Goal: Task Accomplishment & Management: Use online tool/utility

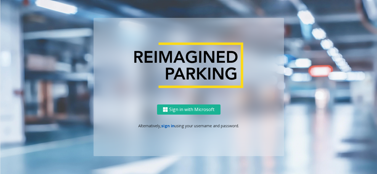
click at [168, 125] on link "sign in" at bounding box center [167, 125] width 13 height 5
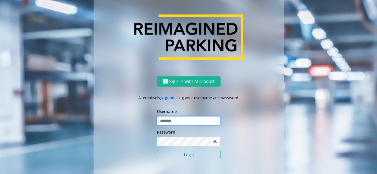
click at [173, 119] on input "text" at bounding box center [188, 121] width 63 height 9
type input "********"
click at [172, 154] on button "Login" at bounding box center [188, 155] width 63 height 9
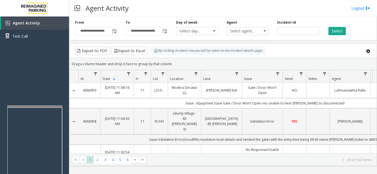
click at [32, 108] on div at bounding box center [34, 107] width 55 height 2
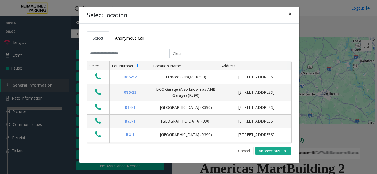
click at [290, 14] on span "×" at bounding box center [289, 14] width 3 height 8
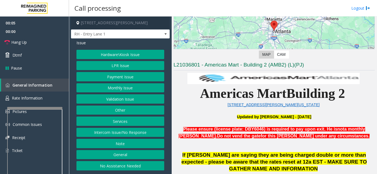
scroll to position [83, 0]
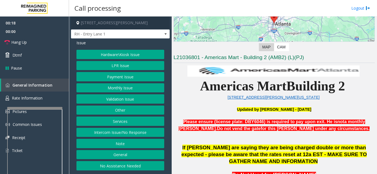
click at [122, 134] on button "Intercom Issue/No Response" at bounding box center [120, 132] width 88 height 9
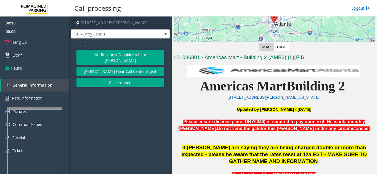
click at [111, 53] on button "No Response/Unable to hear [PERSON_NAME]" at bounding box center [120, 57] width 88 height 15
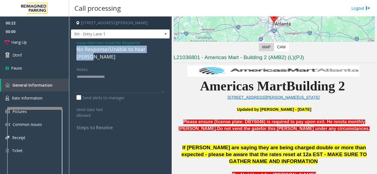
drag, startPoint x: 73, startPoint y: 50, endPoint x: 166, endPoint y: 52, distance: 92.4
click at [166, 52] on div "Issue - Intercom Issue/No Response No Response/Unable to hear [PERSON_NAME] Not…" at bounding box center [120, 88] width 99 height 98
click at [25, 38] on link "Hang Up" at bounding box center [34, 42] width 69 height 13
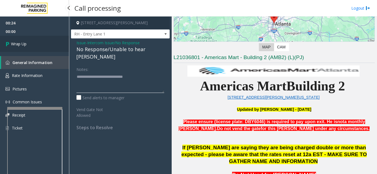
type textarea "**********"
click at [41, 47] on link "Wrap Up" at bounding box center [34, 44] width 69 height 16
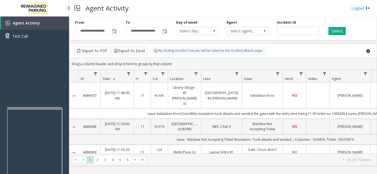
click at [64, 68] on div "Agent Activity Test Call" at bounding box center [34, 104] width 69 height 174
click at [40, 69] on div "Agent Activity Test Call" at bounding box center [34, 104] width 69 height 174
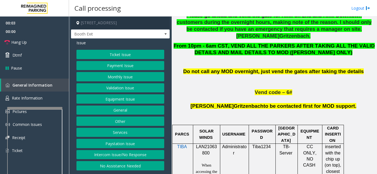
scroll to position [303, 0]
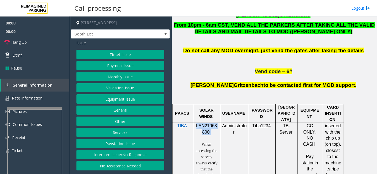
drag, startPoint x: 211, startPoint y: 106, endPoint x: 196, endPoint y: 100, distance: 17.2
click at [196, 123] on p "LAN21063800" at bounding box center [206, 129] width 23 height 12
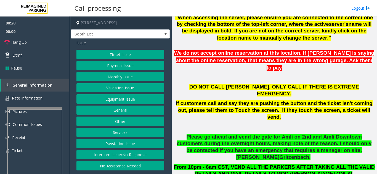
scroll to position [165, 0]
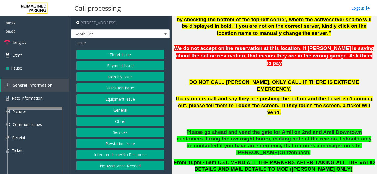
click at [118, 65] on button "Payment Issue" at bounding box center [120, 65] width 88 height 9
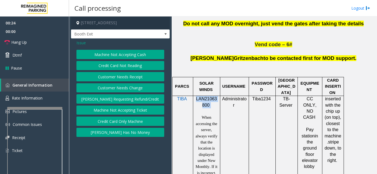
scroll to position [331, 0]
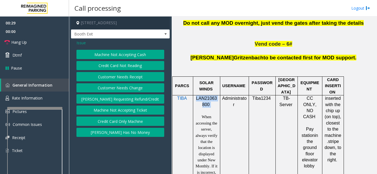
click at [133, 124] on button "Credit Card Only Machine" at bounding box center [120, 121] width 88 height 9
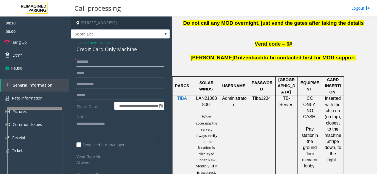
click at [123, 65] on input "text" at bounding box center [120, 61] width 88 height 9
type input "*******"
click at [106, 121] on textarea at bounding box center [118, 130] width 84 height 21
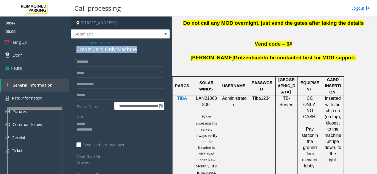
drag, startPoint x: 75, startPoint y: 50, endPoint x: 145, endPoint y: 49, distance: 70.0
click at [145, 49] on div "**********" at bounding box center [120, 129] width 99 height 181
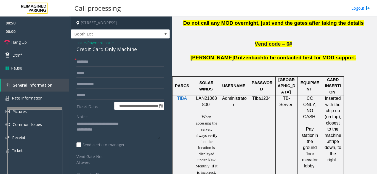
type textarea "**********"
click at [117, 98] on input "text" at bounding box center [120, 95] width 88 height 9
click at [135, 95] on input "********" at bounding box center [120, 95] width 88 height 9
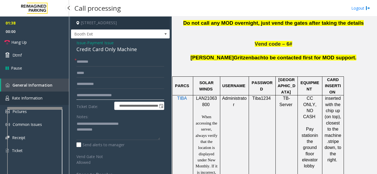
drag, startPoint x: 111, startPoint y: 95, endPoint x: 66, endPoint y: 94, distance: 44.7
click at [66, 94] on app-root "**********" at bounding box center [188, 87] width 377 height 174
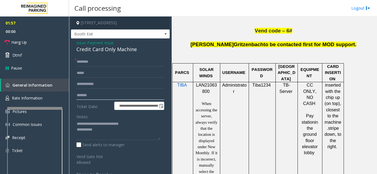
scroll to position [358, 0]
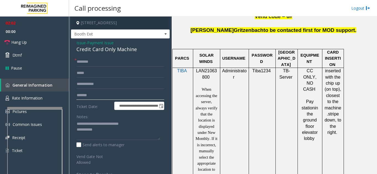
type input "*******"
click at [126, 131] on textarea at bounding box center [118, 130] width 84 height 21
type textarea "**********"
drag, startPoint x: 211, startPoint y: 50, endPoint x: 196, endPoint y: 44, distance: 16.5
click at [196, 68] on p "LAN21063800" at bounding box center [206, 74] width 23 height 12
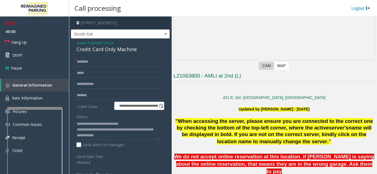
scroll to position [55, 0]
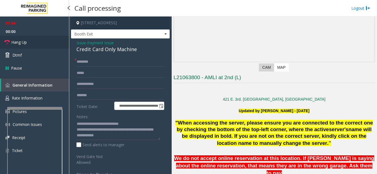
click at [24, 44] on span "Hang Up" at bounding box center [18, 42] width 15 height 6
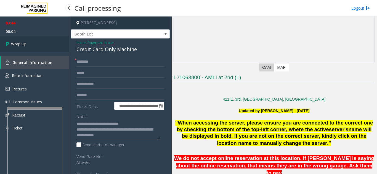
click at [40, 42] on link "Wrap Up" at bounding box center [34, 44] width 69 height 16
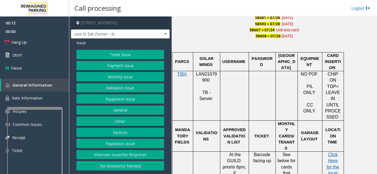
scroll to position [413, 0]
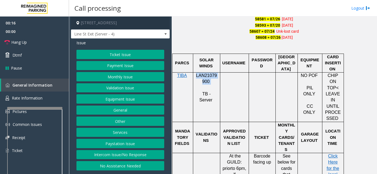
drag, startPoint x: 210, startPoint y: 83, endPoint x: 195, endPoint y: 77, distance: 15.5
click at [195, 77] on p "LAN21079900" at bounding box center [206, 79] width 23 height 12
copy p "LAN21079900"
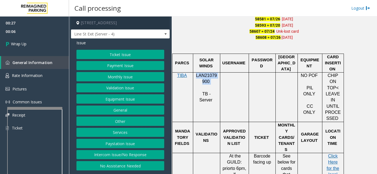
click at [128, 99] on button "Equipment Issue" at bounding box center [120, 99] width 88 height 9
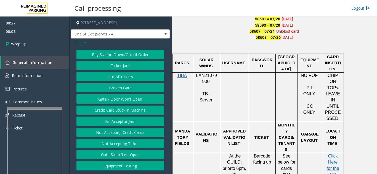
click at [84, 42] on span "Issue" at bounding box center [80, 43] width 9 height 6
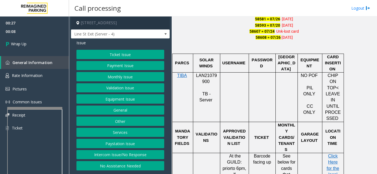
click at [118, 79] on button "Monthly Issue" at bounding box center [120, 76] width 88 height 9
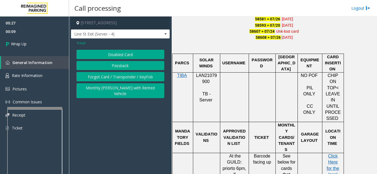
click at [118, 90] on button "Monthly [PERSON_NAME] with Rented Vehicle" at bounding box center [120, 91] width 88 height 15
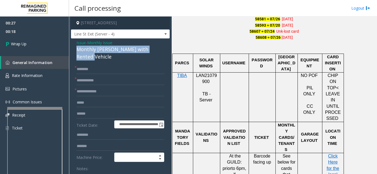
drag, startPoint x: 74, startPoint y: 50, endPoint x: 161, endPoint y: 52, distance: 86.8
click at [161, 52] on div "**********" at bounding box center [120, 168] width 99 height 258
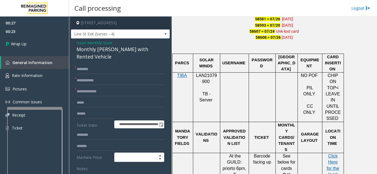
type textarea "**********"
click at [92, 65] on input "text" at bounding box center [120, 69] width 88 height 9
type input "**"
click at [78, 77] on input "text" at bounding box center [120, 80] width 88 height 9
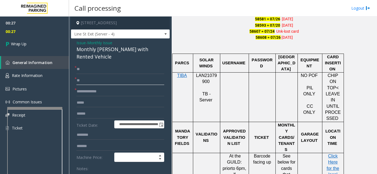
type input "**"
click at [118, 88] on input "text" at bounding box center [120, 91] width 88 height 9
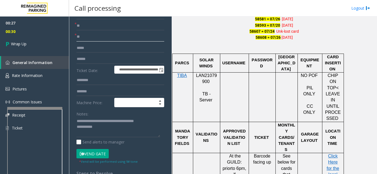
scroll to position [55, 0]
type input "**"
click at [119, 121] on textarea at bounding box center [118, 127] width 84 height 21
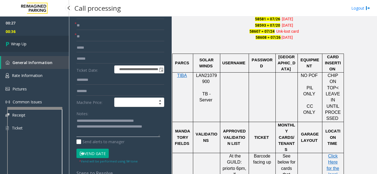
type textarea "**********"
click at [20, 40] on link "Wrap Up" at bounding box center [34, 44] width 69 height 16
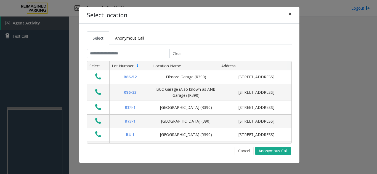
click at [289, 13] on span "×" at bounding box center [289, 14] width 3 height 8
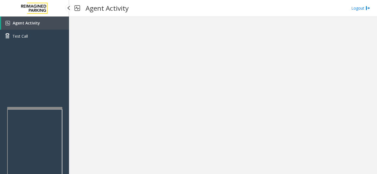
click at [53, 27] on link "Agent Activity" at bounding box center [35, 23] width 68 height 13
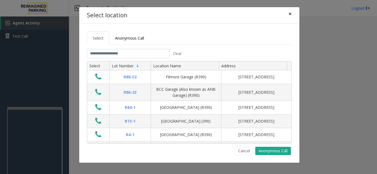
click at [288, 14] on button "×" at bounding box center [289, 14] width 11 height 14
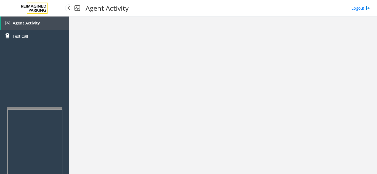
click at [53, 28] on link "Agent Activity" at bounding box center [35, 23] width 68 height 13
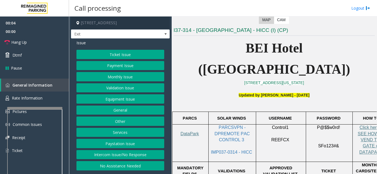
scroll to position [110, 0]
click at [121, 99] on button "Equipment Issue" at bounding box center [120, 99] width 88 height 9
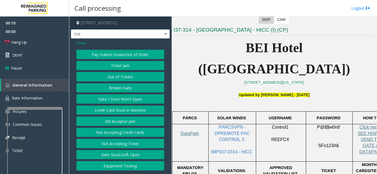
click at [83, 44] on span "Issue" at bounding box center [80, 43] width 9 height 6
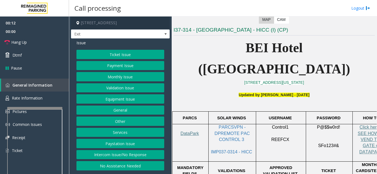
click at [122, 133] on button "Services" at bounding box center [120, 132] width 88 height 9
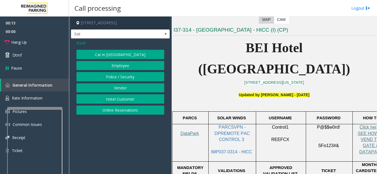
click at [122, 100] on button "Hotel Customer" at bounding box center [120, 99] width 88 height 9
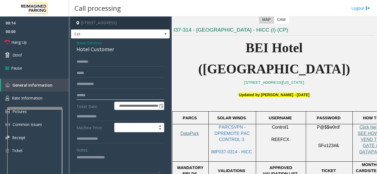
click at [119, 96] on input "text" at bounding box center [120, 95] width 88 height 9
click at [111, 117] on input "text" at bounding box center [120, 116] width 88 height 9
click at [95, 156] on textarea at bounding box center [118, 163] width 84 height 21
type textarea "**********"
click at [97, 117] on input "text" at bounding box center [120, 116] width 88 height 9
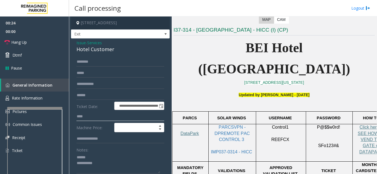
type input "****"
click at [113, 155] on textarea at bounding box center [118, 163] width 84 height 21
drag, startPoint x: 75, startPoint y: 50, endPoint x: 122, endPoint y: 50, distance: 47.4
click at [122, 50] on div "**********" at bounding box center [120, 132] width 99 height 187
type textarea "**********"
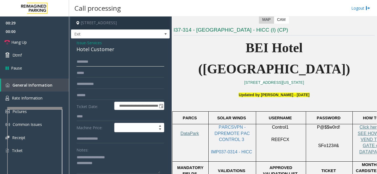
click at [101, 63] on input "text" at bounding box center [120, 61] width 88 height 9
type input "*"
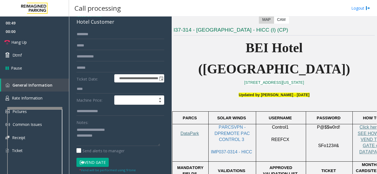
click at [101, 162] on button "Vend Gate" at bounding box center [92, 162] width 32 height 9
click at [119, 134] on textarea at bounding box center [118, 136] width 84 height 21
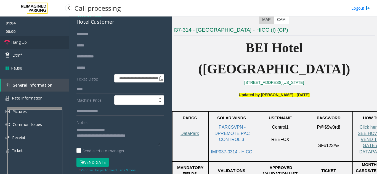
type textarea "**********"
click at [54, 38] on link "Hang Up" at bounding box center [34, 42] width 69 height 13
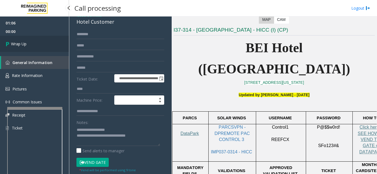
click at [54, 42] on link "Wrap Up" at bounding box center [34, 44] width 69 height 16
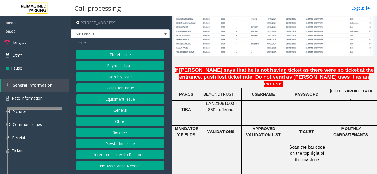
scroll to position [441, 0]
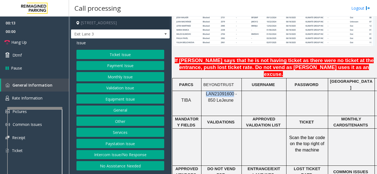
drag, startPoint x: 228, startPoint y: 77, endPoint x: 202, endPoint y: 79, distance: 26.0
click at [202, 91] on div "LAN21091600 - 850 Le Jeune" at bounding box center [221, 97] width 40 height 12
click at [116, 74] on button "Monthly Issue" at bounding box center [120, 76] width 88 height 9
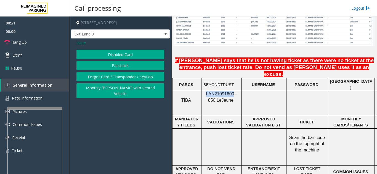
click at [117, 66] on button "Passback" at bounding box center [120, 65] width 88 height 9
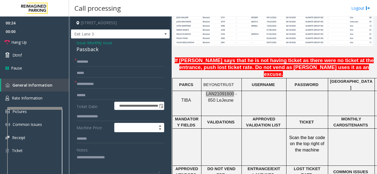
scroll to position [7, 0]
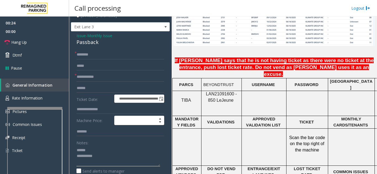
click at [103, 149] on textarea at bounding box center [118, 156] width 84 height 21
drag, startPoint x: 75, startPoint y: 42, endPoint x: 106, endPoint y: 45, distance: 31.3
click at [106, 45] on div "**********" at bounding box center [120, 171] width 99 height 280
type textarea "**********"
click at [104, 77] on input "text" at bounding box center [120, 76] width 88 height 9
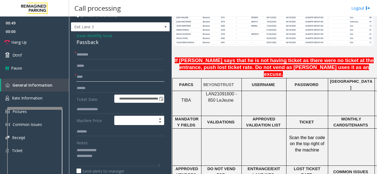
type input "****"
click at [108, 53] on input "text" at bounding box center [120, 54] width 88 height 9
click at [31, 45] on link "Hang Up" at bounding box center [34, 42] width 69 height 13
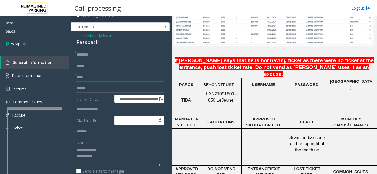
click at [98, 59] on input "********" at bounding box center [120, 54] width 88 height 9
type input "**********"
click at [130, 157] on textarea at bounding box center [118, 156] width 84 height 21
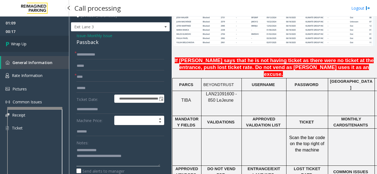
type textarea "**********"
click at [29, 46] on link "Wrap Up" at bounding box center [34, 44] width 69 height 16
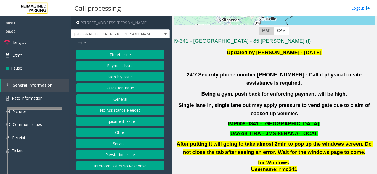
scroll to position [110, 0]
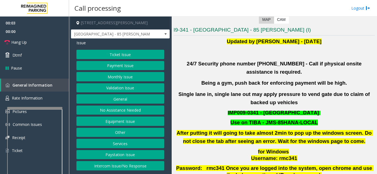
click at [123, 88] on button "Validation Issue" at bounding box center [120, 88] width 88 height 9
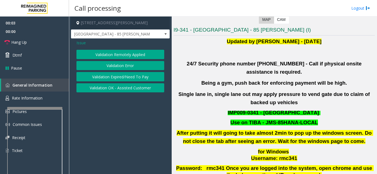
click at [128, 65] on button "Validation Error" at bounding box center [120, 65] width 88 height 9
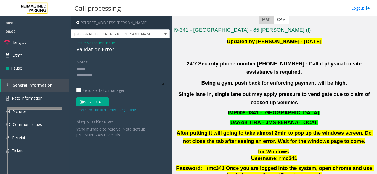
click at [101, 68] on textarea at bounding box center [120, 75] width 88 height 21
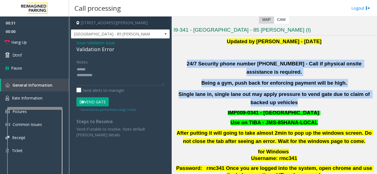
drag, startPoint x: 177, startPoint y: 63, endPoint x: 300, endPoint y: 98, distance: 128.0
click at [300, 98] on div "Updated by [PERSON_NAME] - [DATE] 24/7 Security phone number [PHONE_NUMBER] - C…" at bounding box center [273, 126] width 201 height 179
click at [300, 98] on p "Single lane in, single lane out may apply pressure to vend gate due to claim of…" at bounding box center [273, 98] width 201 height 17
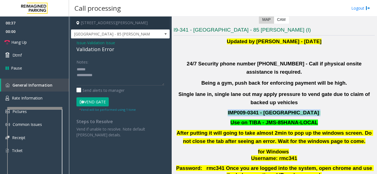
drag, startPoint x: 316, startPoint y: 104, endPoint x: 228, endPoint y: 104, distance: 88.5
click at [228, 110] on p "IMP009-0341 - [GEOGRAPHIC_DATA]" at bounding box center [274, 113] width 202 height 7
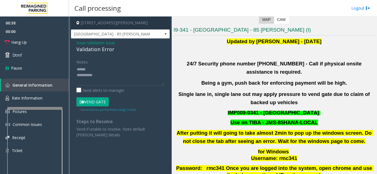
click at [216, 95] on p "Single lane in, single lane out may apply pressure to vend gate due to claim of…" at bounding box center [273, 98] width 201 height 17
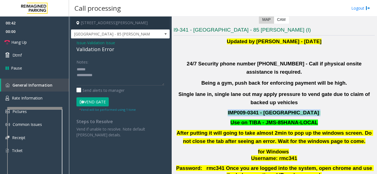
drag, startPoint x: 231, startPoint y: 104, endPoint x: 323, endPoint y: 103, distance: 92.6
click at [323, 110] on p "IMP009-0341 - [GEOGRAPHIC_DATA]" at bounding box center [274, 113] width 202 height 7
click at [340, 100] on div "Updated by [PERSON_NAME] - [DATE] 24/7 Security phone number [PHONE_NUMBER] - C…" at bounding box center [273, 126] width 201 height 179
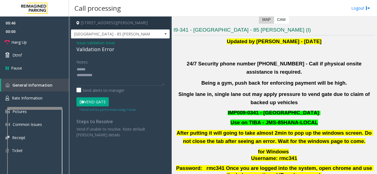
drag, startPoint x: 325, startPoint y: 116, endPoint x: 225, endPoint y: 106, distance: 100.3
click at [225, 106] on div "Updated by [PERSON_NAME] - [DATE] 24/7 Security phone number [PHONE_NUMBER] - C…" at bounding box center [273, 126] width 201 height 179
click at [205, 110] on p "IMP009-0341 - [GEOGRAPHIC_DATA]" at bounding box center [274, 113] width 202 height 7
click at [228, 110] on p "IMP009-0341 - [GEOGRAPHIC_DATA]" at bounding box center [274, 113] width 202 height 7
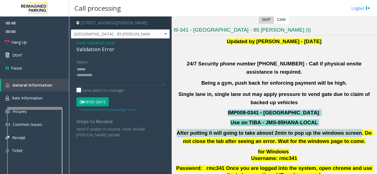
drag, startPoint x: 230, startPoint y: 103, endPoint x: 327, endPoint y: 120, distance: 98.4
click at [327, 120] on div "Updated by [PERSON_NAME] - [DATE] 24/7 Security phone number [PHONE_NUMBER] - C…" at bounding box center [273, 126] width 201 height 179
click at [327, 120] on p "Use on TIBA - JMS-85HANA-LOCAL" at bounding box center [274, 123] width 202 height 7
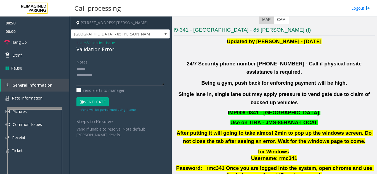
click at [354, 150] on p "for Windows Username: rmc341" at bounding box center [274, 156] width 202 height 14
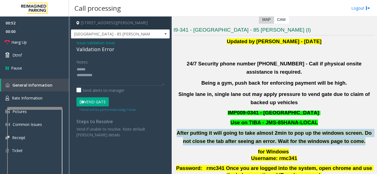
drag, startPoint x: 347, startPoint y: 136, endPoint x: 176, endPoint y: 119, distance: 171.2
click at [176, 120] on div "Use on TIBA - JMS-85HANA-LOCAL After putting it will going to take almost 2min …" at bounding box center [273, 133] width 201 height 26
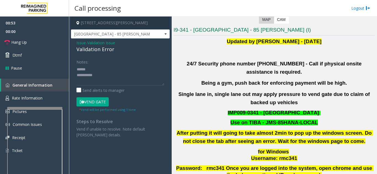
click at [203, 110] on p "IMP009-0341 - [GEOGRAPHIC_DATA]" at bounding box center [274, 113] width 202 height 7
click at [131, 72] on textarea at bounding box center [120, 75] width 88 height 21
type textarea "**********"
click at [81, 42] on span "Issue" at bounding box center [80, 43] width 9 height 6
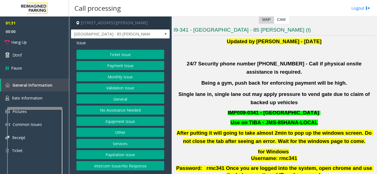
click at [127, 121] on button "Equipment Issue" at bounding box center [120, 121] width 88 height 9
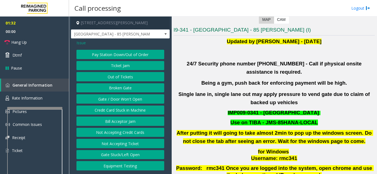
click at [120, 101] on button "Gate / Door Won't Open" at bounding box center [120, 99] width 88 height 9
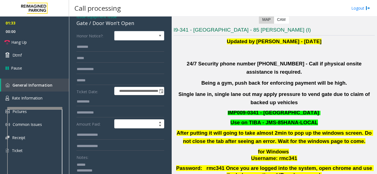
scroll to position [55, 0]
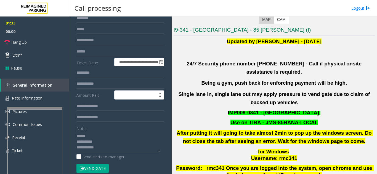
click at [99, 169] on button "Vend Gate" at bounding box center [92, 168] width 32 height 9
click at [106, 134] on textarea at bounding box center [118, 142] width 84 height 21
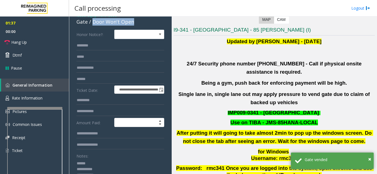
drag, startPoint x: 91, startPoint y: 22, endPoint x: 141, endPoint y: 25, distance: 50.0
click at [141, 25] on div "Gate / Door Won't Open" at bounding box center [120, 21] width 88 height 7
click at [112, 168] on textarea at bounding box center [118, 169] width 84 height 21
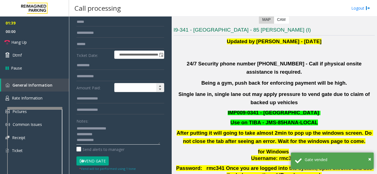
scroll to position [83, 0]
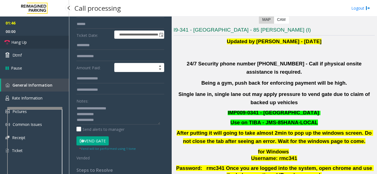
click at [20, 42] on span "Hang Up" at bounding box center [18, 42] width 15 height 6
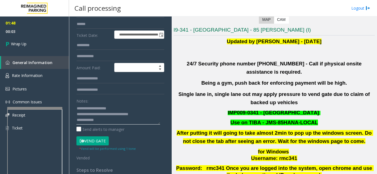
click at [125, 108] on textarea at bounding box center [118, 114] width 84 height 21
type textarea "**********"
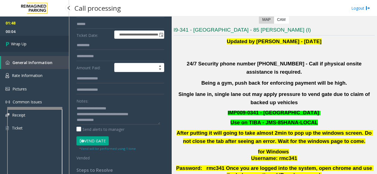
click at [34, 40] on link "Wrap Up" at bounding box center [34, 44] width 69 height 16
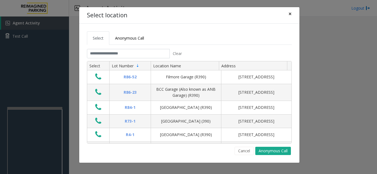
click at [291, 15] on span "×" at bounding box center [289, 14] width 3 height 8
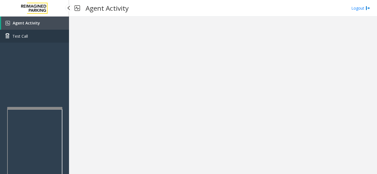
click at [35, 32] on link "Test Call" at bounding box center [34, 36] width 69 height 13
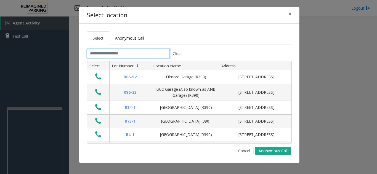
click at [154, 53] on input "text" at bounding box center [128, 53] width 83 height 9
click at [289, 14] on span "×" at bounding box center [289, 14] width 3 height 8
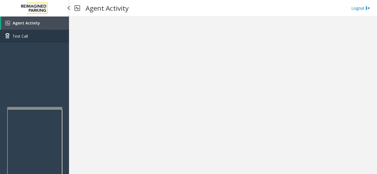
click at [55, 31] on link "Test Call" at bounding box center [34, 36] width 69 height 13
click at [57, 25] on link "Agent Activity" at bounding box center [35, 23] width 68 height 13
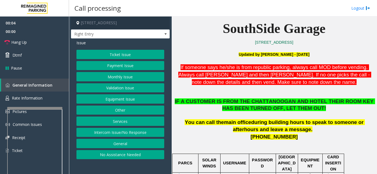
scroll to position [138, 0]
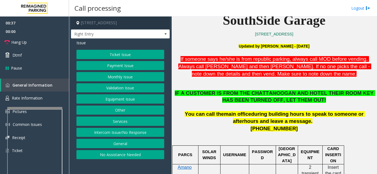
click at [119, 98] on button "Equipment Issue" at bounding box center [120, 99] width 88 height 9
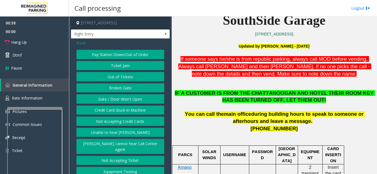
click at [119, 98] on button "Gate / Door Won't Open" at bounding box center [120, 99] width 88 height 9
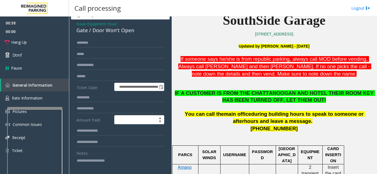
scroll to position [28, 0]
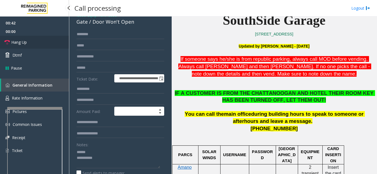
click at [39, 45] on link "Hang Up" at bounding box center [34, 42] width 69 height 13
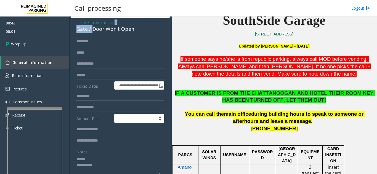
scroll to position [15, 0]
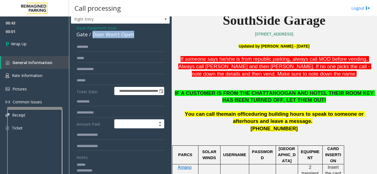
drag, startPoint x: 93, startPoint y: 22, endPoint x: 136, endPoint y: 38, distance: 46.4
click at [136, 38] on div "Gate / Door Won't Open" at bounding box center [120, 34] width 88 height 7
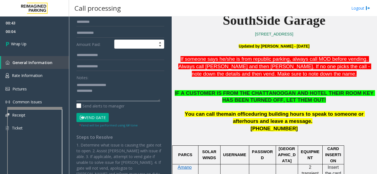
scroll to position [98, 0]
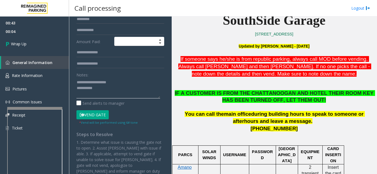
click at [119, 90] on textarea at bounding box center [118, 88] width 84 height 21
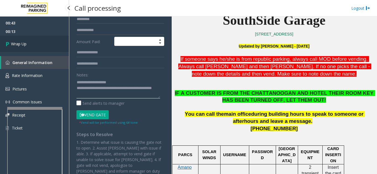
type textarea "**********"
click at [37, 39] on link "Wrap Up" at bounding box center [34, 44] width 69 height 16
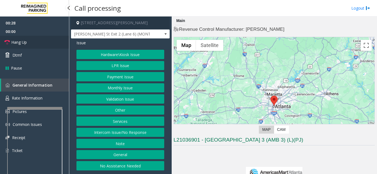
click at [31, 40] on link "Hang Up" at bounding box center [34, 42] width 69 height 13
click at [136, 65] on button "LPR Issue" at bounding box center [120, 65] width 88 height 9
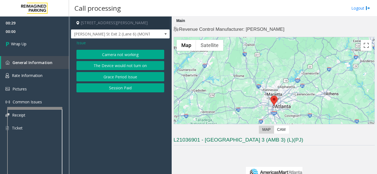
click at [127, 54] on button "Camera not working" at bounding box center [120, 54] width 88 height 9
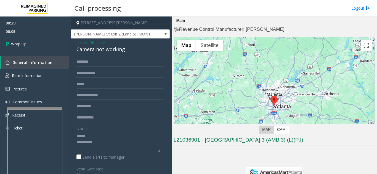
click at [98, 135] on textarea at bounding box center [118, 142] width 84 height 21
drag, startPoint x: 75, startPoint y: 49, endPoint x: 130, endPoint y: 48, distance: 54.9
click at [130, 48] on div "Issue - LPR Issue Camera not working Notes: Send alerts to manager Vend Gate No…" at bounding box center [120, 150] width 99 height 223
click at [130, 143] on textarea at bounding box center [118, 142] width 84 height 21
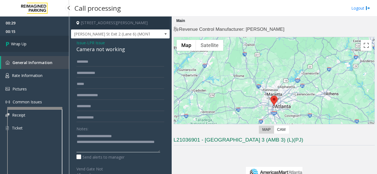
type textarea "**********"
click at [44, 50] on link "Wrap Up" at bounding box center [34, 44] width 69 height 16
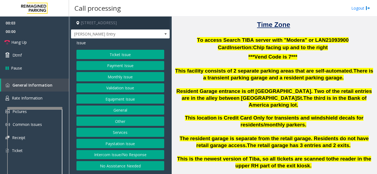
scroll to position [165, 0]
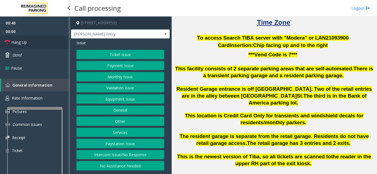
click at [49, 40] on link "Hang Up" at bounding box center [34, 42] width 69 height 13
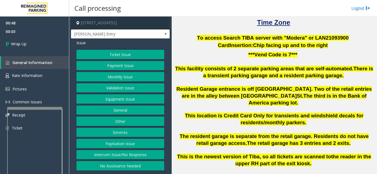
click at [118, 102] on button "Equipment Issue" at bounding box center [120, 99] width 88 height 9
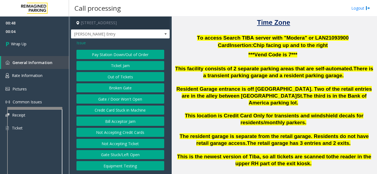
click at [118, 102] on button "Gate / Door Won't Open" at bounding box center [120, 99] width 88 height 9
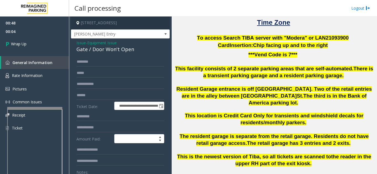
scroll to position [28, 0]
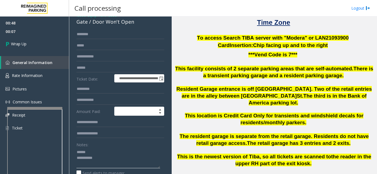
click at [96, 151] on textarea at bounding box center [118, 158] width 84 height 21
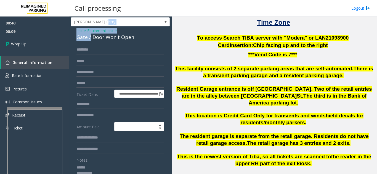
scroll to position [9, 0]
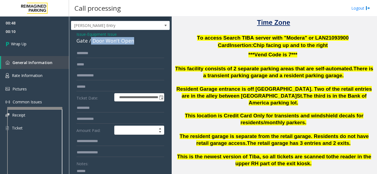
drag, startPoint x: 91, startPoint y: 21, endPoint x: 133, endPoint y: 40, distance: 46.9
click at [133, 40] on div "Gate / Door Won't Open" at bounding box center [120, 40] width 88 height 7
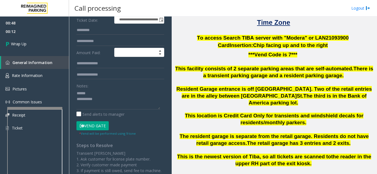
scroll to position [89, 0]
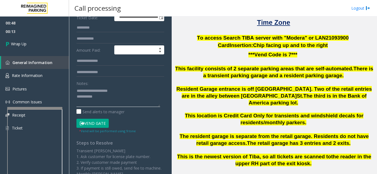
click at [124, 102] on textarea at bounding box center [118, 97] width 84 height 21
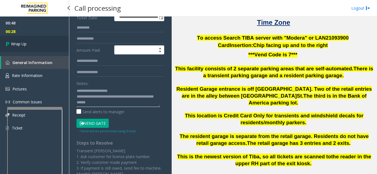
type textarea "**********"
click at [36, 44] on link "Wrap Up" at bounding box center [34, 44] width 69 height 16
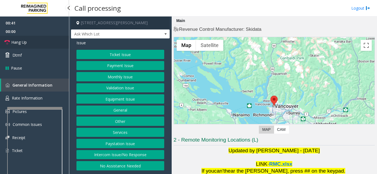
click at [37, 48] on link "Hang Up" at bounding box center [34, 42] width 69 height 13
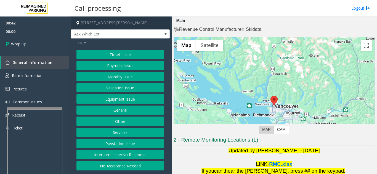
click at [136, 104] on button "Equipment Issue" at bounding box center [120, 99] width 88 height 9
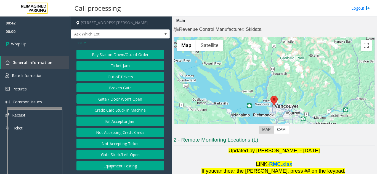
click at [136, 104] on button "Gate / Door Won't Open" at bounding box center [120, 99] width 88 height 9
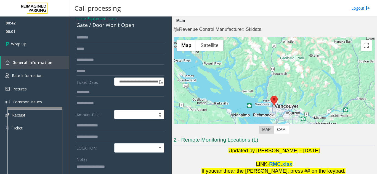
scroll to position [55, 0]
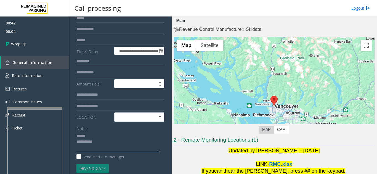
click at [102, 133] on textarea at bounding box center [118, 142] width 84 height 21
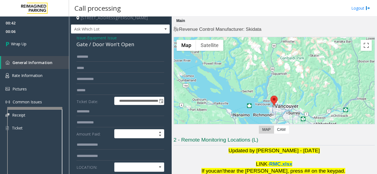
scroll to position [0, 0]
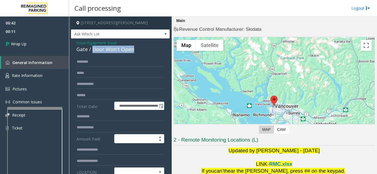
drag, startPoint x: 93, startPoint y: 48, endPoint x: 139, endPoint y: 50, distance: 46.4
click at [139, 50] on div "Gate / Door Won't Open" at bounding box center [120, 49] width 88 height 7
click at [130, 62] on input "text" at bounding box center [120, 61] width 88 height 9
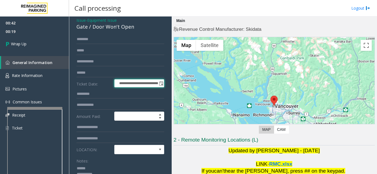
drag, startPoint x: 136, startPoint y: 108, endPoint x: 109, endPoint y: 170, distance: 67.3
click at [109, 170] on form "**********" at bounding box center [120, 126] width 88 height 183
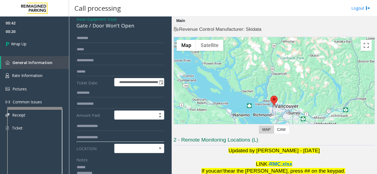
click at [112, 134] on input "text" at bounding box center [120, 137] width 88 height 9
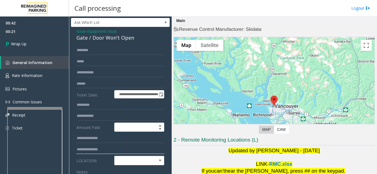
scroll to position [0, 0]
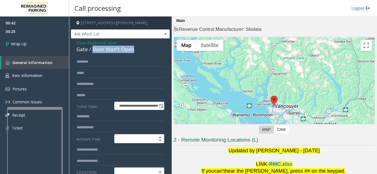
drag, startPoint x: 96, startPoint y: 50, endPoint x: 136, endPoint y: 52, distance: 40.0
click at [136, 52] on div "Gate / Door Won't Open" at bounding box center [120, 49] width 88 height 7
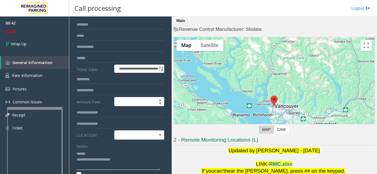
scroll to position [28, 0]
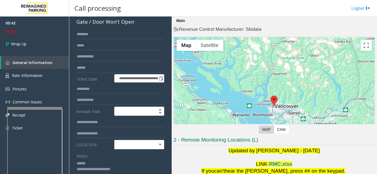
type textarea "**********"
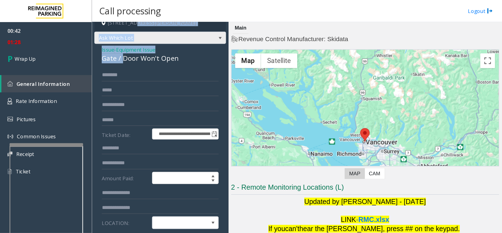
scroll to position [6, 0]
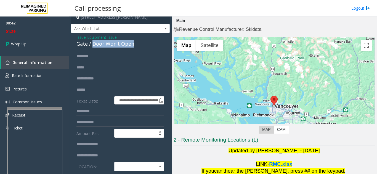
drag, startPoint x: 93, startPoint y: 19, endPoint x: 139, endPoint y: 41, distance: 50.8
click at [139, 41] on div "Gate / Door Won't Open" at bounding box center [120, 43] width 88 height 7
copy div "Door Won't Open"
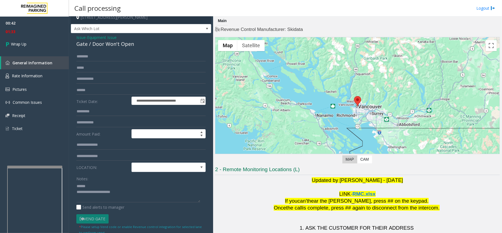
click at [106, 174] on div "Notes:" at bounding box center [140, 188] width 129 height 28
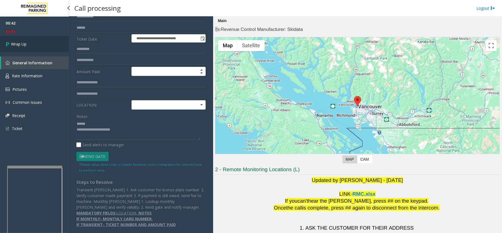
click at [26, 44] on span "Wrap Up" at bounding box center [18, 44] width 15 height 6
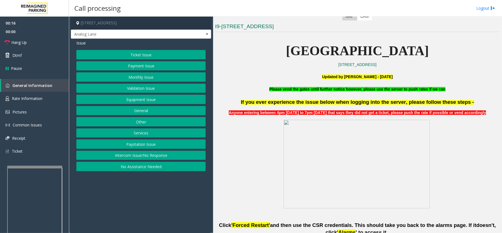
scroll to position [147, 0]
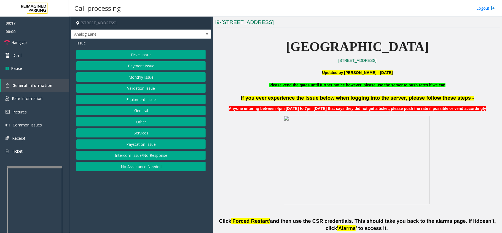
click at [146, 69] on button "Payment Issue" at bounding box center [140, 65] width 129 height 9
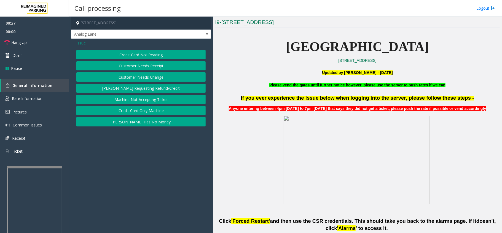
click at [162, 52] on button "Credit Card Not Reading" at bounding box center [140, 54] width 129 height 9
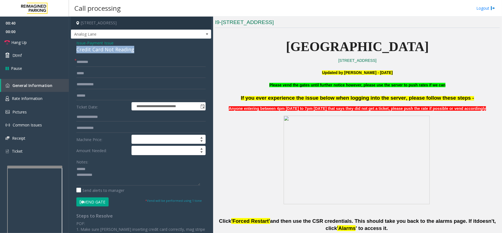
drag, startPoint x: 74, startPoint y: 51, endPoint x: 122, endPoint y: 57, distance: 48.6
click at [122, 57] on div "**********" at bounding box center [141, 170] width 140 height 262
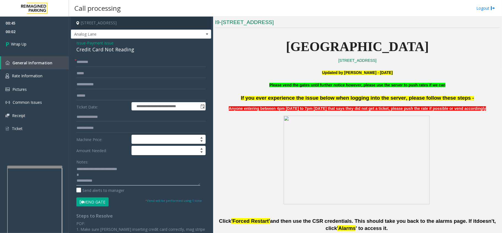
click at [125, 174] on textarea at bounding box center [138, 175] width 124 height 21
type textarea "**********"
click at [89, 79] on form "**********" at bounding box center [140, 131] width 129 height 149
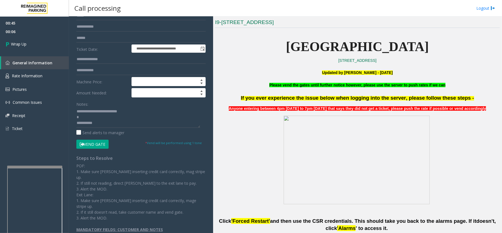
scroll to position [21, 0]
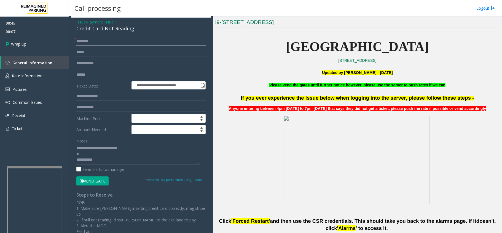
click at [100, 39] on input "text" at bounding box center [140, 40] width 129 height 9
type input "*"
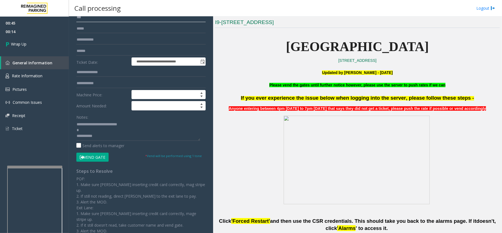
scroll to position [58, 0]
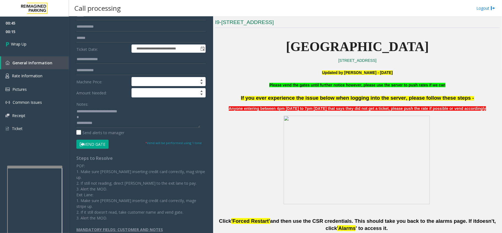
type input "**"
click at [111, 119] on textarea at bounding box center [138, 117] width 124 height 21
click at [125, 119] on textarea at bounding box center [138, 117] width 124 height 21
click at [125, 122] on textarea at bounding box center [138, 117] width 124 height 21
type textarea "**********"
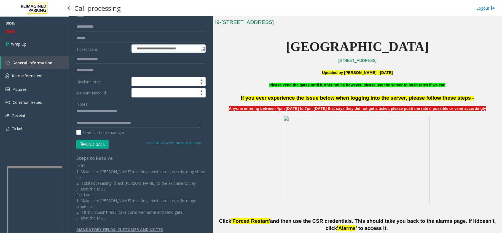
click at [31, 54] on div "00:45 00:53 Wrap Up General Information Rate Information Pictures Common Issues…" at bounding box center [34, 78] width 69 height 123
click at [30, 45] on link "Wrap Up" at bounding box center [34, 44] width 69 height 16
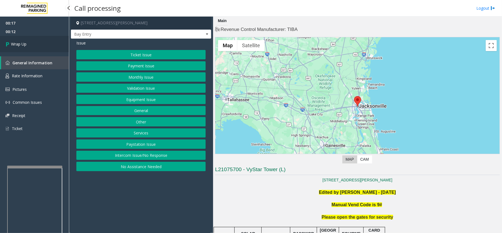
click at [0, 50] on link "Wrap Up" at bounding box center [34, 44] width 69 height 16
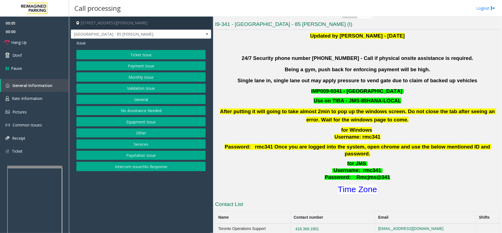
scroll to position [147, 0]
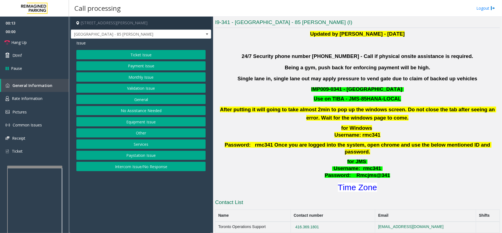
click at [137, 135] on button "Other" at bounding box center [140, 132] width 129 height 9
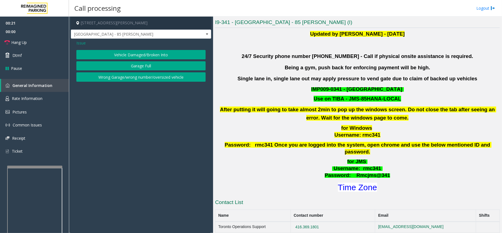
click at [104, 72] on div "Vehicle Damaged/Broken Into Garage Full Wrong Garage/wrong number/oversized veh…" at bounding box center [140, 66] width 129 height 32
click at [104, 75] on button "Wrong Garage/wrong number/oversized vehicle" at bounding box center [140, 76] width 129 height 9
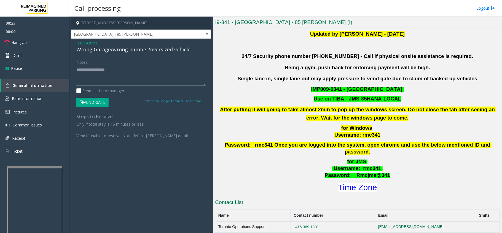
click at [104, 75] on textarea at bounding box center [140, 75] width 129 height 21
click at [97, 103] on button "Vend Gate" at bounding box center [92, 102] width 32 height 9
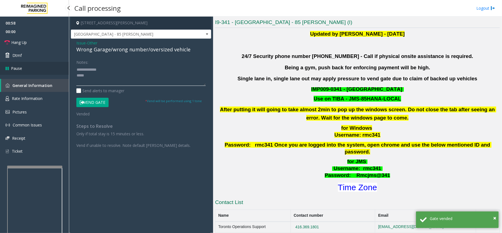
drag, startPoint x: 97, startPoint y: 80, endPoint x: 45, endPoint y: 71, distance: 52.4
click at [45, 71] on app-root "00:58 00:00 Hang Up Dtmf Pause General Information Rate Information Pictures Co…" at bounding box center [251, 116] width 502 height 233
click at [83, 79] on textarea at bounding box center [140, 75] width 129 height 21
drag, startPoint x: 86, startPoint y: 75, endPoint x: 74, endPoint y: 75, distance: 12.4
click at [74, 75] on div "Notes: Send alerts to manager Vend Gate * Vend will be performed using 1 tone V…" at bounding box center [141, 102] width 138 height 91
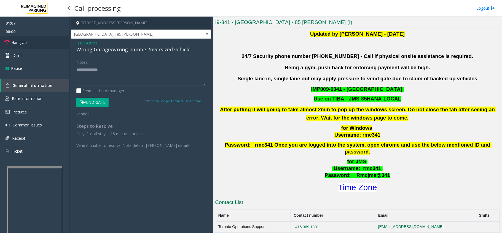
click at [32, 43] on link "Hang Up" at bounding box center [34, 42] width 69 height 13
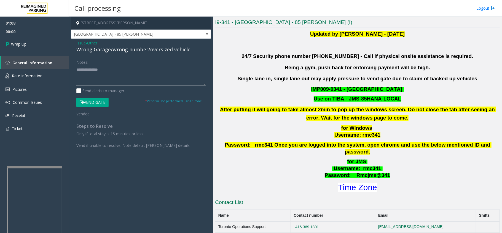
click at [91, 84] on textarea at bounding box center [140, 75] width 129 height 21
click at [105, 78] on textarea at bounding box center [140, 75] width 129 height 21
drag, startPoint x: 76, startPoint y: 50, endPoint x: 110, endPoint y: 51, distance: 33.6
click at [110, 51] on div "Issue - Other Wrong Garage/wrong number/oversized vehicle Notes: Send alerts to…" at bounding box center [141, 96] width 140 height 115
click at [112, 83] on textarea at bounding box center [140, 75] width 129 height 21
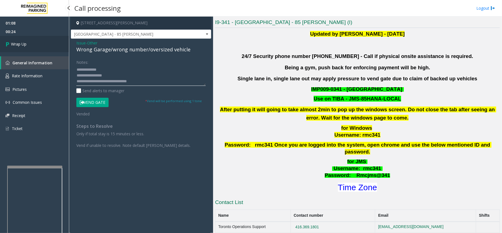
type textarea "**********"
click at [20, 45] on span "Wrap Up" at bounding box center [18, 44] width 15 height 6
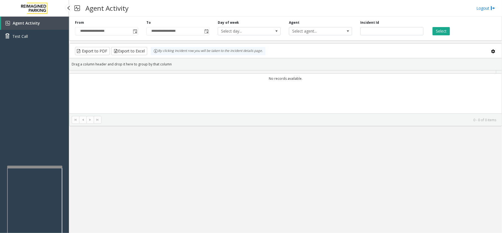
click at [20, 45] on div "Agent Activity Test Call" at bounding box center [34, 32] width 69 height 30
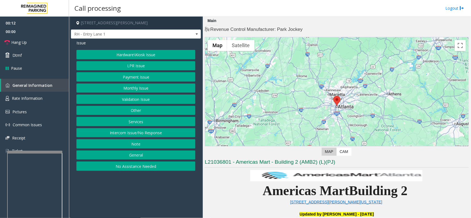
click at [376, 26] on h4 "Revenue Control Manufacturer: Park Jockey" at bounding box center [337, 29] width 264 height 7
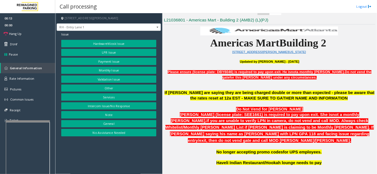
scroll to position [138, 0]
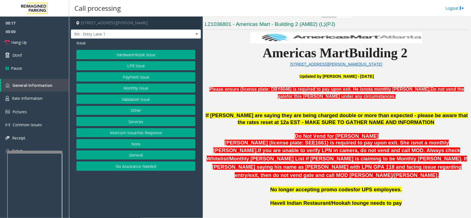
click at [149, 134] on button "Intercom Issue/No Response" at bounding box center [135, 132] width 119 height 9
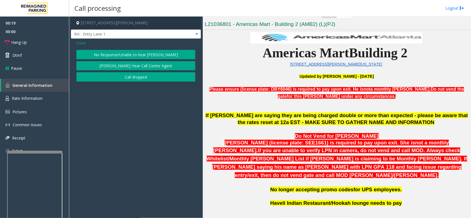
click at [141, 51] on button "No Response/Unable to hear [PERSON_NAME]" at bounding box center [135, 54] width 119 height 9
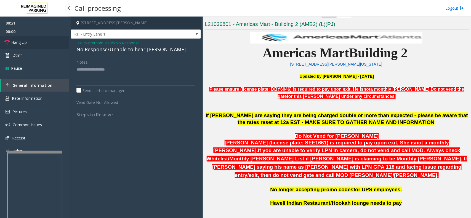
click at [27, 43] on link "Hang Up" at bounding box center [34, 42] width 69 height 13
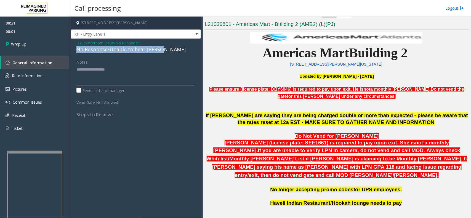
drag, startPoint x: 75, startPoint y: 49, endPoint x: 168, endPoint y: 48, distance: 92.9
click at [168, 48] on div "Issue - Intercom Issue/No Response No Response/Unable to hear [PERSON_NAME] Not…" at bounding box center [136, 81] width 130 height 84
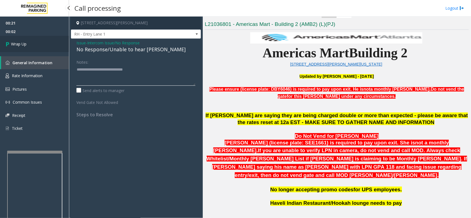
type textarea "**********"
click at [31, 47] on link "Wrap Up" at bounding box center [34, 44] width 69 height 16
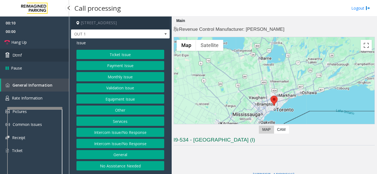
click at [26, 54] on link "Dtmf" at bounding box center [34, 55] width 69 height 13
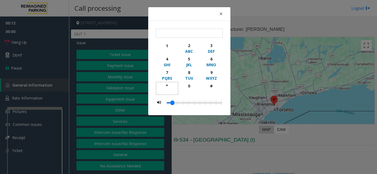
click at [168, 86] on div "*" at bounding box center [166, 86] width 15 height 6
drag, startPoint x: 214, startPoint y: 74, endPoint x: 214, endPoint y: 78, distance: 3.6
click at [214, 74] on div "9" at bounding box center [210, 73] width 15 height 6
click at [214, 88] on div "#" at bounding box center [210, 86] width 15 height 6
type input "***"
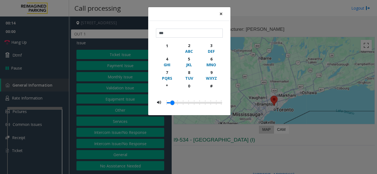
click at [222, 14] on span "×" at bounding box center [220, 14] width 3 height 8
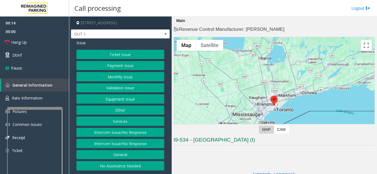
scroll to position [83, 0]
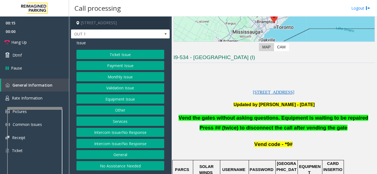
click at [127, 102] on button "Equipment Issue" at bounding box center [120, 99] width 88 height 9
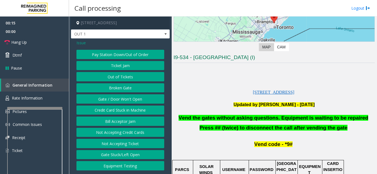
click at [127, 102] on button "Gate / Door Won't Open" at bounding box center [120, 99] width 88 height 9
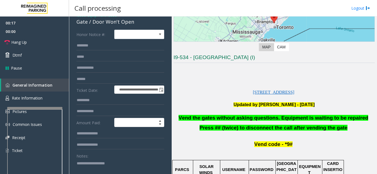
scroll to position [55, 0]
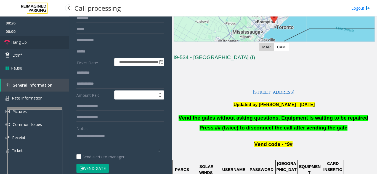
click at [22, 44] on span "Hang Up" at bounding box center [18, 42] width 15 height 6
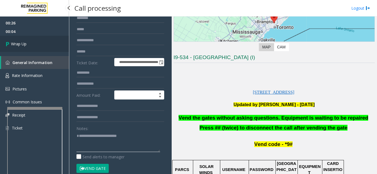
type textarea "**********"
click at [27, 41] on link "Wrap Up" at bounding box center [34, 44] width 69 height 16
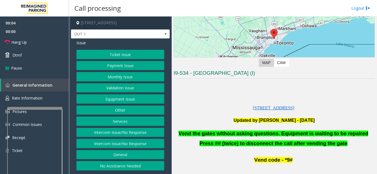
scroll to position [83, 0]
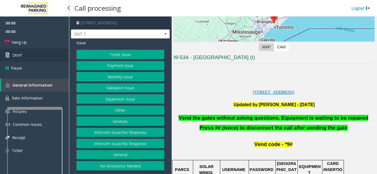
click at [25, 58] on link "Dtmf" at bounding box center [34, 55] width 69 height 13
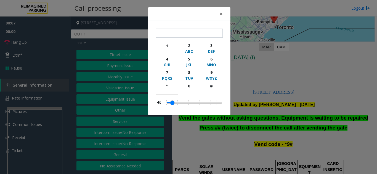
click at [167, 86] on div "*" at bounding box center [166, 86] width 15 height 6
click at [214, 72] on div "9" at bounding box center [210, 73] width 15 height 6
click at [213, 85] on div "#" at bounding box center [210, 86] width 15 height 6
type input "***"
click at [219, 14] on span "×" at bounding box center [220, 14] width 3 height 8
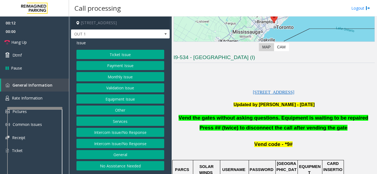
click at [122, 102] on button "Equipment Issue" at bounding box center [120, 99] width 88 height 9
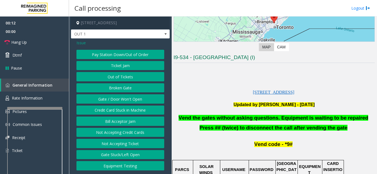
click at [122, 102] on button "Gate / Door Won't Open" at bounding box center [120, 99] width 88 height 9
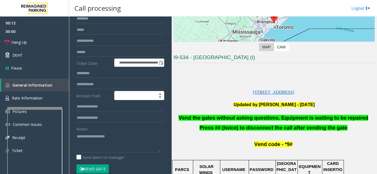
scroll to position [55, 0]
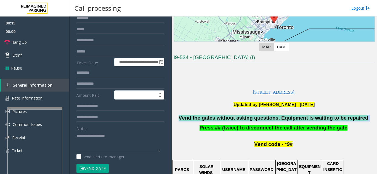
drag, startPoint x: 360, startPoint y: 121, endPoint x: 185, endPoint y: 118, distance: 175.1
click at [185, 118] on p "Vend the gates without asking questions. Equipment is waiting to be repaired" at bounding box center [273, 118] width 201 height 7
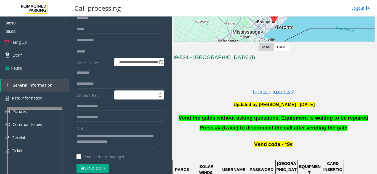
click at [149, 147] on textarea at bounding box center [118, 142] width 84 height 21
type textarea "**********"
click at [38, 42] on link "Hang Up" at bounding box center [34, 42] width 69 height 13
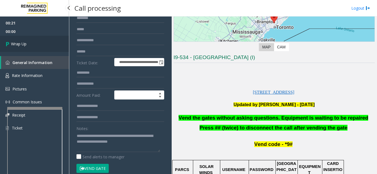
click at [45, 46] on link "Wrap Up" at bounding box center [34, 44] width 69 height 16
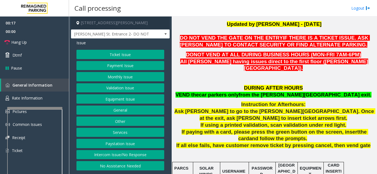
scroll to position [138, 0]
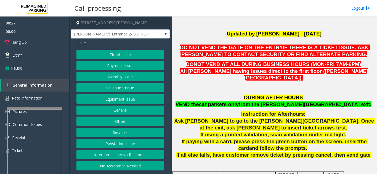
click at [107, 99] on button "Equipment Issue" at bounding box center [120, 99] width 88 height 9
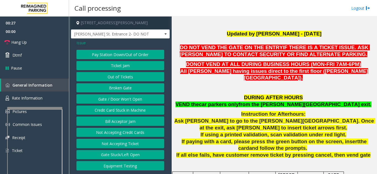
click at [107, 99] on button "Gate / Door Won't Open" at bounding box center [120, 99] width 88 height 9
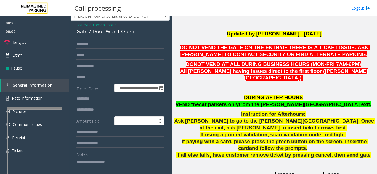
scroll to position [28, 0]
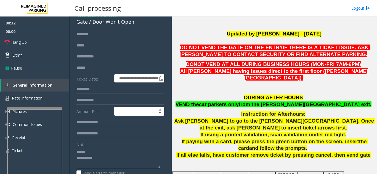
click at [101, 148] on textarea at bounding box center [118, 158] width 84 height 21
click at [101, 152] on textarea at bounding box center [118, 158] width 84 height 21
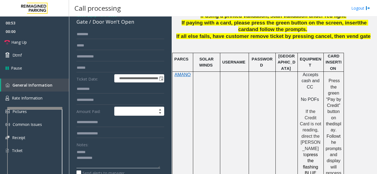
scroll to position [178, 0]
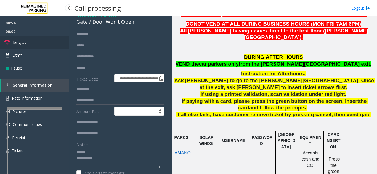
click at [45, 43] on link "Hang Up" at bounding box center [34, 42] width 69 height 13
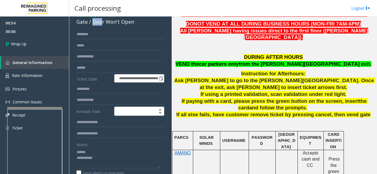
scroll to position [25, 0]
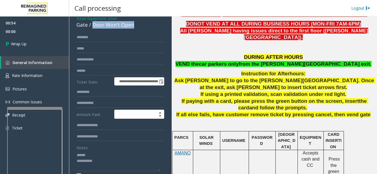
drag, startPoint x: 92, startPoint y: 21, endPoint x: 143, endPoint y: 26, distance: 50.7
click at [143, 26] on div "Gate / Door Won't Open" at bounding box center [120, 24] width 88 height 7
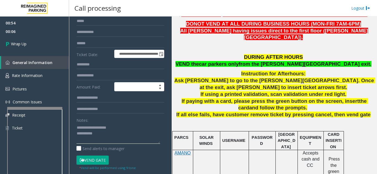
click at [110, 136] on textarea at bounding box center [118, 133] width 84 height 21
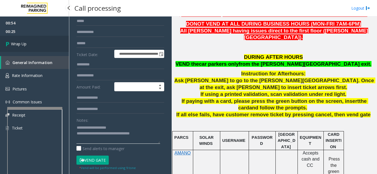
type textarea "**********"
click at [35, 48] on link "Wrap Up" at bounding box center [34, 44] width 69 height 16
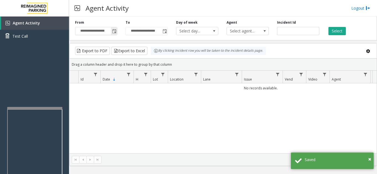
click at [114, 33] on span "Toggle popup" at bounding box center [114, 31] width 4 height 4
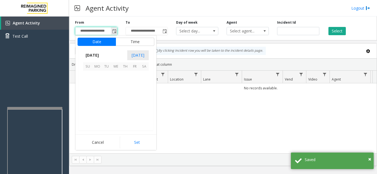
scroll to position [98870, 0]
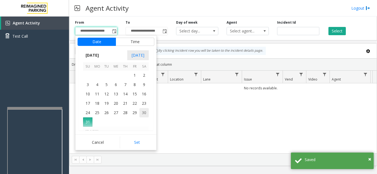
click at [145, 112] on span "30" at bounding box center [143, 112] width 9 height 9
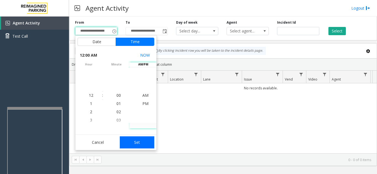
click at [148, 142] on button "Set" at bounding box center [137, 143] width 35 height 12
type input "**********"
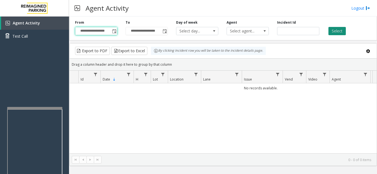
click at [340, 31] on button "Select" at bounding box center [336, 31] width 17 height 8
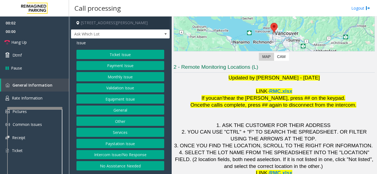
scroll to position [81, 0]
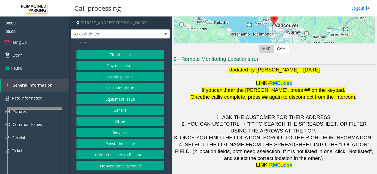
click at [123, 101] on button "Equipment Issue" at bounding box center [120, 99] width 88 height 9
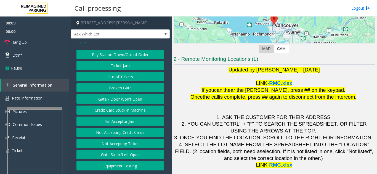
click at [123, 101] on button "Gate / Door Won't Open" at bounding box center [120, 99] width 88 height 9
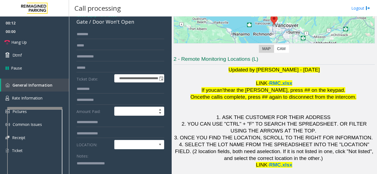
scroll to position [55, 0]
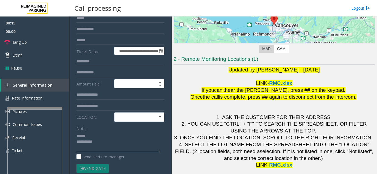
click at [94, 135] on textarea at bounding box center [118, 142] width 84 height 21
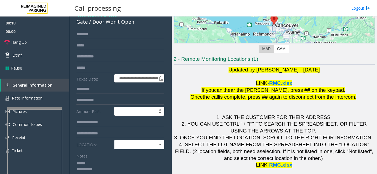
type textarea "**********"
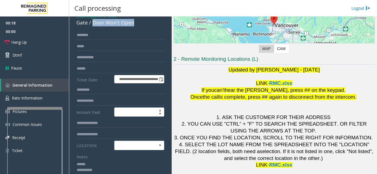
drag, startPoint x: 95, startPoint y: 22, endPoint x: 139, endPoint y: 24, distance: 43.6
click at [139, 24] on div "Gate / Door Won't Open" at bounding box center [120, 22] width 88 height 7
click at [117, 37] on input "text" at bounding box center [120, 35] width 88 height 9
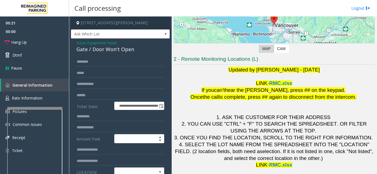
click at [82, 42] on span "Issue" at bounding box center [80, 43] width 9 height 6
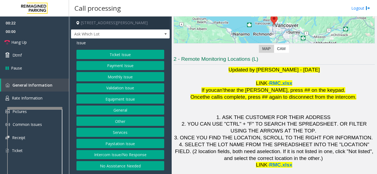
click at [119, 65] on button "Payment Issue" at bounding box center [120, 65] width 88 height 9
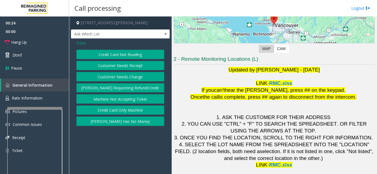
click at [123, 53] on button "Credit Card Not Reading" at bounding box center [120, 54] width 88 height 9
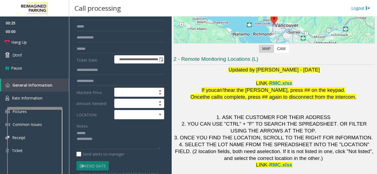
scroll to position [55, 0]
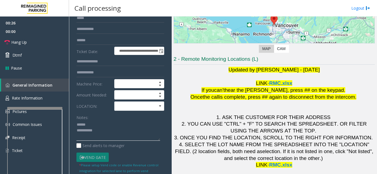
click at [107, 124] on textarea at bounding box center [118, 131] width 84 height 21
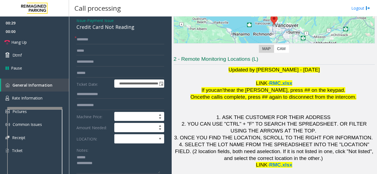
scroll to position [22, 0]
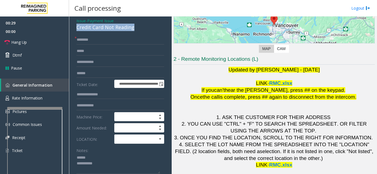
drag, startPoint x: 74, startPoint y: 22, endPoint x: 138, endPoint y: 27, distance: 64.7
click at [138, 27] on div "**********" at bounding box center [120, 151] width 99 height 268
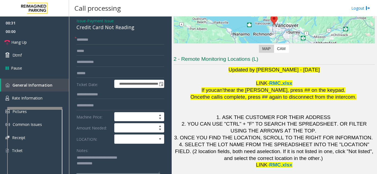
click at [121, 167] on textarea at bounding box center [118, 164] width 84 height 21
type textarea "**********"
click at [116, 38] on input "text" at bounding box center [120, 39] width 88 height 9
click at [150, 143] on span at bounding box center [133, 139] width 39 height 9
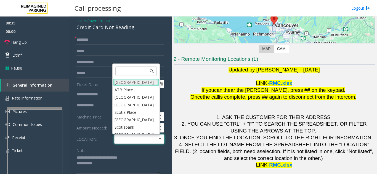
click at [132, 83] on Village "[GEOGRAPHIC_DATA]" at bounding box center [136, 82] width 46 height 7
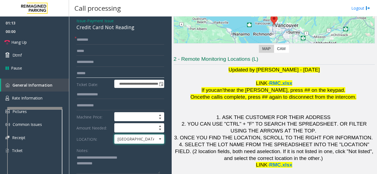
click at [99, 72] on input "text" at bounding box center [120, 73] width 88 height 9
type input "*******"
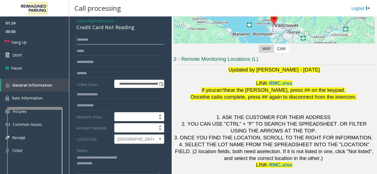
click at [96, 39] on input "text" at bounding box center [120, 39] width 88 height 9
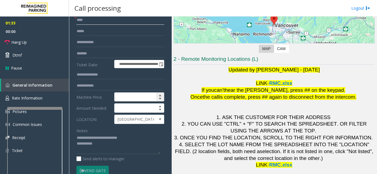
scroll to position [50, 0]
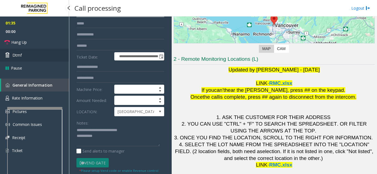
type input "****"
click at [17, 54] on span "Dtmf" at bounding box center [16, 55] width 9 height 6
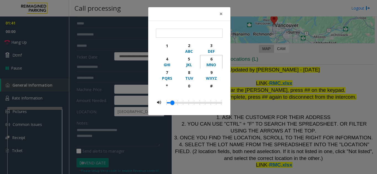
click at [212, 61] on div "6" at bounding box center [210, 59] width 15 height 6
type input "*"
click at [220, 15] on span "×" at bounding box center [220, 14] width 3 height 8
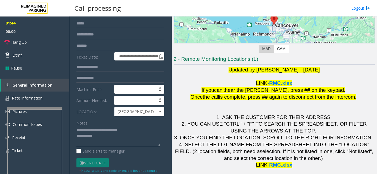
click at [113, 137] on textarea at bounding box center [118, 136] width 84 height 21
click at [157, 127] on textarea at bounding box center [118, 136] width 84 height 21
type textarea "**********"
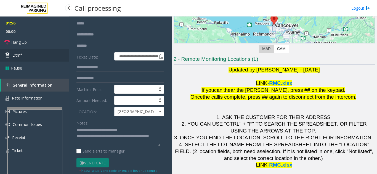
click at [22, 57] on link "Dtmf" at bounding box center [34, 55] width 69 height 13
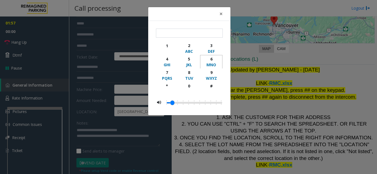
click at [207, 60] on div "6" at bounding box center [210, 59] width 15 height 6
type input "*"
click at [221, 14] on span "×" at bounding box center [220, 14] width 3 height 8
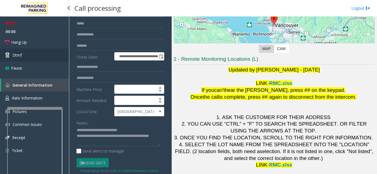
click at [26, 58] on link "Dtmf" at bounding box center [34, 55] width 69 height 13
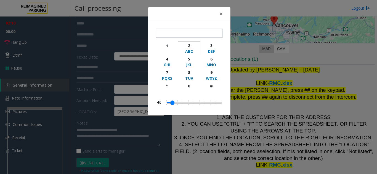
click at [190, 48] on div "2" at bounding box center [188, 46] width 15 height 6
click at [190, 62] on div "5" at bounding box center [188, 59] width 15 height 6
type input "**"
click at [221, 16] on span "×" at bounding box center [220, 14] width 3 height 8
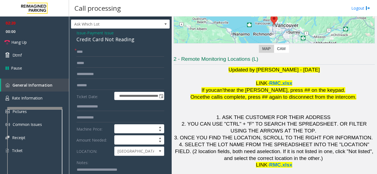
scroll to position [0, 0]
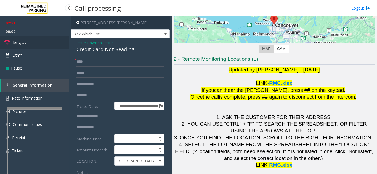
click at [22, 47] on link "Hang Up" at bounding box center [34, 42] width 69 height 13
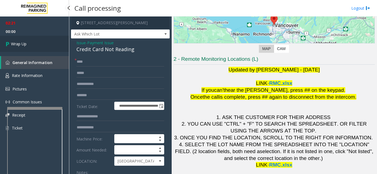
click at [22, 47] on link "Wrap Up" at bounding box center [34, 44] width 69 height 16
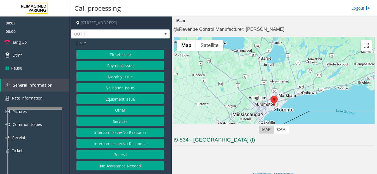
scroll to position [83, 0]
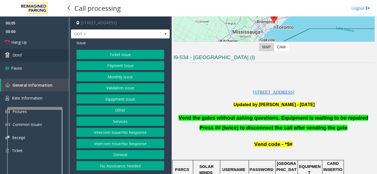
click at [33, 59] on link "Dtmf" at bounding box center [34, 55] width 69 height 13
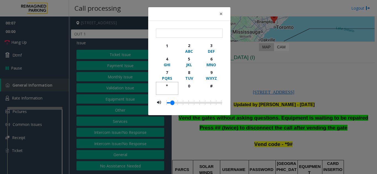
click at [165, 85] on div "*" at bounding box center [166, 86] width 15 height 6
click at [212, 75] on div "9" at bounding box center [210, 73] width 15 height 6
click at [216, 90] on div "button" at bounding box center [210, 91] width 15 height 5
type input "***"
click at [223, 15] on button "×" at bounding box center [220, 14] width 11 height 14
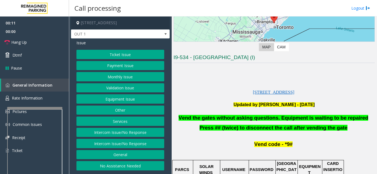
click at [127, 100] on button "Equipment Issue" at bounding box center [120, 99] width 88 height 9
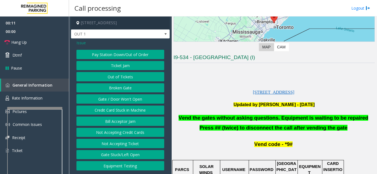
click at [127, 100] on button "Gate / Door Won't Open" at bounding box center [120, 99] width 88 height 9
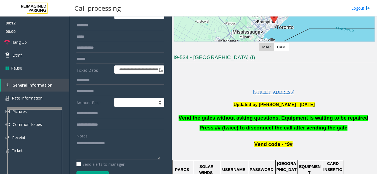
scroll to position [55, 0]
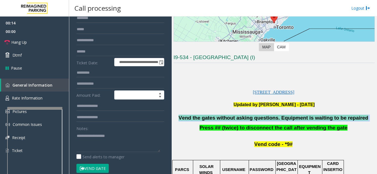
drag, startPoint x: 207, startPoint y: 117, endPoint x: 359, endPoint y: 121, distance: 151.7
click at [359, 121] on p "Vend the gates without asking questions. Equipment is waiting to be repaired" at bounding box center [273, 118] width 201 height 7
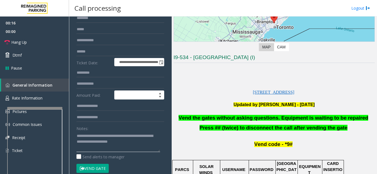
type textarea "**********"
click at [125, 130] on div "Notes:" at bounding box center [120, 138] width 88 height 28
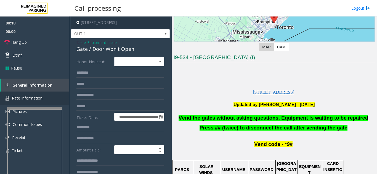
scroll to position [0, 0]
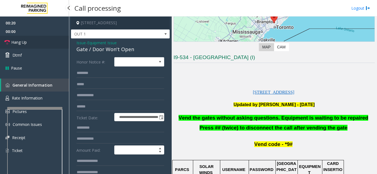
click at [20, 41] on span "Hang Up" at bounding box center [18, 42] width 15 height 6
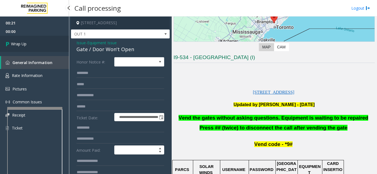
click at [20, 41] on link "Wrap Up" at bounding box center [34, 44] width 69 height 16
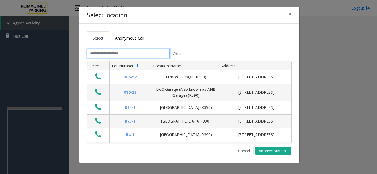
click at [138, 54] on input "text" at bounding box center [128, 53] width 83 height 9
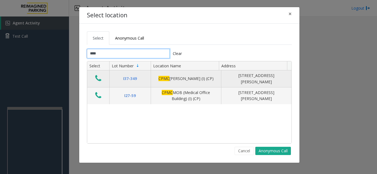
type input "****"
click at [103, 77] on button "Data table" at bounding box center [97, 78] width 9 height 9
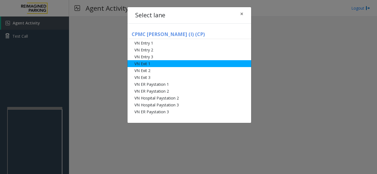
click at [156, 63] on li "VN Exit 1" at bounding box center [188, 63] width 123 height 7
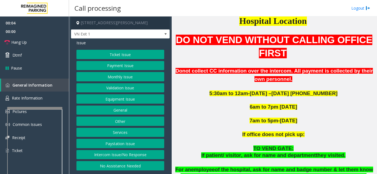
scroll to position [193, 0]
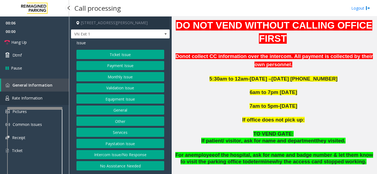
click at [46, 96] on link "Rate Information" at bounding box center [34, 99] width 69 height 14
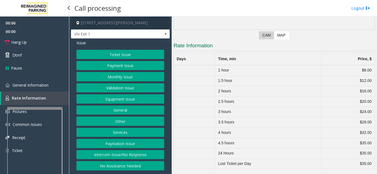
scroll to position [95, 0]
click at [47, 86] on span "General Information" at bounding box center [30, 85] width 36 height 5
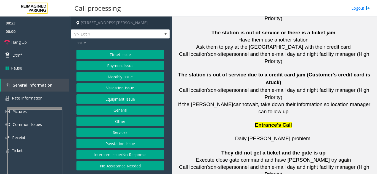
scroll to position [1344, 0]
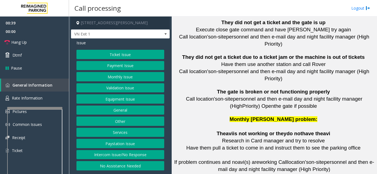
drag, startPoint x: 252, startPoint y: 148, endPoint x: 226, endPoint y: 150, distance: 26.2
copy button "[PHONE_NUMBER]"
click at [119, 56] on button "Ticket Issue" at bounding box center [120, 54] width 88 height 9
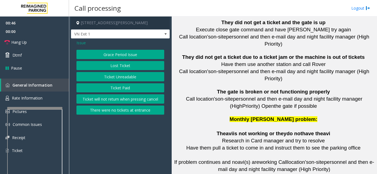
click at [115, 66] on button "Lost Ticket" at bounding box center [120, 65] width 88 height 9
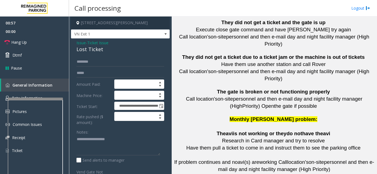
click at [30, 99] on div at bounding box center [35, 99] width 55 height 2
click at [101, 139] on textarea at bounding box center [118, 145] width 84 height 21
drag, startPoint x: 73, startPoint y: 49, endPoint x: 106, endPoint y: 50, distance: 32.8
click at [106, 50] on div "**********" at bounding box center [120, 134] width 99 height 191
click at [114, 146] on textarea at bounding box center [118, 145] width 84 height 21
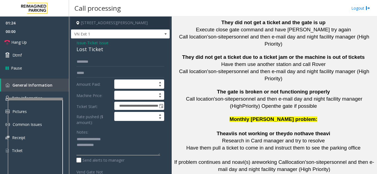
paste textarea "**********"
drag, startPoint x: 228, startPoint y: 134, endPoint x: 247, endPoint y: 132, distance: 19.1
drag, startPoint x: 252, startPoint y: 132, endPoint x: 226, endPoint y: 132, distance: 25.4
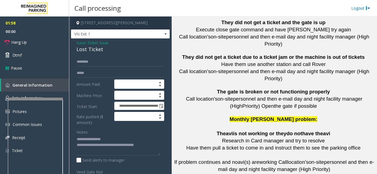
copy button "415.600.8994"
click at [156, 145] on textarea at bounding box center [118, 145] width 84 height 21
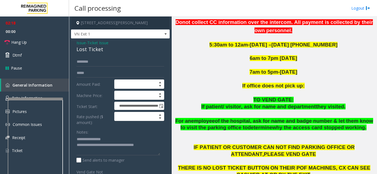
scroll to position [241, 0]
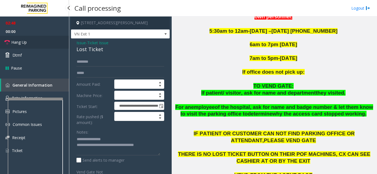
click at [24, 44] on span "Hang Up" at bounding box center [18, 42] width 15 height 6
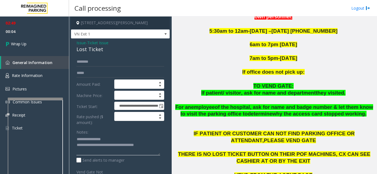
click at [157, 145] on textarea at bounding box center [118, 145] width 84 height 21
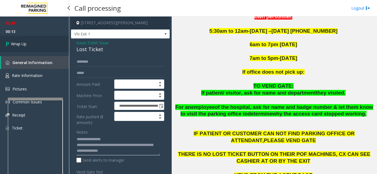
type textarea "**********"
click at [36, 44] on link "Wrap Up" at bounding box center [34, 44] width 69 height 16
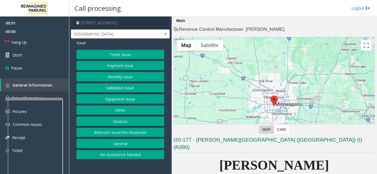
scroll to position [110, 0]
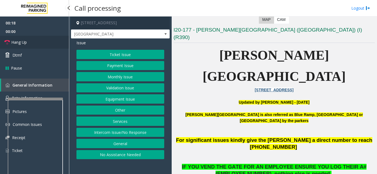
click at [30, 39] on link "Hang Up" at bounding box center [34, 42] width 69 height 13
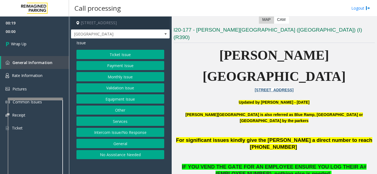
click at [113, 135] on button "Intercom Issue/No Response" at bounding box center [120, 132] width 88 height 9
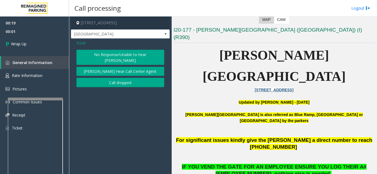
click at [111, 57] on button "No Response/Unable to hear [PERSON_NAME]" at bounding box center [120, 57] width 88 height 15
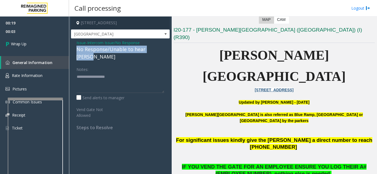
drag, startPoint x: 76, startPoint y: 49, endPoint x: 164, endPoint y: 50, distance: 88.5
click at [164, 50] on div "Issue - Intercom Issue/No Response No Response/Unable to hear [PERSON_NAME] Not…" at bounding box center [120, 88] width 99 height 98
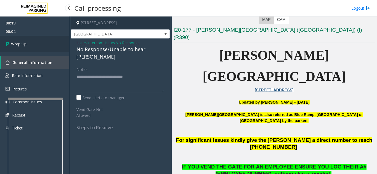
type textarea "**********"
click at [12, 48] on link "Wrap Up" at bounding box center [34, 44] width 69 height 16
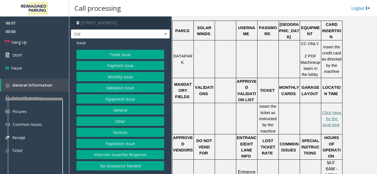
scroll to position [193, 0]
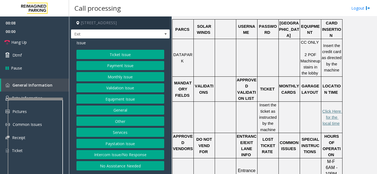
click at [137, 54] on button "Ticket Issue" at bounding box center [120, 54] width 88 height 9
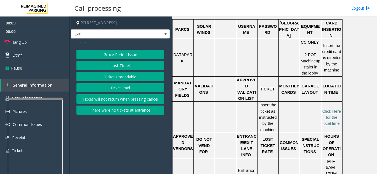
click at [129, 78] on button "Ticket Unreadable" at bounding box center [120, 76] width 88 height 9
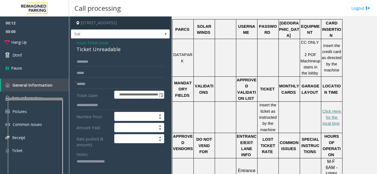
scroll to position [28, 0]
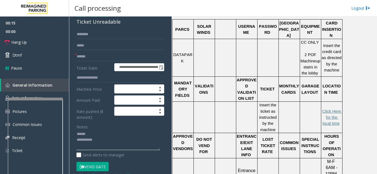
click at [104, 134] on textarea at bounding box center [118, 140] width 84 height 21
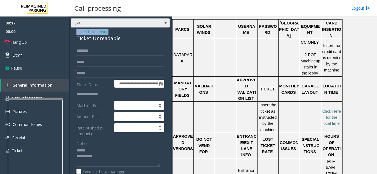
scroll to position [0, 0]
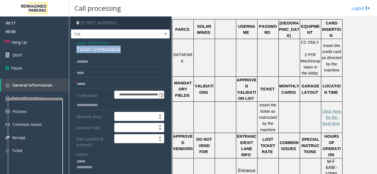
drag, startPoint x: 76, startPoint y: 23, endPoint x: 128, endPoint y: 53, distance: 59.8
click at [128, 53] on div "**********" at bounding box center [120, 155] width 99 height 232
type textarea "**********"
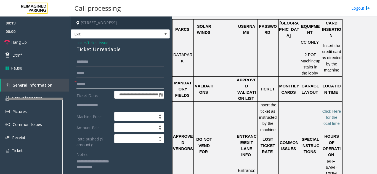
click at [109, 81] on input "text" at bounding box center [120, 84] width 88 height 9
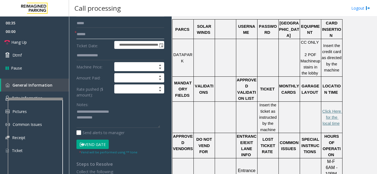
scroll to position [55, 0]
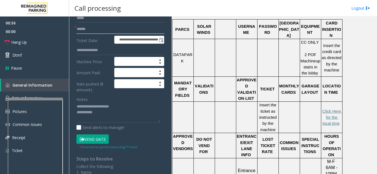
type input "******"
click at [94, 142] on button "Vend Gate" at bounding box center [92, 139] width 32 height 9
click at [106, 113] on textarea at bounding box center [118, 113] width 84 height 21
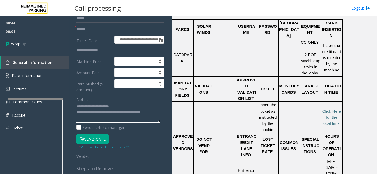
type textarea "**********"
click at [165, 107] on div "**********" at bounding box center [120, 104] width 99 height 242
click at [22, 45] on span "Wrap Up" at bounding box center [18, 44] width 15 height 6
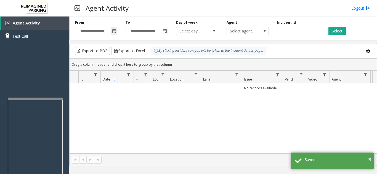
click at [115, 32] on span "Toggle popup" at bounding box center [114, 31] width 4 height 4
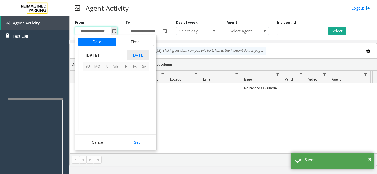
scroll to position [98870, 0]
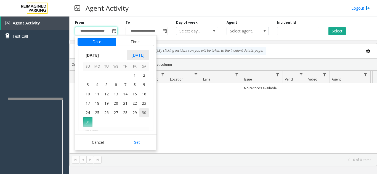
click at [144, 111] on span "30" at bounding box center [143, 112] width 9 height 9
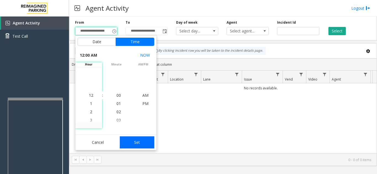
click at [138, 144] on button "Set" at bounding box center [137, 143] width 35 height 12
type input "**********"
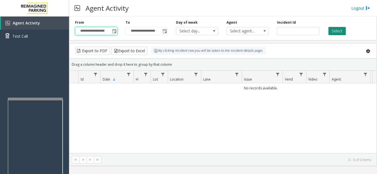
click at [332, 28] on button "Select" at bounding box center [336, 31] width 17 height 8
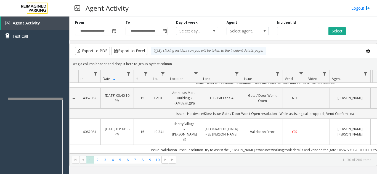
scroll to position [0, 0]
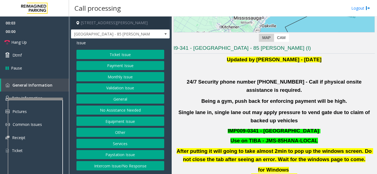
scroll to position [110, 0]
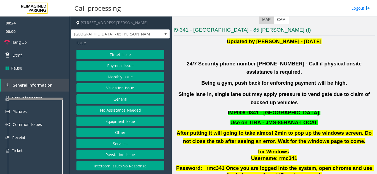
click at [118, 86] on button "Validation Issue" at bounding box center [120, 88] width 88 height 9
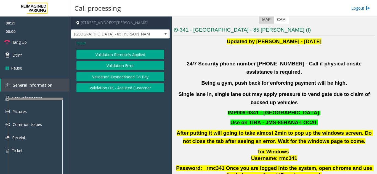
click at [117, 67] on button "Validation Error" at bounding box center [120, 65] width 88 height 9
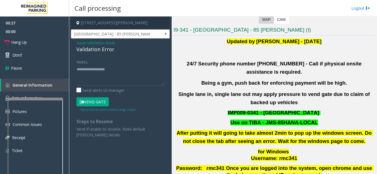
click at [95, 101] on button "Vend Gate" at bounding box center [92, 102] width 32 height 9
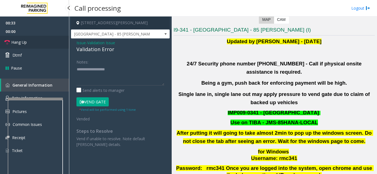
click at [20, 42] on span "Hang Up" at bounding box center [18, 42] width 15 height 6
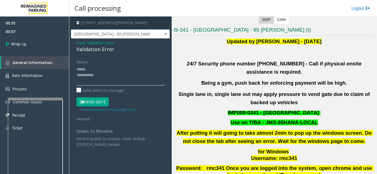
click at [99, 69] on textarea at bounding box center [120, 75] width 88 height 21
drag, startPoint x: 79, startPoint y: 48, endPoint x: 118, endPoint y: 50, distance: 39.7
click at [118, 50] on div "Issue - Validation Issue Validation Error Notes: Send alerts to manager Vend Ga…" at bounding box center [120, 96] width 99 height 115
click at [122, 77] on textarea at bounding box center [120, 75] width 88 height 21
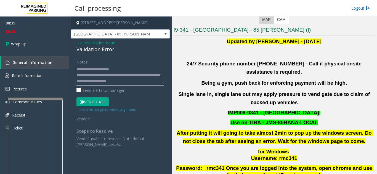
click at [127, 71] on textarea at bounding box center [120, 75] width 88 height 21
click at [155, 81] on textarea at bounding box center [120, 75] width 88 height 21
click at [107, 84] on textarea at bounding box center [120, 75] width 88 height 21
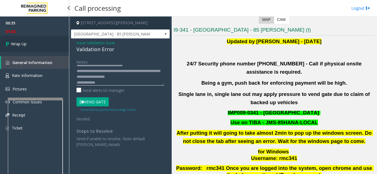
type textarea "**********"
click at [27, 44] on link "Wrap Up" at bounding box center [34, 44] width 69 height 16
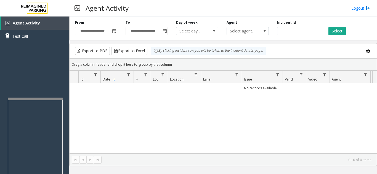
click at [268, 132] on div "No records available." at bounding box center [222, 119] width 307 height 70
click at [115, 32] on span "Toggle popup" at bounding box center [114, 31] width 4 height 4
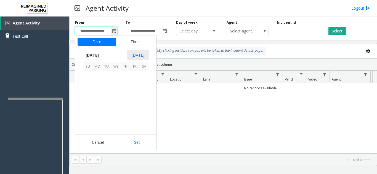
scroll to position [98870, 0]
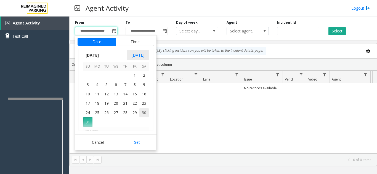
click at [147, 113] on span "30" at bounding box center [143, 112] width 9 height 9
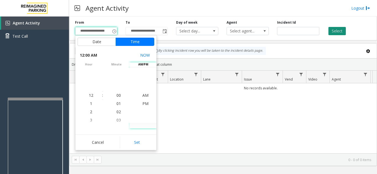
click at [339, 29] on button "Select" at bounding box center [336, 31] width 17 height 8
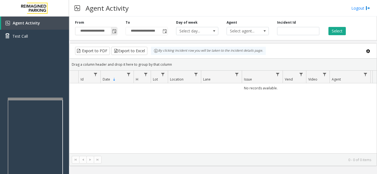
click at [115, 32] on span "Toggle popup" at bounding box center [114, 31] width 4 height 4
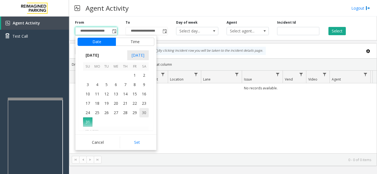
click at [145, 114] on span "30" at bounding box center [143, 112] width 9 height 9
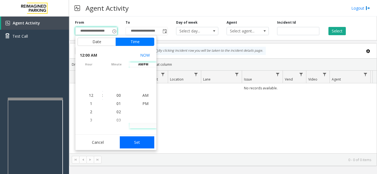
click at [140, 143] on button "Set" at bounding box center [137, 143] width 35 height 12
type input "**********"
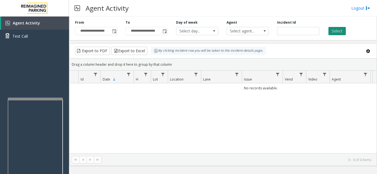
click at [335, 34] on button "Select" at bounding box center [336, 31] width 17 height 8
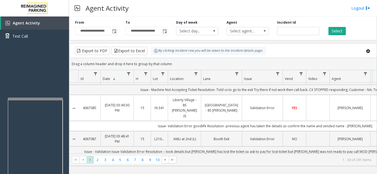
scroll to position [0, 0]
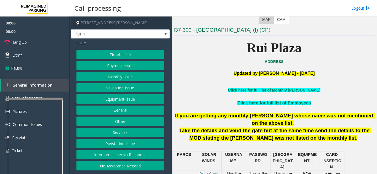
scroll to position [221, 0]
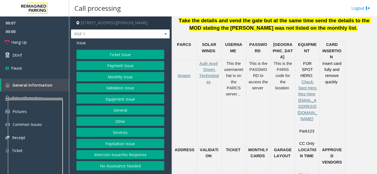
click at [125, 56] on button "Ticket Issue" at bounding box center [120, 54] width 88 height 9
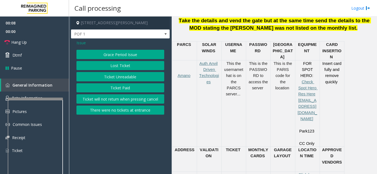
click at [123, 80] on button "Ticket Unreadable" at bounding box center [120, 76] width 88 height 9
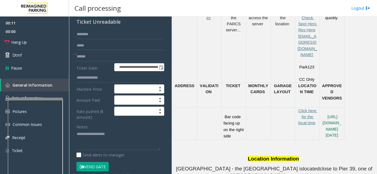
scroll to position [303, 0]
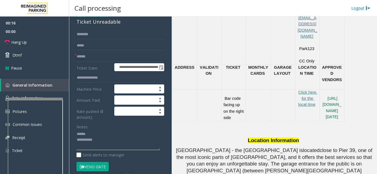
click at [100, 131] on textarea at bounding box center [118, 140] width 84 height 21
drag, startPoint x: 75, startPoint y: 25, endPoint x: 125, endPoint y: 25, distance: 50.5
click at [125, 25] on div "**********" at bounding box center [120, 159] width 99 height 296
click at [126, 142] on textarea at bounding box center [118, 140] width 84 height 21
type textarea "**********"
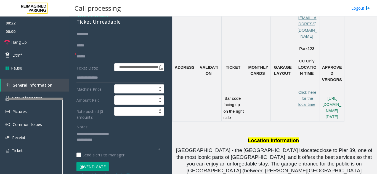
click at [114, 55] on input "text" at bounding box center [120, 56] width 88 height 9
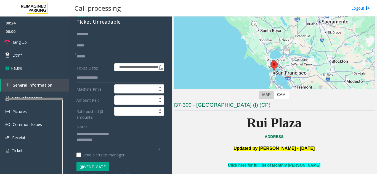
scroll to position [28, 0]
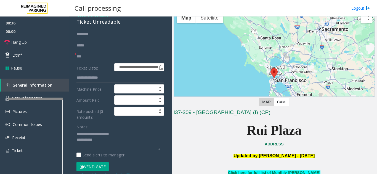
type input "**"
click at [112, 142] on textarea at bounding box center [118, 140] width 84 height 21
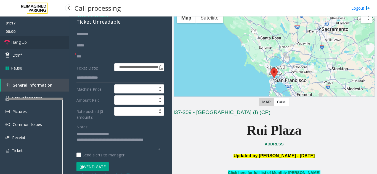
click at [36, 44] on link "Hang Up" at bounding box center [34, 42] width 69 height 13
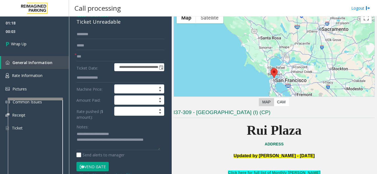
click at [160, 140] on div "**********" at bounding box center [120, 166] width 96 height 272
click at [158, 141] on textarea at bounding box center [118, 140] width 84 height 21
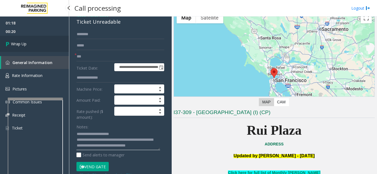
type textarea "**********"
click at [37, 46] on link "Wrap Up" at bounding box center [34, 44] width 69 height 16
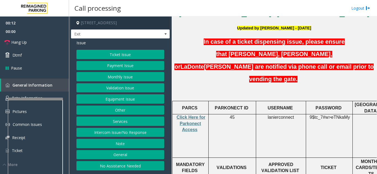
scroll to position [165, 0]
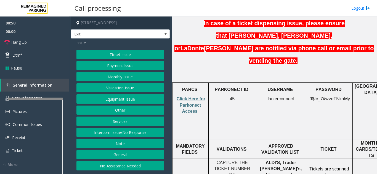
click at [117, 53] on button "Ticket Issue" at bounding box center [120, 54] width 88 height 9
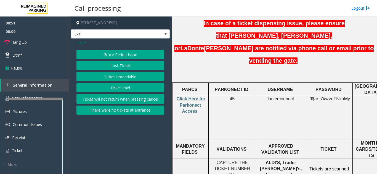
click at [121, 80] on button "Ticket Unreadable" at bounding box center [120, 76] width 88 height 9
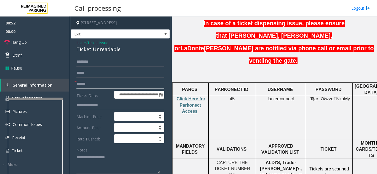
click at [107, 86] on input "text" at bounding box center [120, 84] width 88 height 9
type textarea "**********"
click at [115, 80] on input "text" at bounding box center [120, 84] width 88 height 9
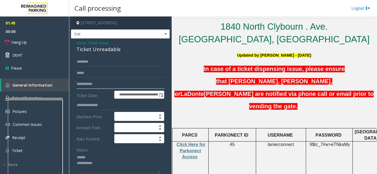
scroll to position [138, 0]
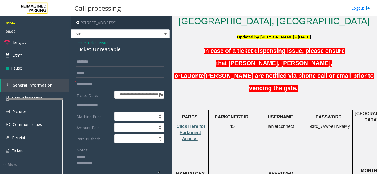
type input "**********"
click at [184, 124] on span "Click Here for Parkonect Access" at bounding box center [190, 132] width 29 height 17
click at [34, 105] on div at bounding box center [36, 104] width 55 height 2
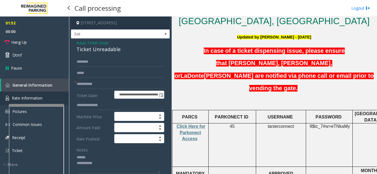
click at [28, 97] on span "Rate Information" at bounding box center [27, 98] width 31 height 5
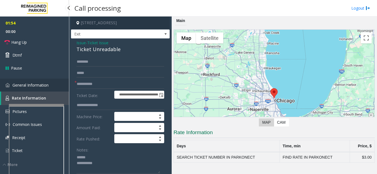
click at [42, 85] on span "General Information" at bounding box center [30, 85] width 36 height 5
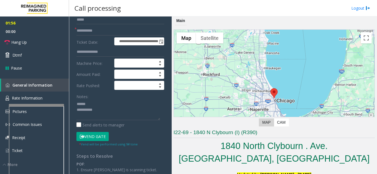
scroll to position [55, 0]
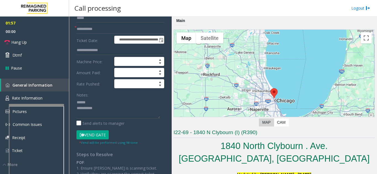
click at [95, 136] on button "Vend Gate" at bounding box center [92, 135] width 32 height 9
click at [104, 100] on textarea at bounding box center [118, 108] width 84 height 21
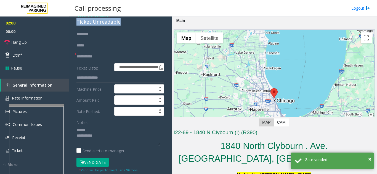
drag, startPoint x: 76, startPoint y: 23, endPoint x: 129, endPoint y: 23, distance: 52.7
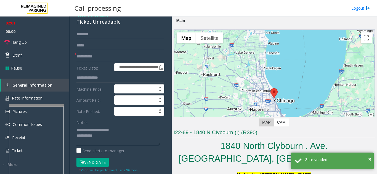
click at [130, 137] on textarea at bounding box center [118, 136] width 84 height 21
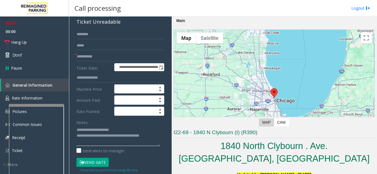
type textarea "**********"
click at [104, 119] on div "Notes:" at bounding box center [120, 132] width 88 height 28
click at [28, 44] on link "Hang Up" at bounding box center [34, 42] width 69 height 13
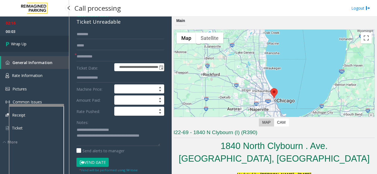
click at [39, 40] on link "Wrap Up" at bounding box center [34, 44] width 69 height 16
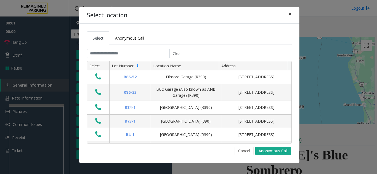
click at [289, 14] on span "×" at bounding box center [289, 14] width 3 height 8
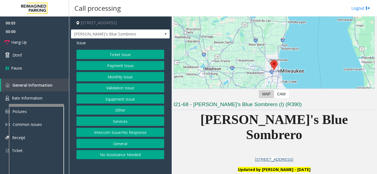
scroll to position [83, 0]
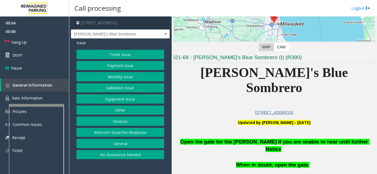
click at [110, 100] on button "Equipment Issue" at bounding box center [120, 99] width 88 height 9
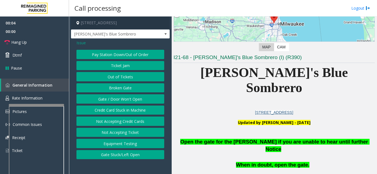
click at [110, 100] on button "Gate / Door Won't Open" at bounding box center [120, 99] width 88 height 9
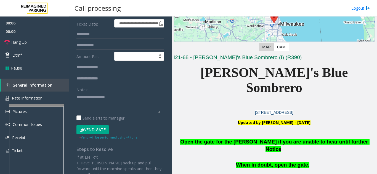
click at [90, 130] on button "Vend Gate" at bounding box center [92, 129] width 32 height 9
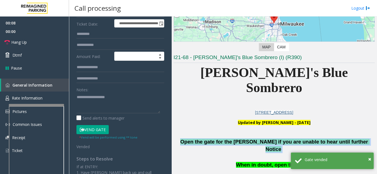
drag, startPoint x: 189, startPoint y: 126, endPoint x: 365, endPoint y: 127, distance: 176.1
click at [365, 139] on p "Open the gate for the parker if you are unable to hear until further Notice" at bounding box center [273, 146] width 201 height 15
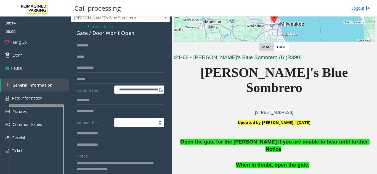
scroll to position [0, 0]
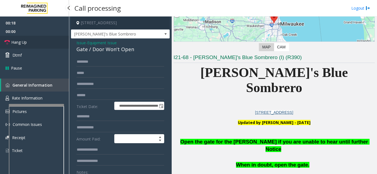
type textarea "**********"
click at [24, 45] on link "Hang Up" at bounding box center [34, 42] width 69 height 13
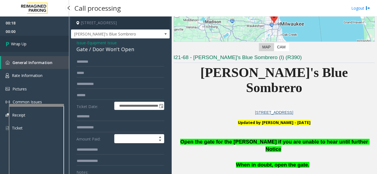
click at [24, 45] on span "Wrap Up" at bounding box center [18, 44] width 15 height 6
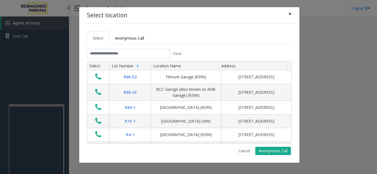
click at [289, 17] on span "×" at bounding box center [289, 14] width 3 height 8
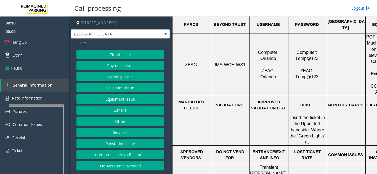
scroll to position [248, 0]
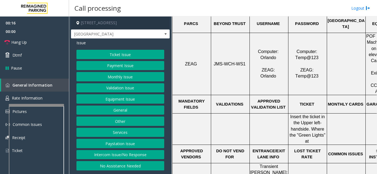
click at [107, 53] on button "Ticket Issue" at bounding box center [120, 54] width 88 height 9
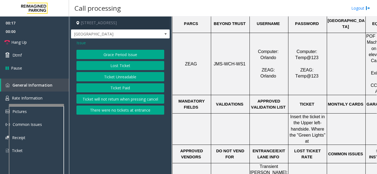
click at [104, 76] on button "Ticket Unreadable" at bounding box center [120, 76] width 88 height 9
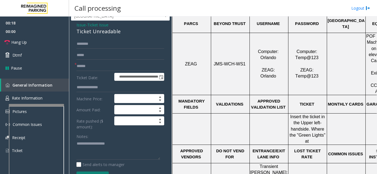
scroll to position [28, 0]
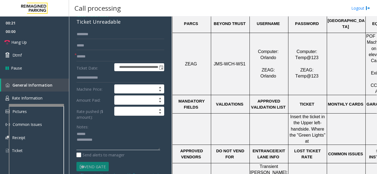
click at [111, 131] on textarea at bounding box center [118, 140] width 84 height 21
click at [96, 133] on textarea at bounding box center [118, 140] width 84 height 21
drag, startPoint x: 74, startPoint y: 23, endPoint x: 122, endPoint y: 23, distance: 47.1
click at [122, 23] on div "**********" at bounding box center [120, 162] width 99 height 302
type textarea "**********"
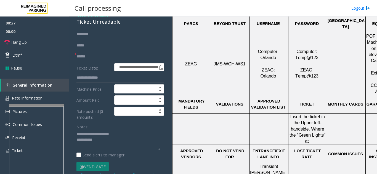
click at [102, 56] on input "text" at bounding box center [120, 56] width 88 height 9
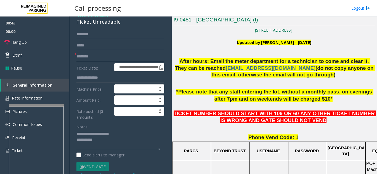
scroll to position [110, 0]
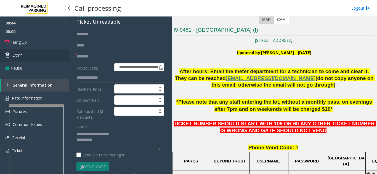
type input "********"
click at [25, 61] on link "Dtmf" at bounding box center [34, 55] width 69 height 13
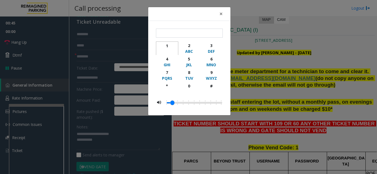
click at [168, 47] on div "1" at bounding box center [166, 46] width 15 height 6
type input "*"
click at [220, 13] on span "×" at bounding box center [220, 14] width 3 height 8
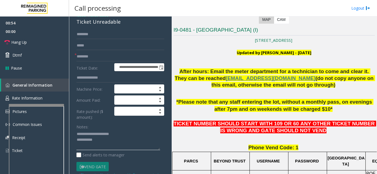
click at [106, 142] on textarea at bounding box center [118, 140] width 84 height 21
click at [20, 42] on span "Hang Up" at bounding box center [18, 42] width 15 height 6
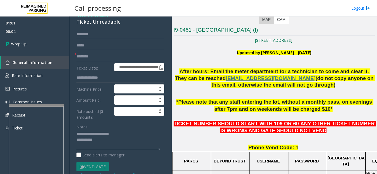
click at [131, 142] on textarea at bounding box center [118, 140] width 84 height 21
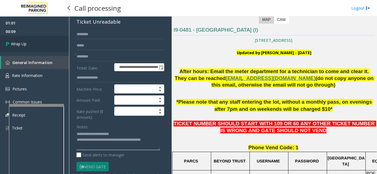
type textarea "**********"
click at [30, 51] on link "Wrap Up" at bounding box center [34, 44] width 69 height 16
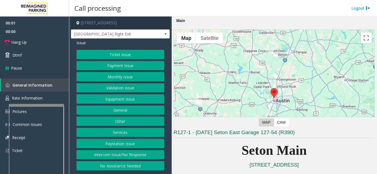
click at [192, 153] on p "Seton Main" at bounding box center [273, 150] width 201 height 21
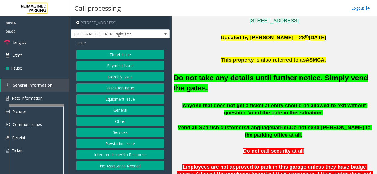
scroll to position [165, 0]
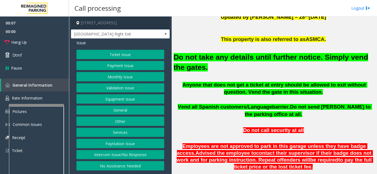
click at [115, 76] on button "Monthly Issue" at bounding box center [120, 76] width 88 height 9
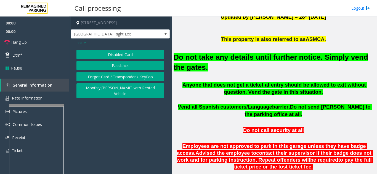
click at [115, 55] on button "Disabled Card" at bounding box center [120, 54] width 88 height 9
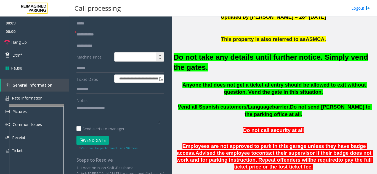
scroll to position [55, 0]
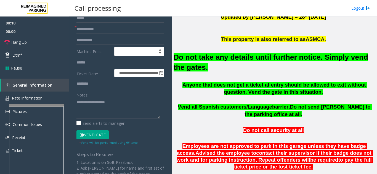
click at [98, 135] on button "Vend Gate" at bounding box center [92, 135] width 32 height 9
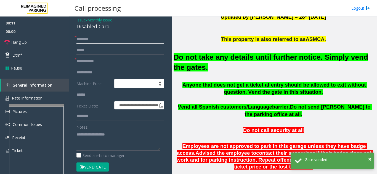
scroll to position [13, 0]
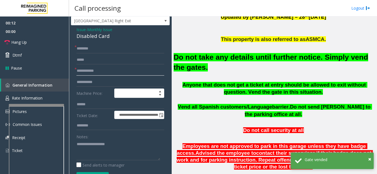
click at [88, 71] on input "text" at bounding box center [120, 70] width 88 height 9
type input "**"
click at [94, 47] on input "text" at bounding box center [120, 48] width 88 height 9
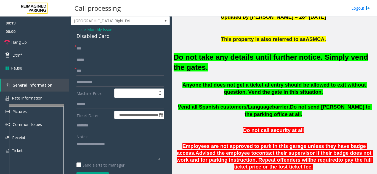
type input "**"
click at [98, 144] on textarea at bounding box center [118, 150] width 84 height 21
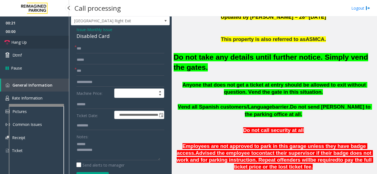
click at [17, 43] on span "Hang Up" at bounding box center [18, 42] width 15 height 6
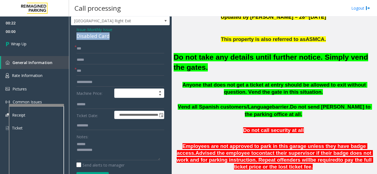
drag, startPoint x: 75, startPoint y: 35, endPoint x: 118, endPoint y: 34, distance: 42.7
click at [118, 34] on div "**********" at bounding box center [120, 146] width 99 height 243
click at [114, 150] on textarea at bounding box center [118, 150] width 84 height 21
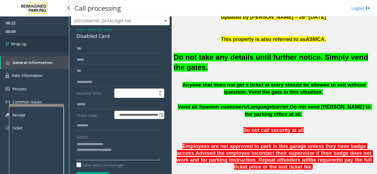
type textarea "**********"
click at [33, 47] on link "Wrap Up" at bounding box center [34, 44] width 69 height 16
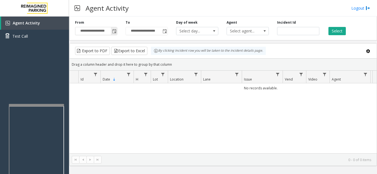
click at [114, 32] on span "Toggle popup" at bounding box center [114, 31] width 4 height 4
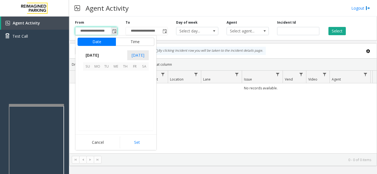
scroll to position [98870, 0]
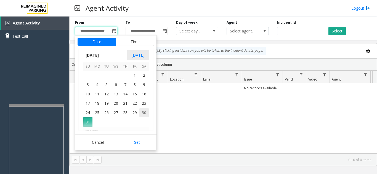
click at [144, 114] on span "30" at bounding box center [143, 112] width 9 height 9
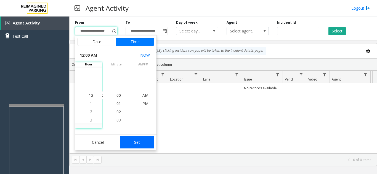
click at [141, 144] on button "Set" at bounding box center [137, 143] width 35 height 12
type input "**********"
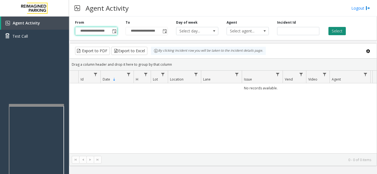
click at [337, 32] on button "Select" at bounding box center [336, 31] width 17 height 8
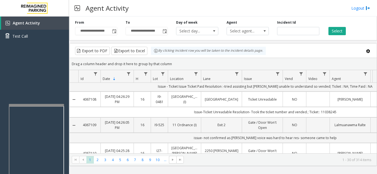
scroll to position [0, 0]
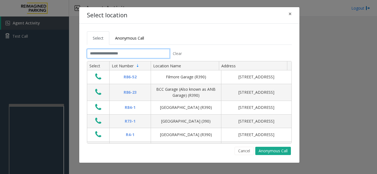
click at [116, 52] on input "text" at bounding box center [128, 53] width 83 height 9
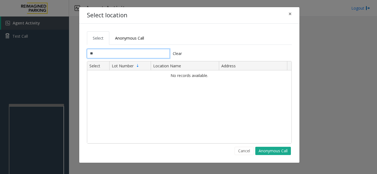
type input "*"
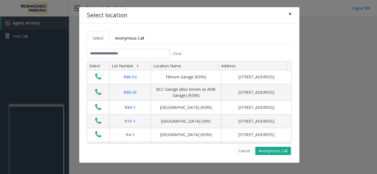
click at [288, 13] on span "×" at bounding box center [289, 14] width 3 height 8
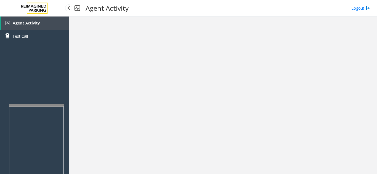
click at [38, 27] on link "Agent Activity" at bounding box center [35, 23] width 68 height 13
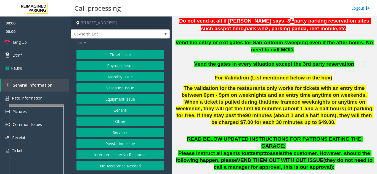
scroll to position [165, 0]
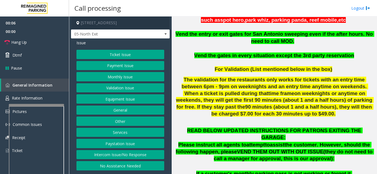
click at [110, 74] on button "Monthly Issue" at bounding box center [120, 76] width 88 height 9
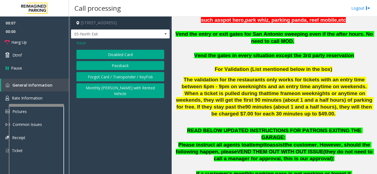
click at [114, 64] on button "Passback" at bounding box center [120, 65] width 88 height 9
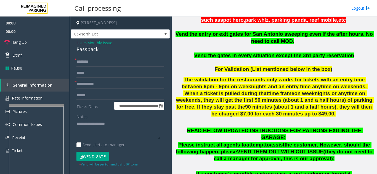
click at [79, 44] on span "Issue" at bounding box center [80, 43] width 9 height 6
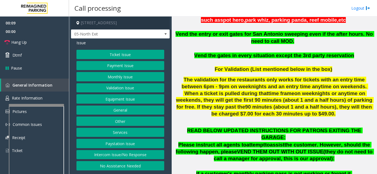
click at [125, 77] on button "Monthly Issue" at bounding box center [120, 76] width 88 height 9
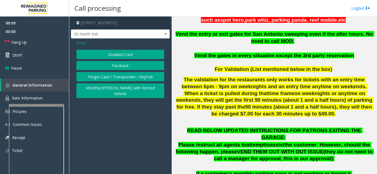
click at [119, 53] on button "Disabled Card" at bounding box center [120, 54] width 88 height 9
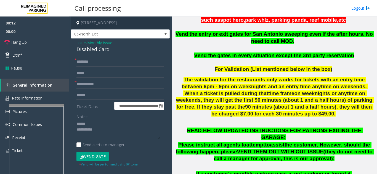
type textarea "**********"
click at [97, 82] on input "text" at bounding box center [120, 84] width 88 height 9
type input "********"
drag, startPoint x: 99, startPoint y: 125, endPoint x: 92, endPoint y: 92, distance: 33.7
click at [99, 125] on textarea at bounding box center [118, 130] width 84 height 21
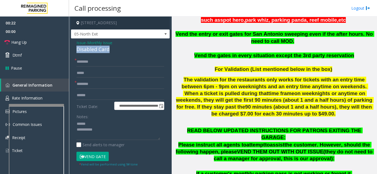
drag, startPoint x: 80, startPoint y: 49, endPoint x: 116, endPoint y: 50, distance: 36.4
click at [116, 50] on div "**********" at bounding box center [120, 136] width 99 height 195
type textarea "**********"
click at [94, 61] on input "text" at bounding box center [120, 61] width 88 height 9
type input "****"
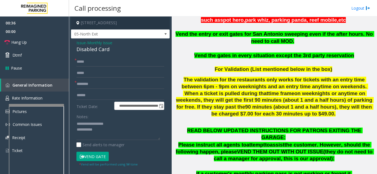
click at [101, 156] on button "Vend Gate" at bounding box center [92, 156] width 32 height 9
click at [107, 128] on textarea at bounding box center [118, 130] width 84 height 21
click at [131, 123] on textarea at bounding box center [118, 130] width 84 height 21
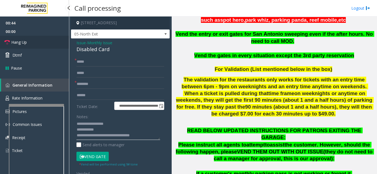
type textarea "**********"
click at [32, 41] on link "Hang Up" at bounding box center [34, 42] width 69 height 13
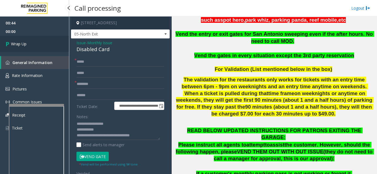
click at [32, 41] on link "Wrap Up" at bounding box center [34, 44] width 69 height 16
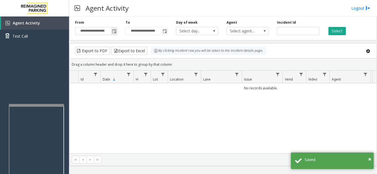
click at [114, 32] on span "Toggle popup" at bounding box center [114, 31] width 4 height 4
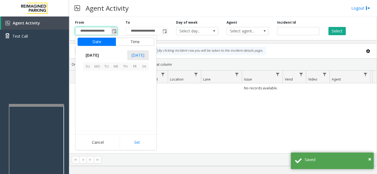
scroll to position [98870, 0]
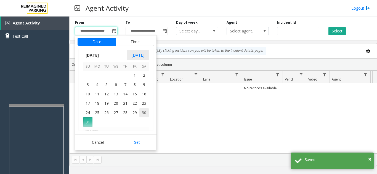
click at [146, 114] on span "30" at bounding box center [143, 112] width 9 height 9
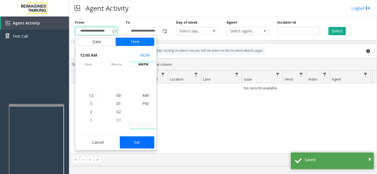
click at [141, 145] on button "Set" at bounding box center [137, 143] width 35 height 12
type input "**********"
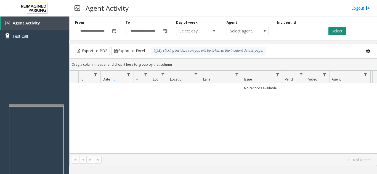
click at [335, 30] on button "Select" at bounding box center [336, 31] width 17 height 8
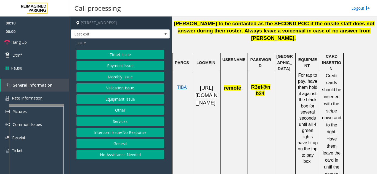
scroll to position [276, 0]
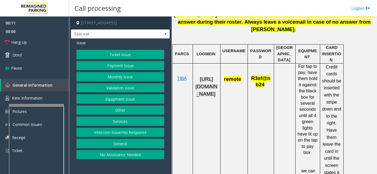
click at [201, 93] on span "https://fillmore-web.sp.tibaparking.net/" at bounding box center [206, 86] width 22 height 20
drag, startPoint x: 243, startPoint y: 73, endPoint x: 225, endPoint y: 78, distance: 18.6
click at [225, 78] on td "remote" at bounding box center [233, 135] width 27 height 145
click at [253, 97] on td "R3ef@nb24" at bounding box center [260, 135] width 26 height 145
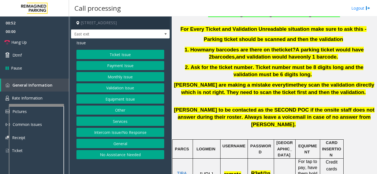
scroll to position [165, 0]
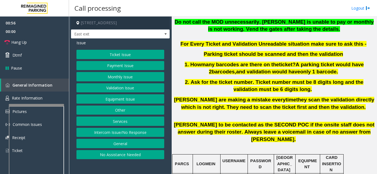
click at [117, 54] on button "Ticket Issue" at bounding box center [120, 54] width 88 height 9
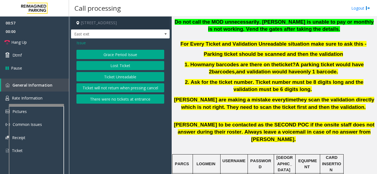
click at [113, 76] on button "Ticket Unreadable" at bounding box center [120, 76] width 88 height 9
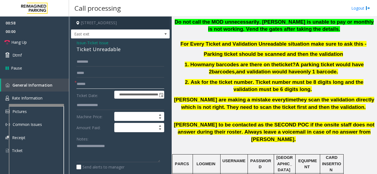
click at [95, 84] on input "text" at bounding box center [120, 84] width 88 height 9
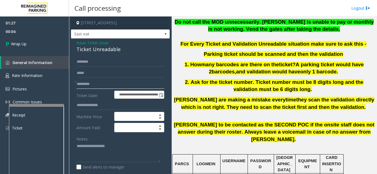
type input "*********"
click at [95, 144] on textarea at bounding box center [118, 152] width 84 height 21
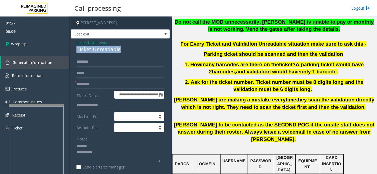
drag, startPoint x: 76, startPoint y: 50, endPoint x: 126, endPoint y: 52, distance: 49.9
click at [126, 52] on div "**********" at bounding box center [120, 165] width 99 height 252
click at [112, 151] on textarea at bounding box center [118, 152] width 84 height 21
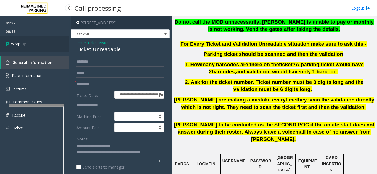
type textarea "**********"
click at [22, 48] on link "Wrap Up" at bounding box center [34, 44] width 69 height 16
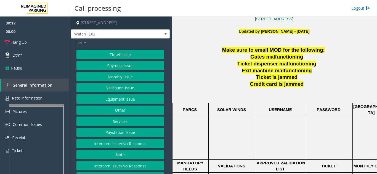
scroll to position [110, 0]
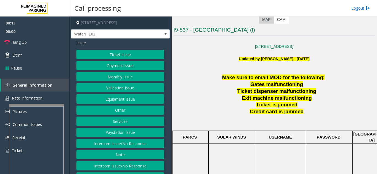
click at [118, 56] on button "Ticket Issue" at bounding box center [120, 54] width 88 height 9
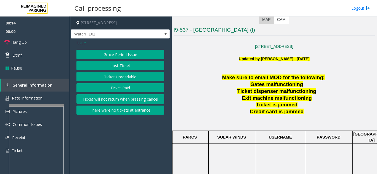
click at [126, 77] on button "Ticket Unreadable" at bounding box center [120, 76] width 88 height 9
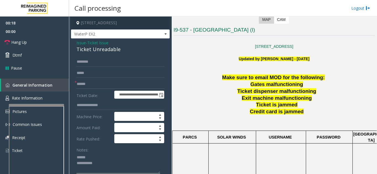
click at [99, 155] on textarea at bounding box center [118, 163] width 84 height 21
drag, startPoint x: 75, startPoint y: 50, endPoint x: 123, endPoint y: 53, distance: 48.6
click at [120, 166] on textarea at bounding box center [118, 163] width 84 height 21
type textarea "**********"
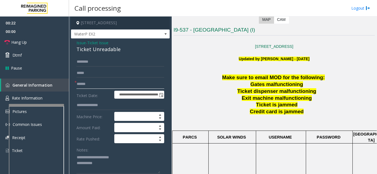
click at [106, 85] on input "text" at bounding box center [120, 84] width 88 height 9
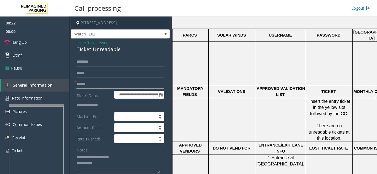
scroll to position [221, 0]
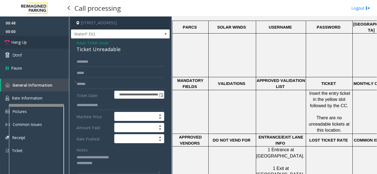
click at [35, 42] on link "Hang Up" at bounding box center [34, 42] width 69 height 13
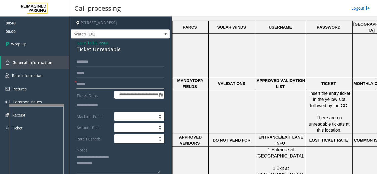
click at [95, 81] on input "text" at bounding box center [120, 84] width 88 height 9
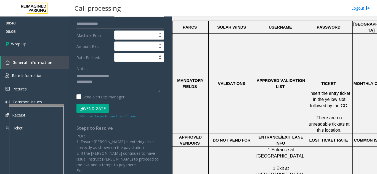
scroll to position [83, 0]
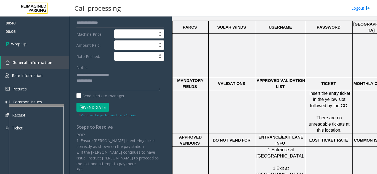
type input "**"
click at [122, 85] on textarea at bounding box center [118, 81] width 84 height 21
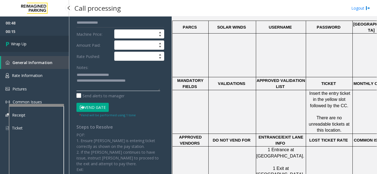
type textarea "**********"
click at [15, 43] on span "Wrap Up" at bounding box center [18, 44] width 15 height 6
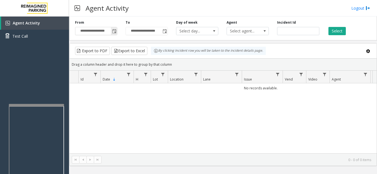
click at [115, 32] on span "Toggle popup" at bounding box center [114, 31] width 4 height 4
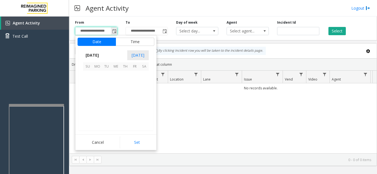
scroll to position [98870, 0]
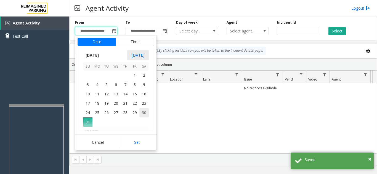
click at [147, 112] on span "30" at bounding box center [143, 112] width 9 height 9
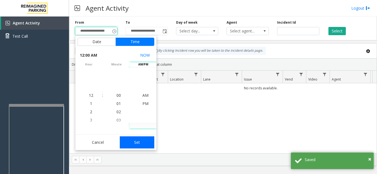
click at [147, 141] on button "Set" at bounding box center [137, 143] width 35 height 12
type input "**********"
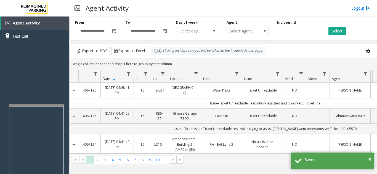
click at [326, 35] on div "Select" at bounding box center [348, 27] width 50 height 15
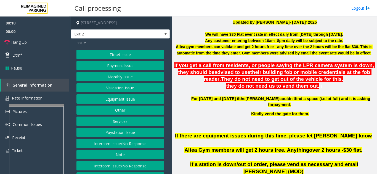
scroll to position [165, 0]
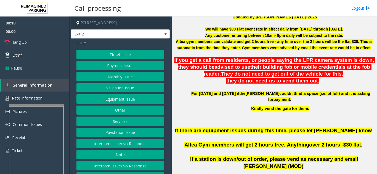
click at [118, 145] on button "Intercom Issue/No Response" at bounding box center [120, 143] width 88 height 9
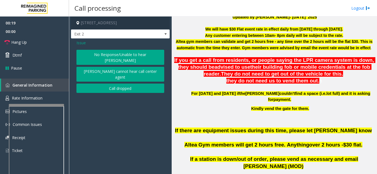
click at [90, 55] on button "No Response/Unable to hear [PERSON_NAME]" at bounding box center [120, 57] width 88 height 15
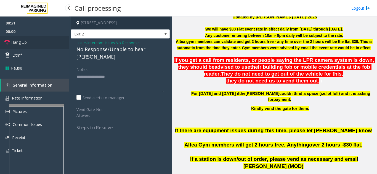
click at [46, 47] on link "Hang Up" at bounding box center [34, 42] width 69 height 13
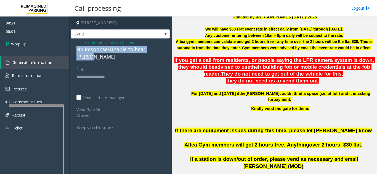
drag, startPoint x: 74, startPoint y: 50, endPoint x: 163, endPoint y: 49, distance: 89.0
click at [163, 49] on div "Issue - Intercom Issue/No Response No Response/Unable to hear [PERSON_NAME] Not…" at bounding box center [120, 88] width 99 height 98
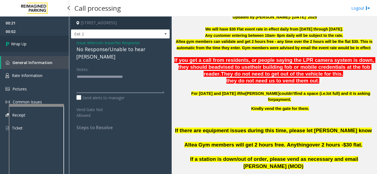
type textarea "**********"
click at [30, 42] on link "Wrap Up" at bounding box center [34, 44] width 69 height 16
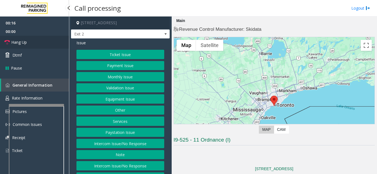
click at [33, 45] on link "Hang Up" at bounding box center [34, 42] width 69 height 13
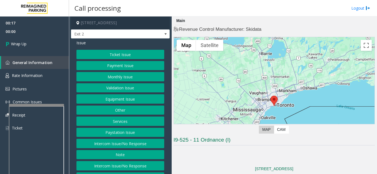
click at [114, 141] on button "Intercom Issue/No Response" at bounding box center [120, 143] width 88 height 9
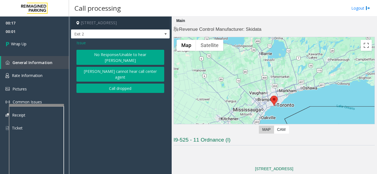
click at [98, 55] on button "No Response/Unable to hear [PERSON_NAME]" at bounding box center [120, 57] width 88 height 15
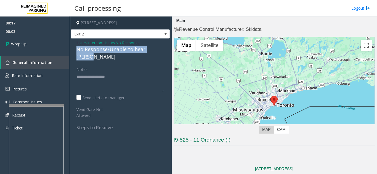
drag, startPoint x: 81, startPoint y: 49, endPoint x: 166, endPoint y: 52, distance: 85.5
click at [166, 52] on div "Issue - Intercom Issue/No Response No Response/Unable to hear [PERSON_NAME] Not…" at bounding box center [120, 88] width 99 height 98
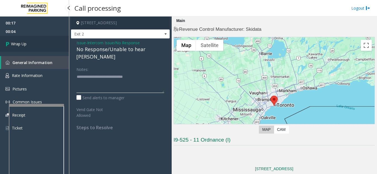
type textarea "**********"
click at [46, 47] on link "Wrap Up" at bounding box center [34, 44] width 69 height 16
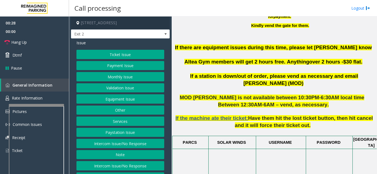
scroll to position [221, 0]
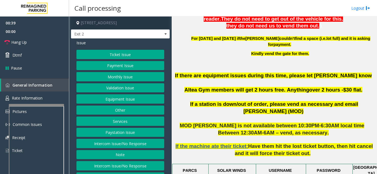
click at [128, 100] on button "Equipment Issue" at bounding box center [120, 99] width 88 height 9
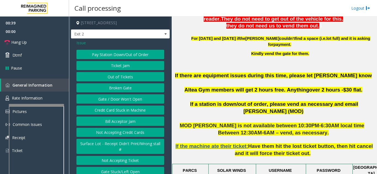
click at [128, 100] on button "Gate / Door Won't Open" at bounding box center [120, 99] width 88 height 9
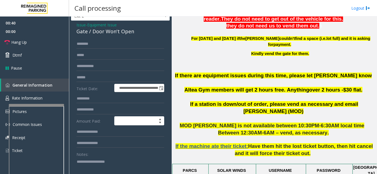
scroll to position [28, 0]
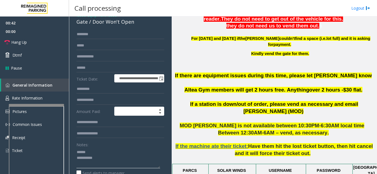
click at [99, 150] on textarea at bounding box center [118, 158] width 84 height 21
click at [100, 152] on textarea at bounding box center [118, 158] width 84 height 21
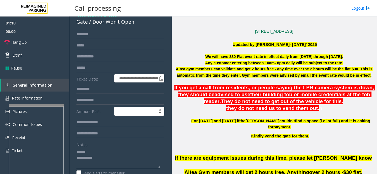
scroll to position [0, 0]
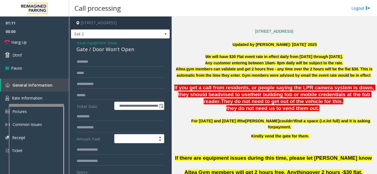
type textarea "**********"
click at [80, 42] on span "Issue" at bounding box center [80, 43] width 9 height 6
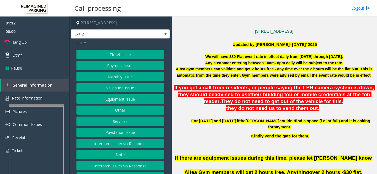
click at [111, 57] on button "Ticket Issue" at bounding box center [120, 54] width 88 height 9
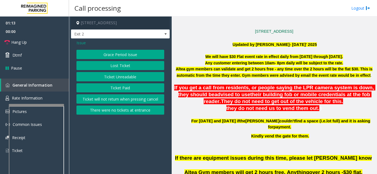
click at [119, 81] on button "Ticket Unreadable" at bounding box center [120, 76] width 88 height 9
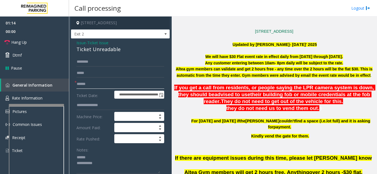
click at [116, 82] on input "text" at bounding box center [120, 84] width 88 height 9
click at [109, 159] on textarea at bounding box center [118, 163] width 84 height 21
drag, startPoint x: 73, startPoint y: 48, endPoint x: 123, endPoint y: 49, distance: 50.2
click at [123, 49] on div "**********" at bounding box center [120, 161] width 99 height 245
type textarea "**********"
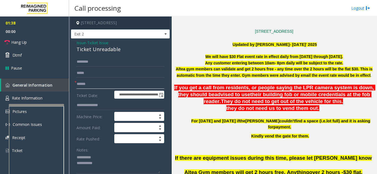
click at [87, 87] on input "text" at bounding box center [120, 84] width 88 height 9
type input "****"
drag, startPoint x: 88, startPoint y: 157, endPoint x: 104, endPoint y: 159, distance: 16.6
click at [104, 159] on textarea at bounding box center [118, 163] width 84 height 21
type textarea "**********"
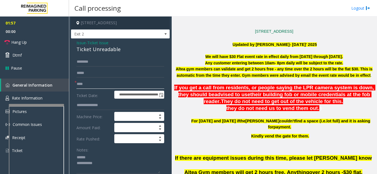
click at [114, 84] on input "****" at bounding box center [120, 84] width 88 height 9
drag, startPoint x: 87, startPoint y: 85, endPoint x: 75, endPoint y: 89, distance: 12.4
click at [75, 89] on div "**********" at bounding box center [120, 167] width 96 height 221
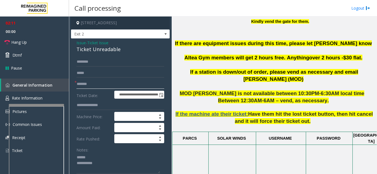
scroll to position [248, 0]
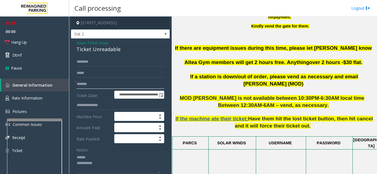
click at [32, 120] on div at bounding box center [34, 120] width 55 height 2
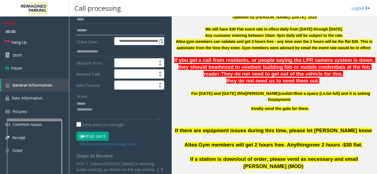
scroll to position [55, 0]
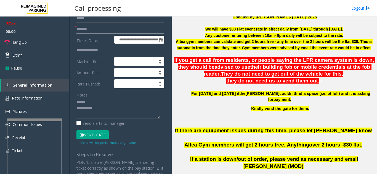
type input "*******"
click at [94, 135] on button "Vend Gate" at bounding box center [92, 135] width 32 height 9
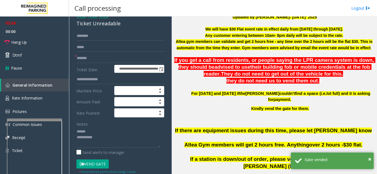
scroll to position [0, 0]
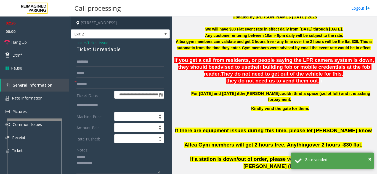
click at [80, 44] on span "Issue" at bounding box center [80, 43] width 9 height 6
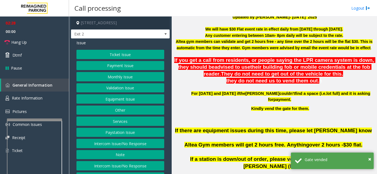
click at [124, 100] on button "Equipment Issue" at bounding box center [120, 99] width 88 height 9
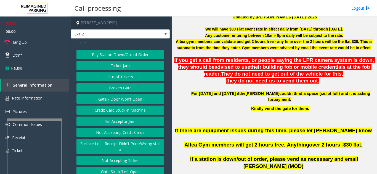
click at [124, 100] on button "Gate / Door Won't Open" at bounding box center [120, 99] width 88 height 9
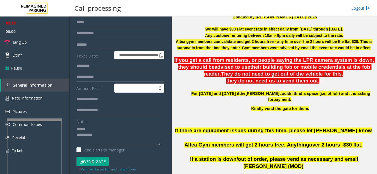
scroll to position [55, 0]
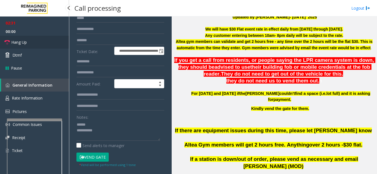
click at [35, 44] on link "Hang Up" at bounding box center [34, 42] width 69 height 13
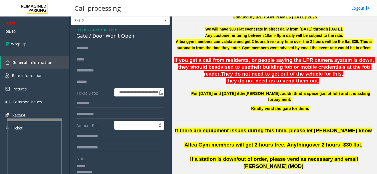
scroll to position [0, 0]
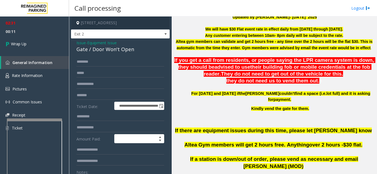
click at [79, 42] on span "Issue" at bounding box center [80, 43] width 9 height 6
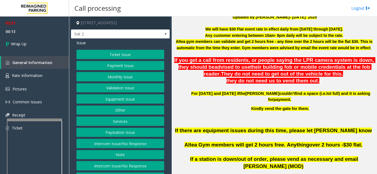
click at [119, 112] on button "Other" at bounding box center [120, 110] width 88 height 9
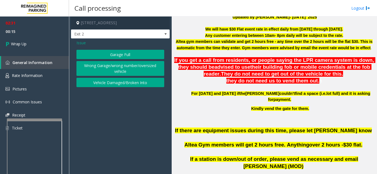
click at [82, 42] on span "Issue" at bounding box center [80, 43] width 9 height 6
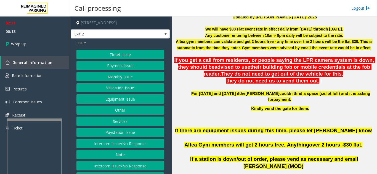
click at [113, 121] on button "Services" at bounding box center [120, 121] width 88 height 9
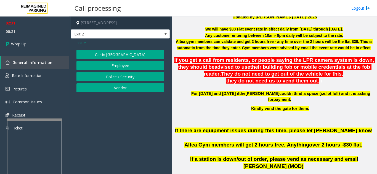
click at [82, 44] on span "Issue" at bounding box center [80, 43] width 9 height 6
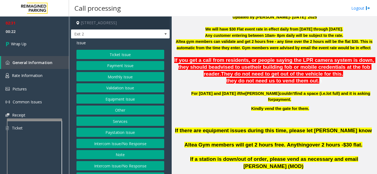
click at [115, 118] on button "Services" at bounding box center [120, 121] width 88 height 9
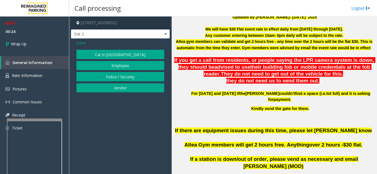
click at [81, 43] on span "Issue" at bounding box center [80, 43] width 9 height 6
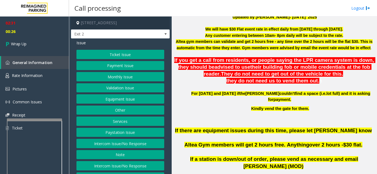
click at [123, 156] on button "Note" at bounding box center [120, 155] width 88 height 9
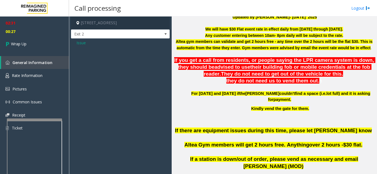
click at [80, 41] on span "Issue" at bounding box center [80, 43] width 9 height 6
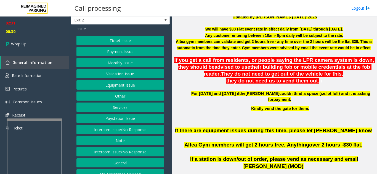
scroll to position [22, 0]
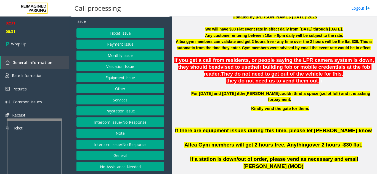
click at [120, 154] on button "General" at bounding box center [120, 155] width 88 height 9
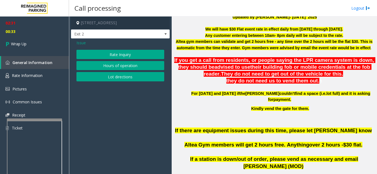
click at [82, 45] on span "Issue" at bounding box center [80, 43] width 9 height 6
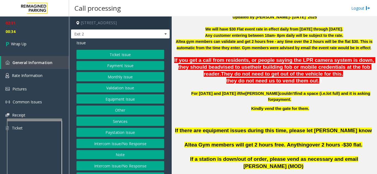
click at [119, 114] on button "Other" at bounding box center [120, 110] width 88 height 9
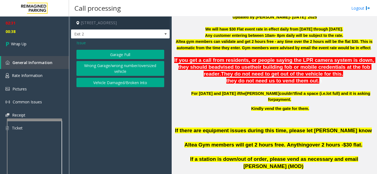
click at [116, 53] on button "Garage Full" at bounding box center [120, 54] width 88 height 9
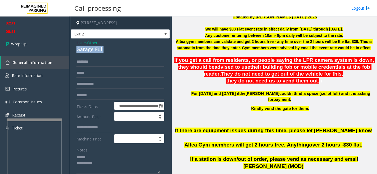
drag, startPoint x: 75, startPoint y: 49, endPoint x: 107, endPoint y: 50, distance: 32.3
click at [107, 50] on div "**********" at bounding box center [120, 146] width 99 height 215
click at [106, 166] on textarea at bounding box center [118, 163] width 84 height 21
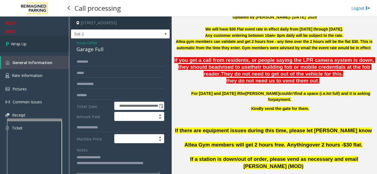
type textarea "**********"
click at [31, 41] on link "Wrap Up" at bounding box center [34, 44] width 69 height 16
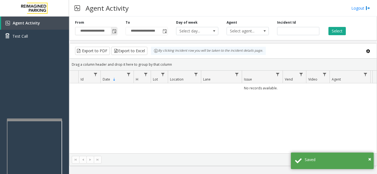
click at [114, 33] on span "Toggle popup" at bounding box center [114, 31] width 4 height 4
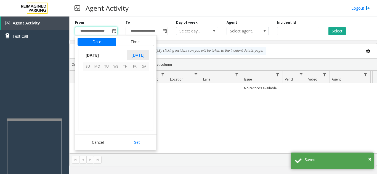
scroll to position [98870, 0]
click at [144, 115] on span "30" at bounding box center [143, 112] width 9 height 9
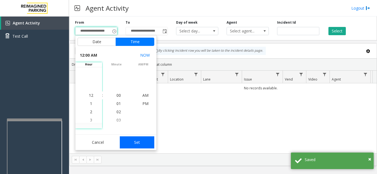
click at [143, 141] on button "Set" at bounding box center [137, 143] width 35 height 12
type input "**********"
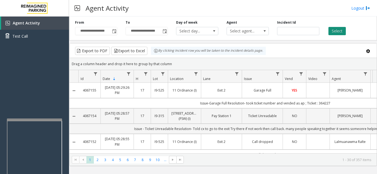
click at [337, 32] on button "Select" at bounding box center [336, 31] width 17 height 8
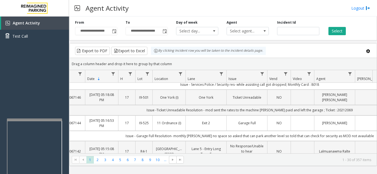
scroll to position [0, 0]
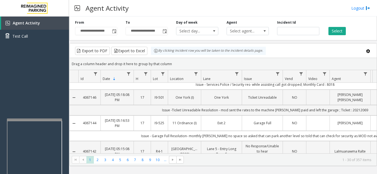
drag, startPoint x: 98, startPoint y: 112, endPoint x: 83, endPoint y: 116, distance: 15.1
click at [83, 116] on td "4067144" at bounding box center [89, 123] width 22 height 15
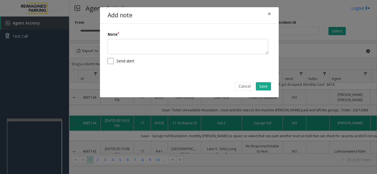
copy link "4067144"
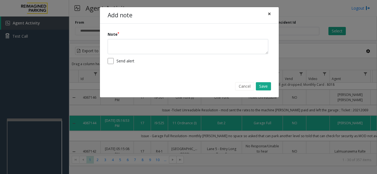
click at [271, 14] on button "×" at bounding box center [269, 14] width 11 height 14
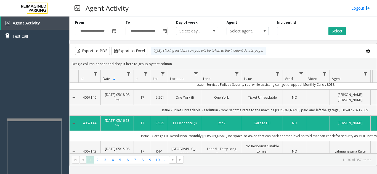
click at [309, 47] on kendo-grid-toolbar "Export to PDF Export to Excel By clicking Incident row you will be taken to the…" at bounding box center [222, 51] width 307 height 15
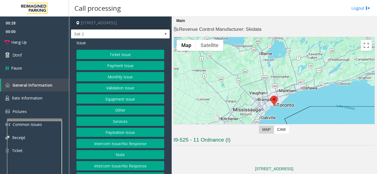
click at [114, 144] on button "Intercom Issue/No Response" at bounding box center [120, 143] width 88 height 9
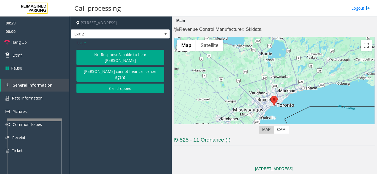
click at [112, 54] on button "No Response/Unable to hear [PERSON_NAME]" at bounding box center [120, 57] width 88 height 15
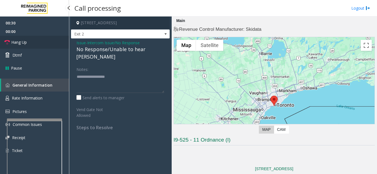
click at [30, 44] on link "Hang Up" at bounding box center [34, 42] width 69 height 13
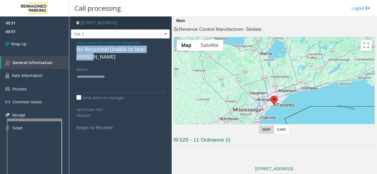
drag, startPoint x: 76, startPoint y: 49, endPoint x: 163, endPoint y: 50, distance: 87.7
click at [163, 50] on div "Issue - Intercom Issue/No Response No Response/Unable to hear [PERSON_NAME] Not…" at bounding box center [120, 88] width 99 height 98
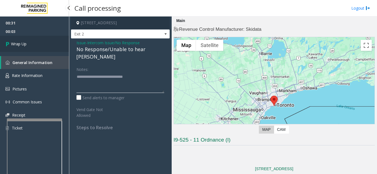
type textarea "**********"
click at [28, 46] on link "Wrap Up" at bounding box center [34, 44] width 69 height 16
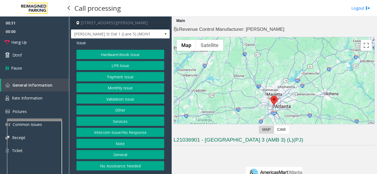
click at [135, 132] on button "Intercom Issue/No Response" at bounding box center [120, 132] width 88 height 9
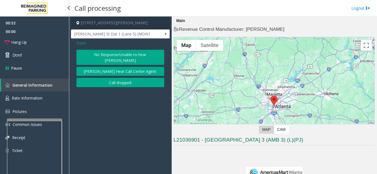
click at [108, 57] on button "No Response/Unable to hear [PERSON_NAME]" at bounding box center [120, 57] width 88 height 15
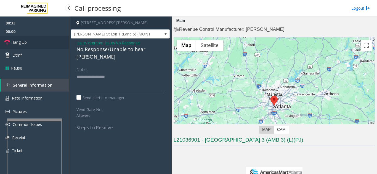
click at [16, 41] on span "Hang Up" at bounding box center [18, 42] width 15 height 6
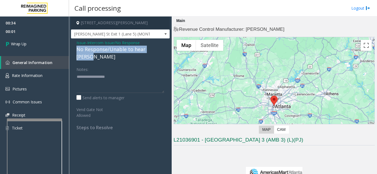
drag, startPoint x: 96, startPoint y: 50, endPoint x: 163, endPoint y: 50, distance: 67.0
click at [163, 50] on div "Issue - Intercom Issue/No Response No Response/Unable to hear [PERSON_NAME] Not…" at bounding box center [120, 88] width 99 height 98
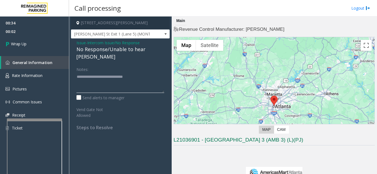
type textarea "**********"
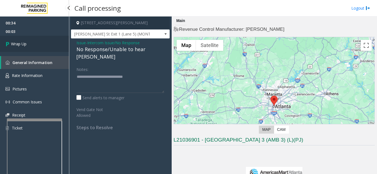
click at [60, 47] on link "Wrap Up" at bounding box center [34, 44] width 69 height 16
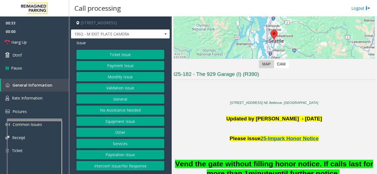
scroll to position [55, 0]
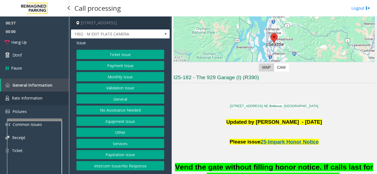
click at [36, 100] on span "Rate Information" at bounding box center [27, 98] width 31 height 5
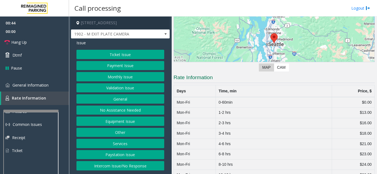
click at [31, 112] on div at bounding box center [30, 174] width 55 height 129
click at [34, 85] on span "General Information" at bounding box center [30, 85] width 36 height 5
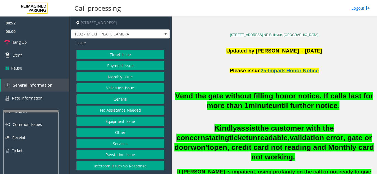
scroll to position [138, 0]
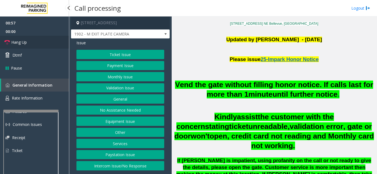
click at [36, 41] on link "Hang Up" at bounding box center [34, 42] width 69 height 13
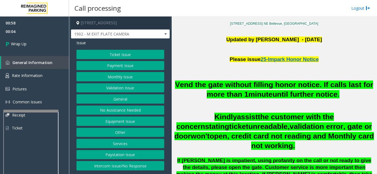
click at [120, 123] on button "Equipment Issue" at bounding box center [120, 121] width 88 height 9
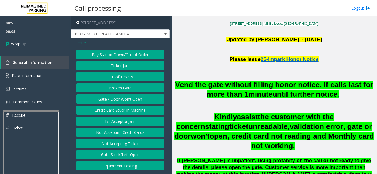
click at [120, 103] on button "Gate / Door Won't Open" at bounding box center [120, 99] width 88 height 9
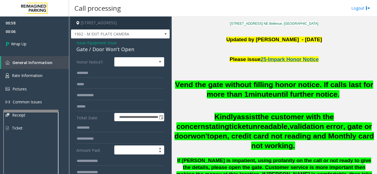
scroll to position [28, 0]
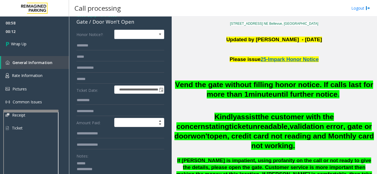
click at [94, 164] on textarea at bounding box center [118, 169] width 84 height 21
drag, startPoint x: 92, startPoint y: 23, endPoint x: 139, endPoint y: 23, distance: 46.3
click at [140, 23] on div "Gate / Door Won't Open" at bounding box center [120, 21] width 88 height 7
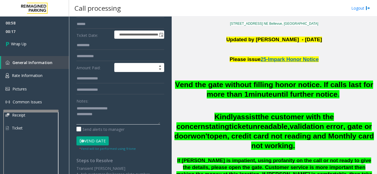
click at [115, 118] on textarea at bounding box center [118, 114] width 84 height 21
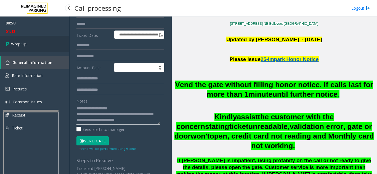
type textarea "**********"
click at [37, 44] on link "Wrap Up" at bounding box center [34, 44] width 69 height 16
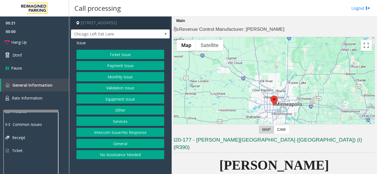
click at [132, 135] on button "Intercom Issue/No Response" at bounding box center [120, 132] width 88 height 9
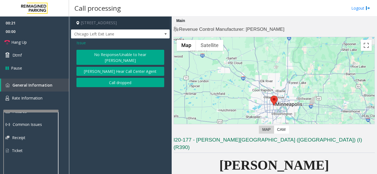
click at [85, 55] on button "No Response/Unable to hear [PERSON_NAME]" at bounding box center [120, 57] width 88 height 15
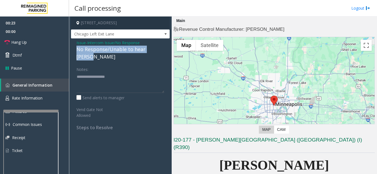
drag, startPoint x: 79, startPoint y: 47, endPoint x: 159, endPoint y: 48, distance: 80.0
click at [159, 48] on div "Issue - Intercom Issue/No Response No Response/Unable to hear [PERSON_NAME] Not…" at bounding box center [120, 88] width 99 height 98
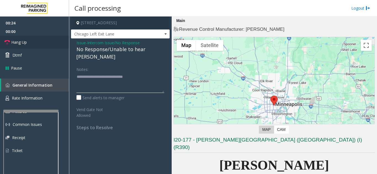
type textarea "**********"
click at [49, 37] on link "Hang Up" at bounding box center [34, 42] width 69 height 13
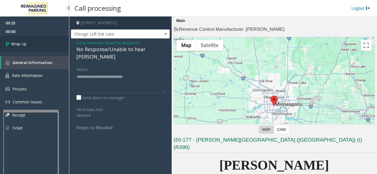
click at [49, 41] on link "Wrap Up" at bounding box center [34, 44] width 69 height 16
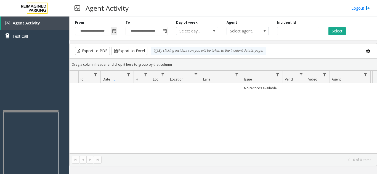
click at [114, 32] on span "Toggle popup" at bounding box center [114, 31] width 4 height 4
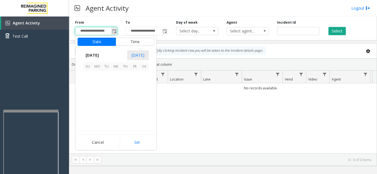
scroll to position [98870, 0]
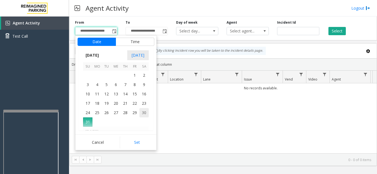
click at [142, 113] on span "30" at bounding box center [143, 112] width 9 height 9
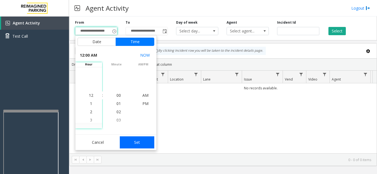
click at [142, 143] on button "Set" at bounding box center [137, 143] width 35 height 12
type input "**********"
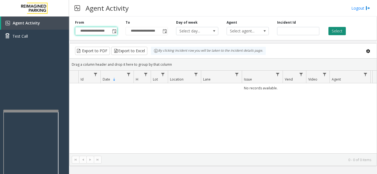
click at [334, 28] on button "Select" at bounding box center [336, 31] width 17 height 8
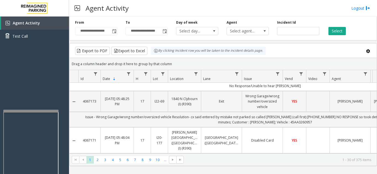
scroll to position [28, 0]
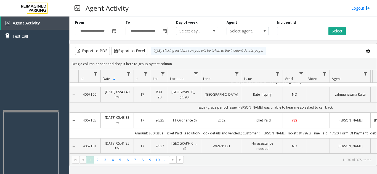
click at [306, 153] on kendo-grid "Export to PDF Export to Excel By clicking Incident row you will be taken to the…" at bounding box center [222, 104] width 307 height 123
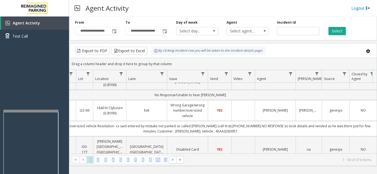
scroll to position [55, 57]
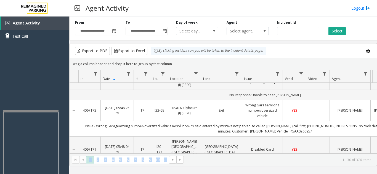
click at [235, 160] on kendo-pager-info "1 - 30 of 376 items" at bounding box center [279, 160] width 184 height 5
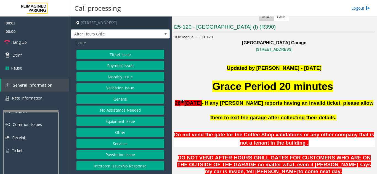
scroll to position [110, 0]
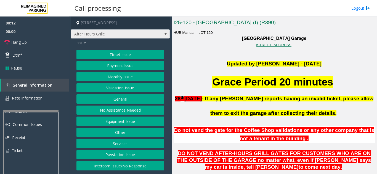
click at [159, 34] on span "After Hours Grille" at bounding box center [120, 33] width 99 height 9
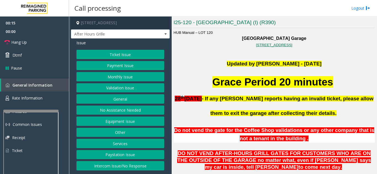
click at [198, 64] on p "Updated by Jyoti Teotia - 7th March 2025" at bounding box center [273, 63] width 201 height 7
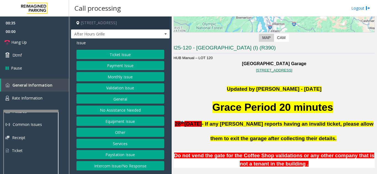
scroll to position [83, 0]
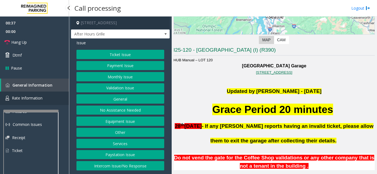
click at [32, 101] on span "Rate Information" at bounding box center [27, 98] width 31 height 5
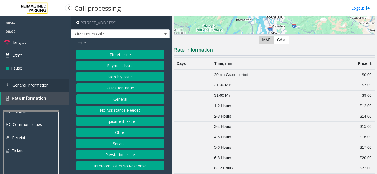
click at [40, 87] on span "General Information" at bounding box center [30, 85] width 36 height 5
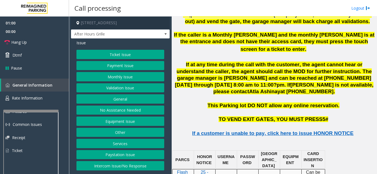
scroll to position [634, 0]
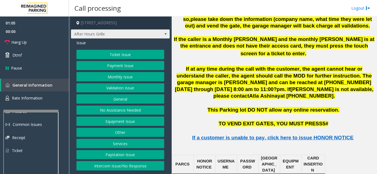
click at [119, 36] on span "After Hours Grille" at bounding box center [110, 34] width 79 height 9
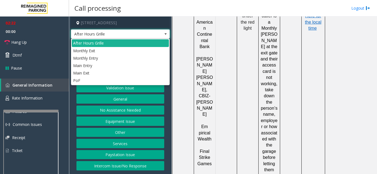
scroll to position [772, 0]
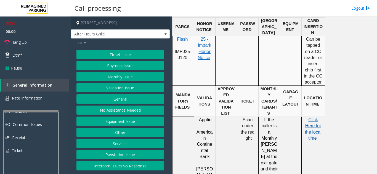
click at [321, 124] on span at bounding box center [321, 126] width 0 height 5
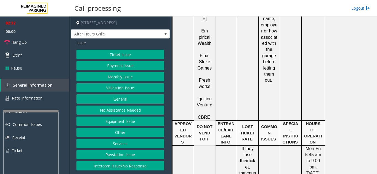
scroll to position [992, 0]
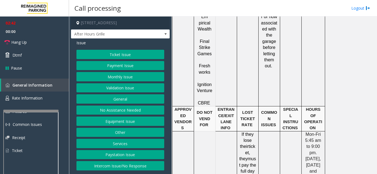
click at [115, 124] on button "Equipment Issue" at bounding box center [120, 121] width 88 height 9
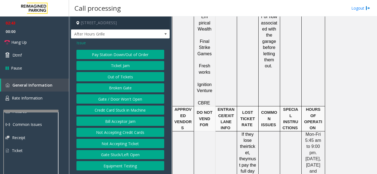
click at [117, 102] on button "Gate / Door Won't Open" at bounding box center [120, 99] width 88 height 9
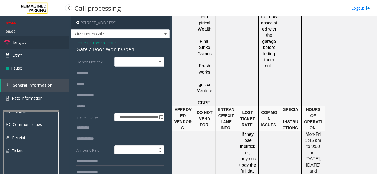
click at [36, 46] on link "Hang Up" at bounding box center [34, 42] width 69 height 13
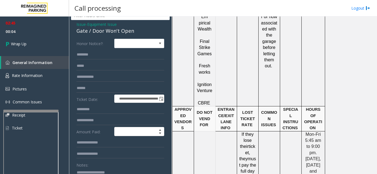
scroll to position [28, 0]
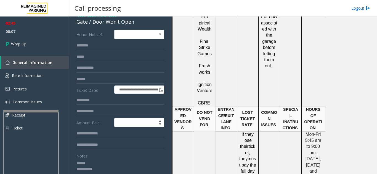
click at [95, 164] on textarea at bounding box center [118, 169] width 84 height 21
drag, startPoint x: 92, startPoint y: 22, endPoint x: 138, endPoint y: 25, distance: 45.6
click at [138, 25] on div "Gate / Door Won't Open" at bounding box center [120, 21] width 88 height 7
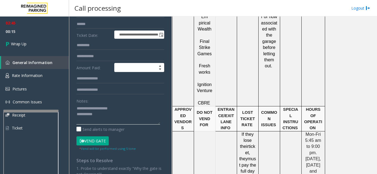
click at [122, 117] on textarea at bounding box center [118, 114] width 84 height 21
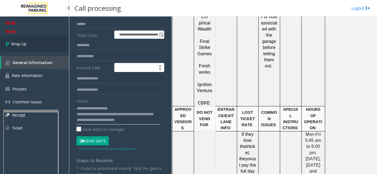
type textarea "**********"
click at [20, 40] on link "Wrap Up" at bounding box center [34, 44] width 69 height 16
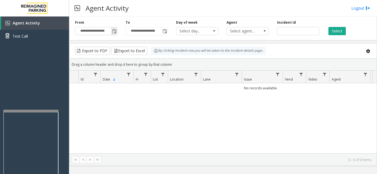
click at [115, 33] on span "Toggle popup" at bounding box center [114, 31] width 4 height 4
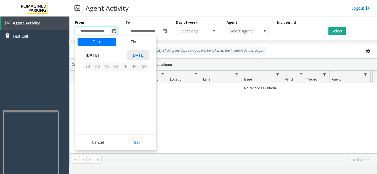
scroll to position [98870, 0]
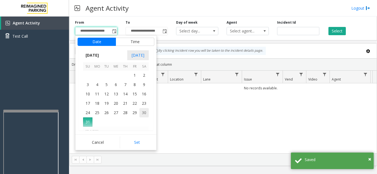
click at [141, 113] on span "30" at bounding box center [143, 112] width 9 height 9
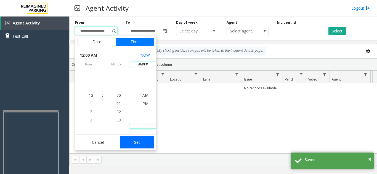
click at [139, 144] on button "Set" at bounding box center [137, 143] width 35 height 12
type input "**********"
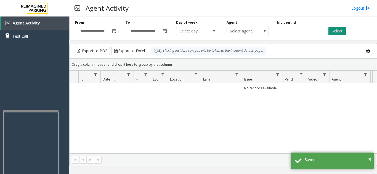
click at [334, 32] on button "Select" at bounding box center [336, 31] width 17 height 8
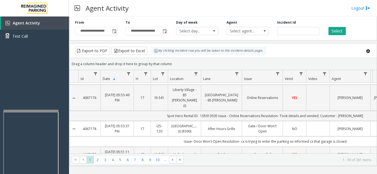
scroll to position [28, 0]
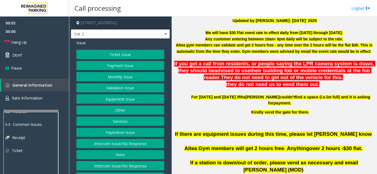
scroll to position [165, 0]
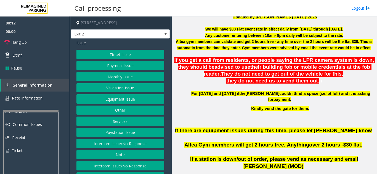
click at [105, 55] on button "Ticket Issue" at bounding box center [120, 54] width 88 height 9
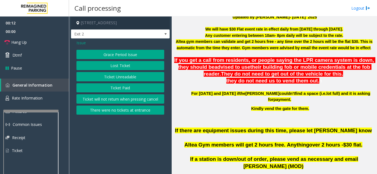
click at [111, 92] on button "Ticket Paid" at bounding box center [120, 88] width 88 height 9
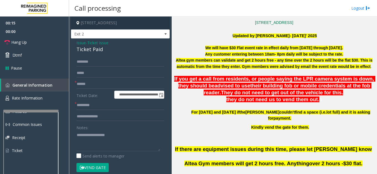
scroll to position [138, 0]
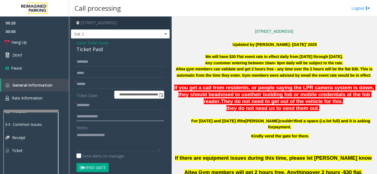
click at [103, 121] on input "text" at bounding box center [120, 116] width 88 height 9
type input "****"
click at [94, 135] on textarea at bounding box center [118, 141] width 84 height 21
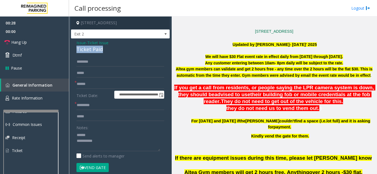
drag, startPoint x: 72, startPoint y: 52, endPoint x: 111, endPoint y: 49, distance: 38.9
click at [111, 49] on div "**********" at bounding box center [120, 171] width 99 height 264
type textarea "**********"
click at [100, 116] on input "****" at bounding box center [120, 116] width 88 height 9
drag, startPoint x: 100, startPoint y: 116, endPoint x: 74, endPoint y: 119, distance: 26.4
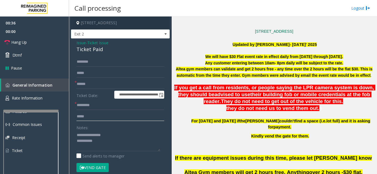
click at [74, 119] on div "**********" at bounding box center [120, 176] width 96 height 239
click at [43, 42] on link "Hang Up" at bounding box center [34, 42] width 69 height 13
click at [95, 84] on input "text" at bounding box center [120, 84] width 88 height 9
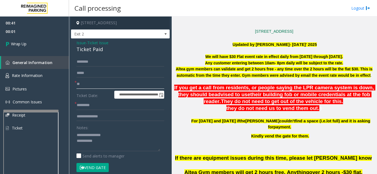
type input "**"
click at [92, 103] on input "text" at bounding box center [120, 105] width 88 height 9
type input "**"
click at [106, 142] on textarea at bounding box center [118, 141] width 84 height 21
click at [121, 134] on textarea at bounding box center [118, 141] width 84 height 21
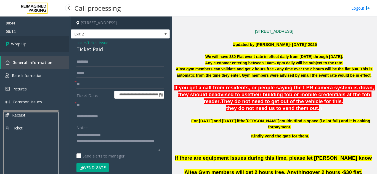
type textarea "**********"
click at [38, 47] on link "Wrap Up" at bounding box center [34, 44] width 69 height 16
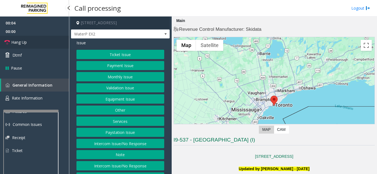
click at [49, 47] on link "Hang Up" at bounding box center [34, 42] width 69 height 13
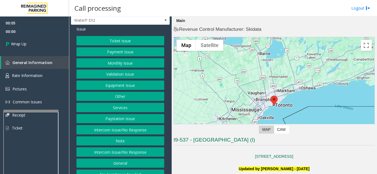
scroll to position [22, 0]
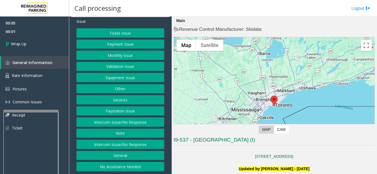
click at [122, 168] on button "No Assistance Needed" at bounding box center [120, 166] width 88 height 9
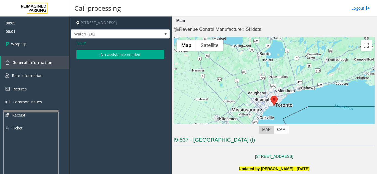
scroll to position [0, 0]
click at [95, 53] on button "No assistance needed" at bounding box center [120, 54] width 88 height 9
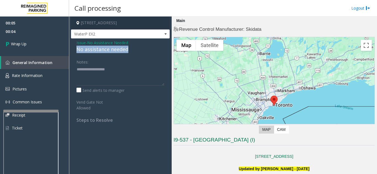
drag, startPoint x: 75, startPoint y: 51, endPoint x: 132, endPoint y: 50, distance: 57.3
click at [132, 50] on div "Issue - No Assistance Needed No assistance needed Notes: Send alerts to manager…" at bounding box center [120, 84] width 99 height 90
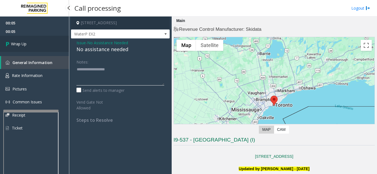
type textarea "**********"
click at [26, 46] on span "Wrap Up" at bounding box center [18, 44] width 15 height 6
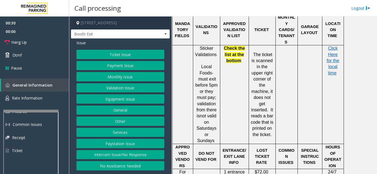
scroll to position [524, 0]
click at [126, 90] on button "Validation Issue" at bounding box center [120, 88] width 88 height 9
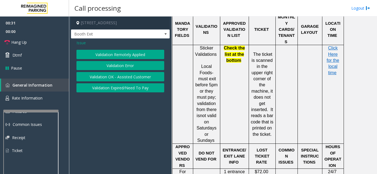
click at [125, 69] on button "Validation Error" at bounding box center [120, 65] width 88 height 9
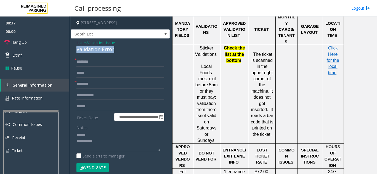
drag, startPoint x: 76, startPoint y: 51, endPoint x: 124, endPoint y: 49, distance: 48.3
click at [124, 49] on div "**********" at bounding box center [120, 156] width 99 height 235
type textarea "**********"
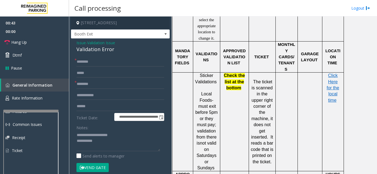
scroll to position [358, 0]
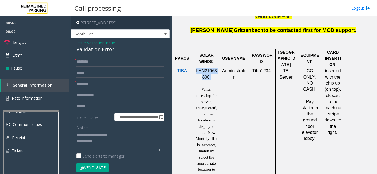
drag, startPoint x: 211, startPoint y: 51, endPoint x: 195, endPoint y: 43, distance: 18.0
click at [195, 68] on p "LAN21063800" at bounding box center [206, 74] width 23 height 12
click at [34, 46] on link "Hang Up" at bounding box center [34, 42] width 69 height 13
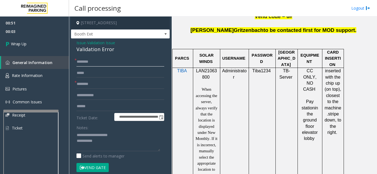
click at [82, 61] on input "text" at bounding box center [120, 61] width 88 height 9
type input "**"
click at [103, 86] on input "text" at bounding box center [120, 84] width 88 height 9
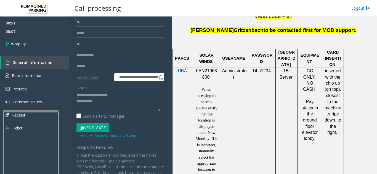
scroll to position [55, 0]
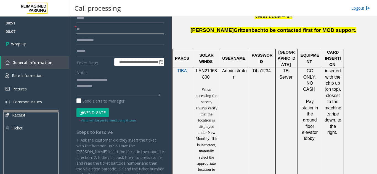
type input "**"
click at [119, 86] on textarea at bounding box center [118, 86] width 84 height 21
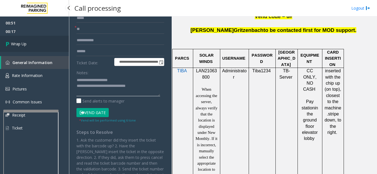
type textarea "**********"
click at [27, 43] on link "Wrap Up" at bounding box center [34, 44] width 69 height 16
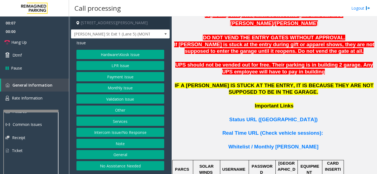
scroll to position [386, 0]
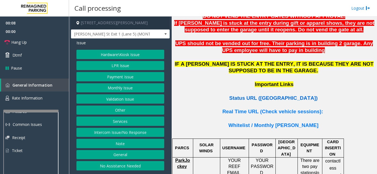
click at [278, 95] on span "Status URL ([GEOGRAPHIC_DATA])" at bounding box center [273, 98] width 88 height 6
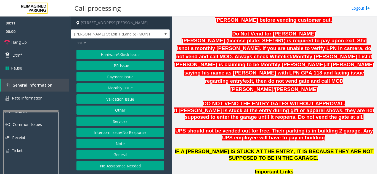
scroll to position [276, 0]
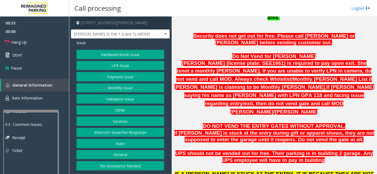
click at [116, 70] on button "LPR Issue" at bounding box center [120, 65] width 88 height 9
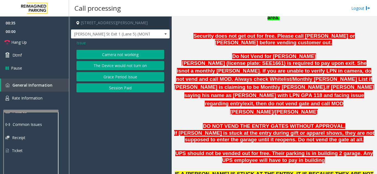
click at [113, 55] on button "Camera not working" at bounding box center [120, 54] width 88 height 9
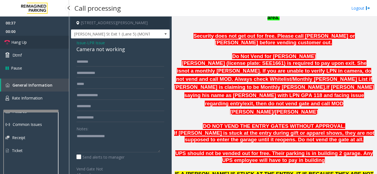
click at [42, 48] on link "Hang Up" at bounding box center [34, 42] width 69 height 13
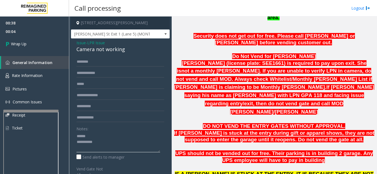
click at [101, 134] on textarea at bounding box center [118, 142] width 84 height 21
drag, startPoint x: 75, startPoint y: 49, endPoint x: 128, endPoint y: 48, distance: 53.8
click at [128, 48] on div "Issue - LPR Issue Camera not working Notes: Send alerts to manager Vend Gate No…" at bounding box center [120, 150] width 99 height 223
click at [128, 143] on textarea at bounding box center [118, 142] width 84 height 21
type textarea "**********"
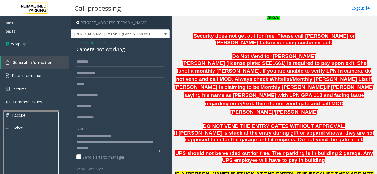
click at [124, 128] on div "Notes:" at bounding box center [120, 138] width 88 height 28
click at [40, 39] on link "Wrap Up" at bounding box center [34, 44] width 69 height 16
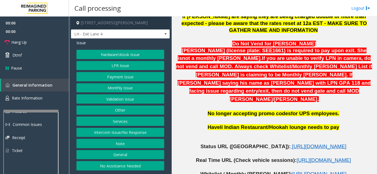
scroll to position [221, 0]
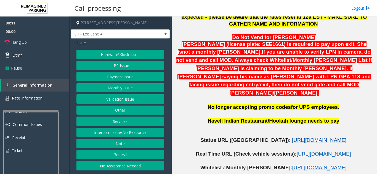
click at [297, 138] on span "[URL][DOMAIN_NAME]" at bounding box center [319, 141] width 54 height 6
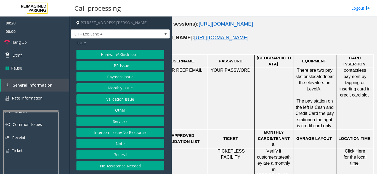
scroll to position [276, 102]
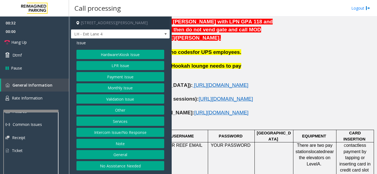
click at [127, 79] on button "Payment Issue" at bounding box center [120, 76] width 88 height 9
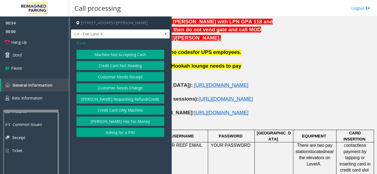
click at [81, 42] on span "Issue" at bounding box center [80, 43] width 9 height 6
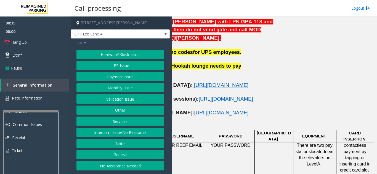
click at [113, 67] on button "LPR Issue" at bounding box center [120, 65] width 88 height 9
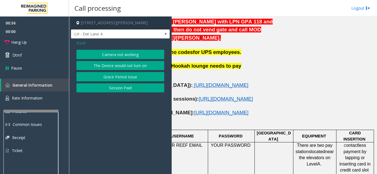
click at [116, 55] on button "Camera not working" at bounding box center [120, 54] width 88 height 9
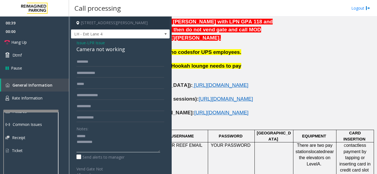
click at [91, 133] on textarea at bounding box center [118, 142] width 84 height 21
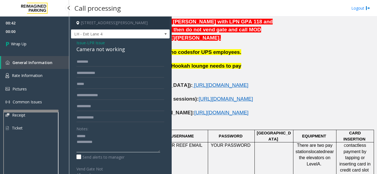
type textarea "**********"
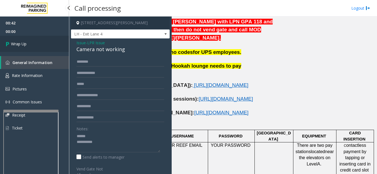
click at [40, 47] on link "Wrap Up" at bounding box center [34, 44] width 69 height 16
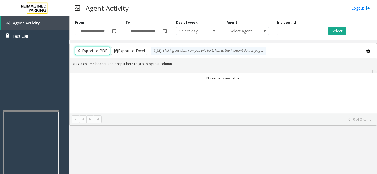
click at [77, 50] on button "Export to PDF" at bounding box center [92, 51] width 35 height 8
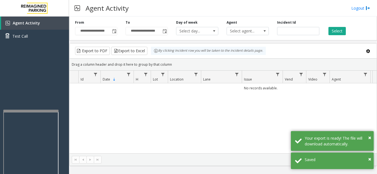
click at [136, 111] on div "No records available." at bounding box center [222, 119] width 307 height 70
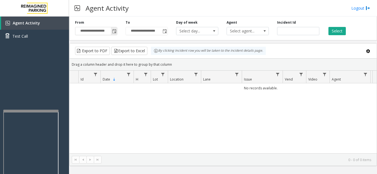
click at [114, 31] on span "Toggle popup" at bounding box center [114, 31] width 4 height 4
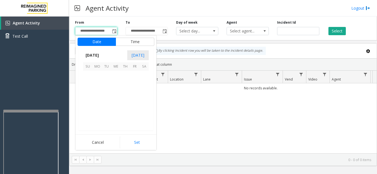
scroll to position [98870, 0]
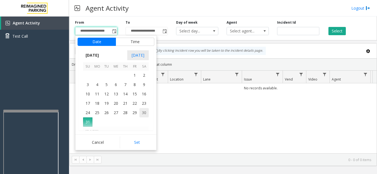
click at [144, 115] on span "30" at bounding box center [143, 112] width 9 height 9
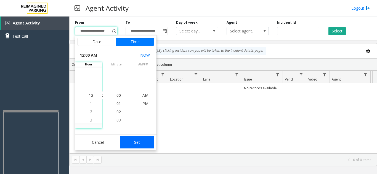
click at [136, 143] on button "Set" at bounding box center [137, 143] width 35 height 12
type input "**********"
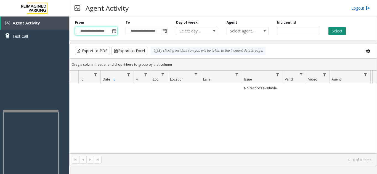
click at [341, 31] on button "Select" at bounding box center [336, 31] width 17 height 8
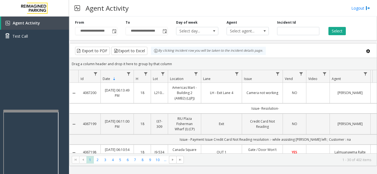
click at [318, 92] on td "Data table" at bounding box center [317, 93] width 23 height 21
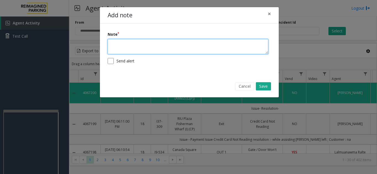
click at [165, 45] on textarea at bounding box center [188, 46] width 160 height 15
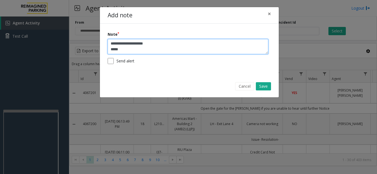
click at [133, 51] on textarea "**********" at bounding box center [188, 46] width 160 height 15
paste textarea "**********"
type textarea "**********"
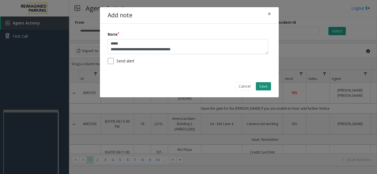
click at [267, 87] on button "Save" at bounding box center [263, 86] width 15 height 8
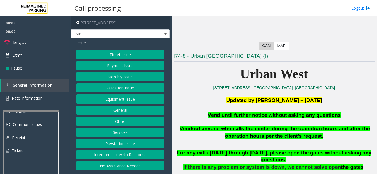
scroll to position [110, 0]
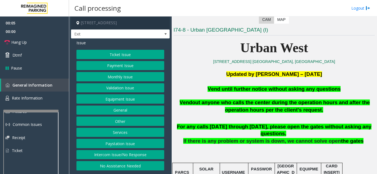
click at [128, 101] on button "Equipment Issue" at bounding box center [120, 99] width 88 height 9
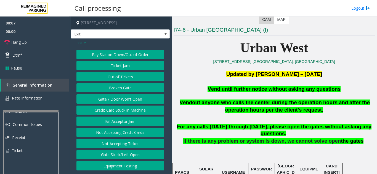
click at [127, 100] on button "Gate / Door Won't Open" at bounding box center [120, 99] width 88 height 9
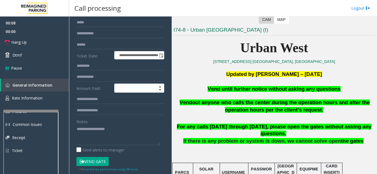
scroll to position [55, 0]
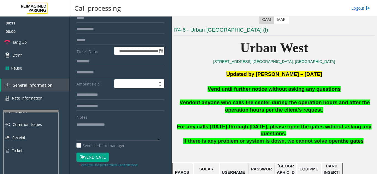
drag, startPoint x: 340, startPoint y: 92, endPoint x: 213, endPoint y: 88, distance: 127.1
click at [213, 88] on p "Vend until further notice without asking any questions" at bounding box center [273, 89] width 201 height 7
type textarea "**********"
click at [97, 157] on button "Vend Gate" at bounding box center [92, 157] width 32 height 9
click at [43, 42] on link "Hang Up" at bounding box center [34, 42] width 69 height 13
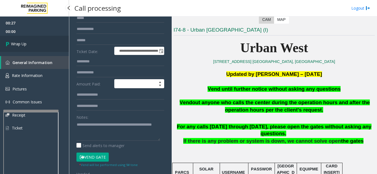
click at [43, 44] on link "Wrap Up" at bounding box center [34, 44] width 69 height 16
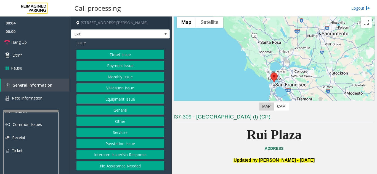
scroll to position [110, 0]
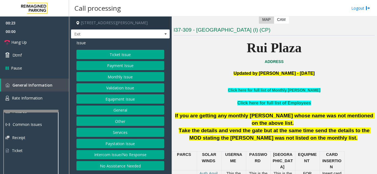
click at [125, 55] on button "Ticket Issue" at bounding box center [120, 54] width 88 height 9
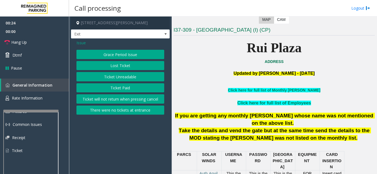
click at [128, 78] on button "Ticket Unreadable" at bounding box center [120, 76] width 88 height 9
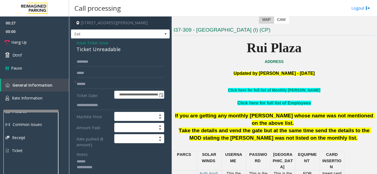
click at [100, 161] on textarea at bounding box center [118, 168] width 84 height 21
drag, startPoint x: 76, startPoint y: 49, endPoint x: 123, endPoint y: 48, distance: 47.4
drag, startPoint x: 120, startPoint y: 86, endPoint x: 130, endPoint y: 149, distance: 64.4
click at [130, 149] on form "**********" at bounding box center [120, 131] width 88 height 148
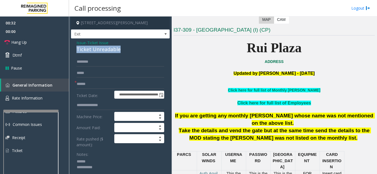
drag, startPoint x: 126, startPoint y: 51, endPoint x: 85, endPoint y: 50, distance: 41.6
type textarea "**********"
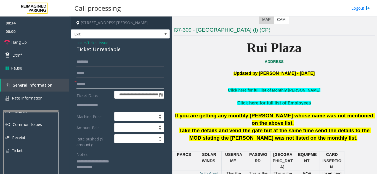
click at [98, 87] on input "text" at bounding box center [120, 84] width 88 height 9
type input "*"
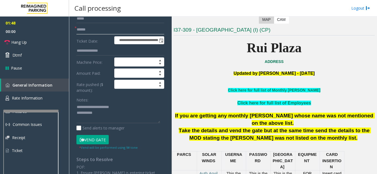
scroll to position [55, 0]
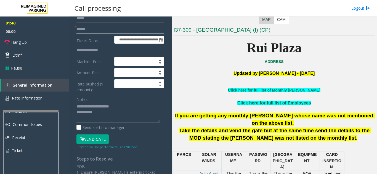
type input "******"
click at [91, 141] on button "Vend Gate" at bounding box center [92, 139] width 32 height 9
click at [112, 114] on textarea at bounding box center [118, 113] width 84 height 21
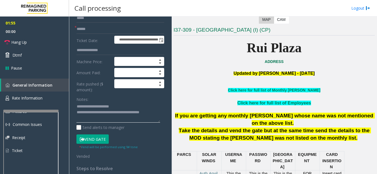
type textarea "**********"
click at [141, 101] on div "Notes:" at bounding box center [120, 109] width 88 height 28
click at [39, 37] on link "Hang Up" at bounding box center [34, 42] width 69 height 13
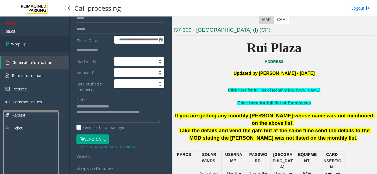
click at [33, 47] on link "Wrap Up" at bounding box center [34, 44] width 69 height 16
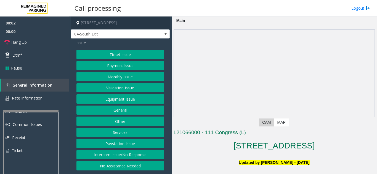
click at [213, 160] on p "Updated by Pranav Babbar - 8th April 2024" at bounding box center [273, 163] width 201 height 6
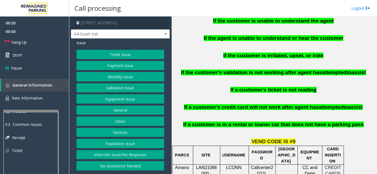
scroll to position [331, 0]
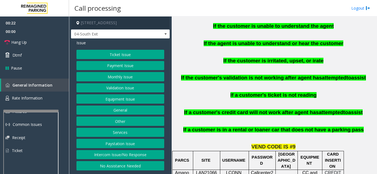
click at [125, 68] on button "Payment Issue" at bounding box center [120, 65] width 88 height 9
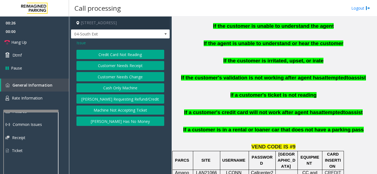
click at [132, 123] on button "[PERSON_NAME] Has No Money" at bounding box center [120, 121] width 88 height 9
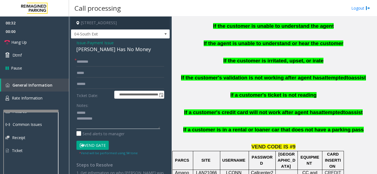
click at [100, 113] on textarea at bounding box center [118, 119] width 84 height 21
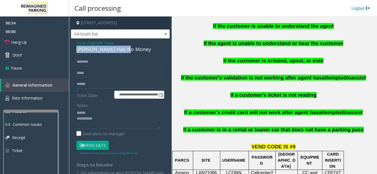
drag, startPoint x: 75, startPoint y: 49, endPoint x: 136, endPoint y: 52, distance: 61.0
click at [136, 52] on div "**********" at bounding box center [120, 125] width 99 height 172
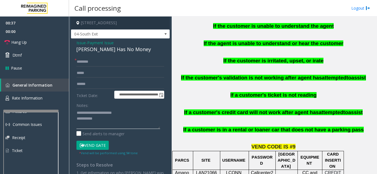
click at [120, 119] on textarea at bounding box center [118, 119] width 84 height 21
type textarea "**********"
click at [106, 64] on input "text" at bounding box center [120, 61] width 88 height 9
click at [77, 62] on input "******" at bounding box center [120, 61] width 88 height 9
click at [79, 61] on input "******" at bounding box center [120, 61] width 88 height 9
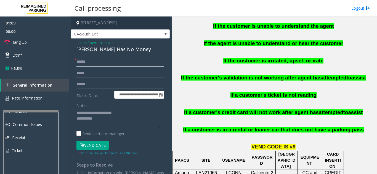
type input "******"
click at [100, 81] on input "text" at bounding box center [120, 84] width 88 height 9
click at [120, 120] on textarea at bounding box center [118, 119] width 84 height 21
type textarea "**********"
click at [100, 85] on input "text" at bounding box center [120, 84] width 88 height 9
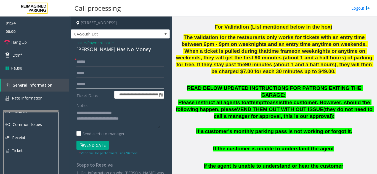
scroll to position [193, 0]
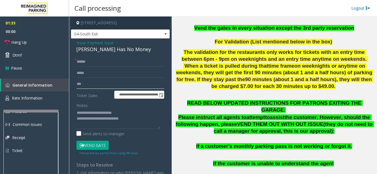
click at [77, 83] on input "***" at bounding box center [120, 84] width 88 height 9
type input "******"
click at [89, 145] on button "Vend Gate" at bounding box center [92, 145] width 32 height 9
click at [141, 118] on textarea at bounding box center [118, 119] width 84 height 21
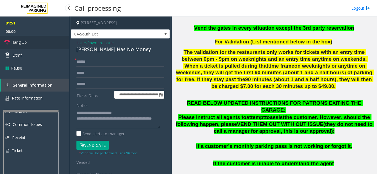
type textarea "**********"
click at [44, 45] on link "Hang Up" at bounding box center [34, 42] width 69 height 13
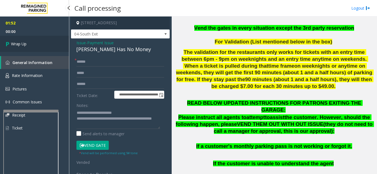
click at [44, 45] on link "Wrap Up" at bounding box center [34, 44] width 69 height 16
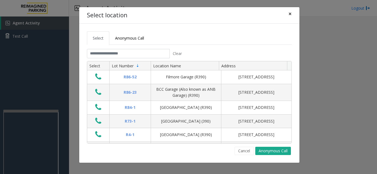
click at [290, 12] on span "×" at bounding box center [289, 14] width 3 height 8
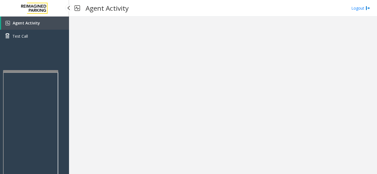
click at [33, 69] on app-root "Agent Activity Test Call × Close Powered by Umojo © 2025 Agent Activity Logout ×" at bounding box center [188, 87] width 377 height 174
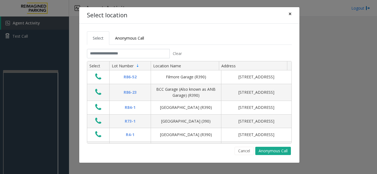
click at [290, 13] on span "×" at bounding box center [289, 14] width 3 height 8
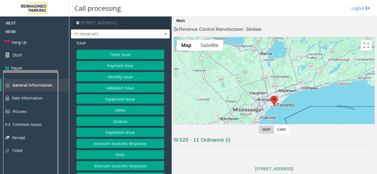
click at [133, 99] on button "Equipment Issue" at bounding box center [120, 99] width 88 height 9
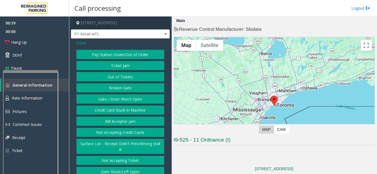
click at [123, 99] on button "Gate / Door Won't Open" at bounding box center [120, 99] width 88 height 9
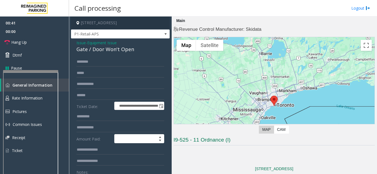
scroll to position [28, 0]
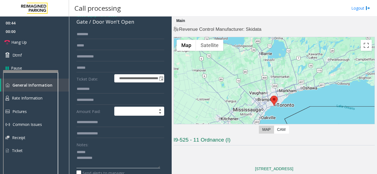
type textarea "**********"
click at [98, 147] on div "Notes:" at bounding box center [120, 154] width 88 height 28
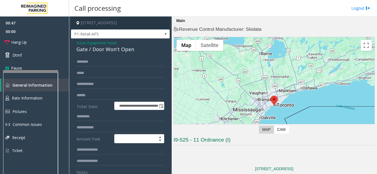
click at [79, 44] on span "Issue" at bounding box center [80, 43] width 9 height 6
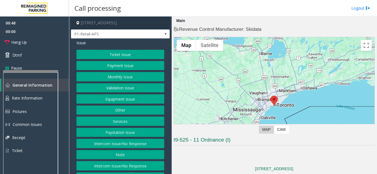
click at [108, 54] on button "Ticket Issue" at bounding box center [120, 54] width 88 height 9
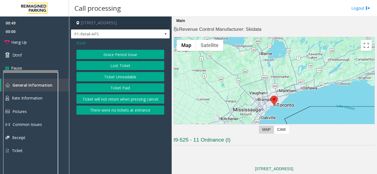
click at [125, 77] on button "Ticket Unreadable" at bounding box center [120, 76] width 88 height 9
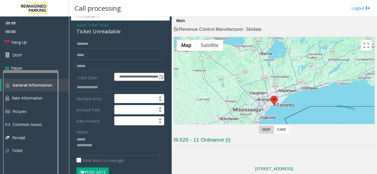
scroll to position [28, 0]
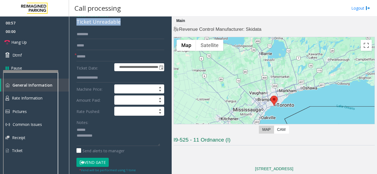
drag, startPoint x: 77, startPoint y: 23, endPoint x: 108, endPoint y: 23, distance: 31.1
click at [121, 23] on div "Ticket Unreadable" at bounding box center [120, 21] width 88 height 7
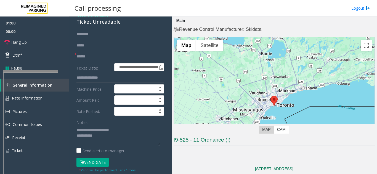
click at [109, 135] on textarea at bounding box center [118, 136] width 84 height 21
click at [101, 53] on input "text" at bounding box center [120, 56] width 88 height 9
click at [125, 139] on textarea at bounding box center [118, 136] width 84 height 21
click at [26, 48] on link "Hang Up" at bounding box center [34, 42] width 69 height 13
click at [134, 138] on textarea at bounding box center [118, 136] width 84 height 21
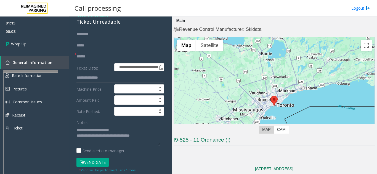
scroll to position [0, 0]
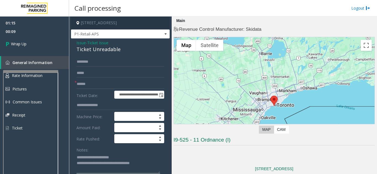
type textarea "**********"
click at [89, 83] on input "text" at bounding box center [120, 84] width 88 height 9
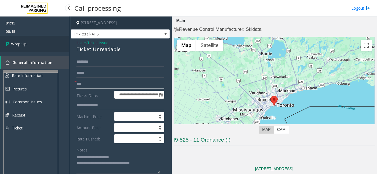
type input "**"
click at [29, 45] on link "Wrap Up" at bounding box center [34, 44] width 69 height 16
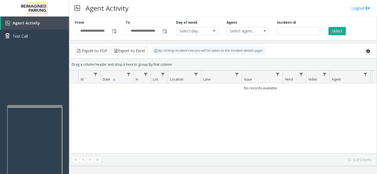
click at [33, 107] on div at bounding box center [34, 106] width 55 height 2
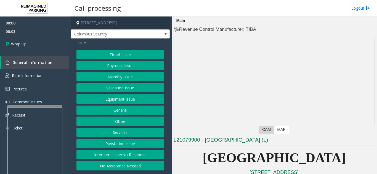
click at [130, 153] on button "Intercom Issue/No Response" at bounding box center [120, 155] width 88 height 9
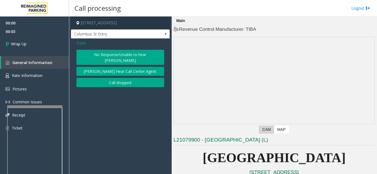
click at [121, 80] on button "Call dropped" at bounding box center [120, 82] width 88 height 9
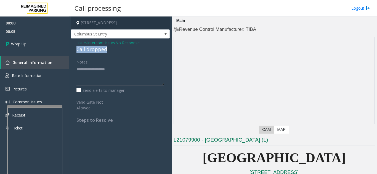
click at [112, 50] on div "Issue - Intercom Issue/No Response Call dropped Notes: Send alerts to manager V…" at bounding box center [120, 84] width 99 height 90
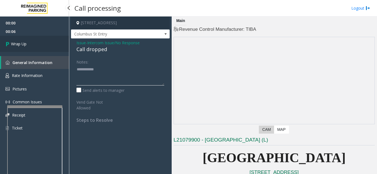
type textarea "**********"
click at [39, 42] on link "Wrap Up" at bounding box center [34, 44] width 69 height 16
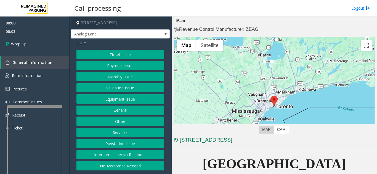
click at [126, 154] on button "Intercom Issue/No Response" at bounding box center [120, 155] width 88 height 9
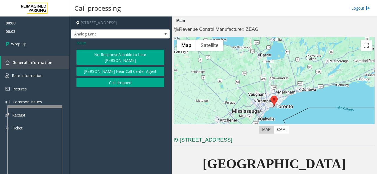
click at [95, 78] on button "Call dropped" at bounding box center [120, 82] width 88 height 9
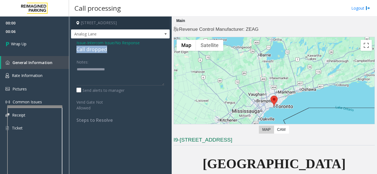
drag, startPoint x: 72, startPoint y: 47, endPoint x: 110, endPoint y: 47, distance: 38.3
click at [110, 47] on div "Issue - Intercom Issue/No Response Call dropped Notes: Send alerts to manager V…" at bounding box center [120, 84] width 99 height 90
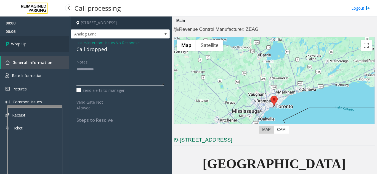
type textarea "**********"
click at [37, 43] on link "Wrap Up" at bounding box center [34, 44] width 69 height 16
